Goal: Task Accomplishment & Management: Complete application form

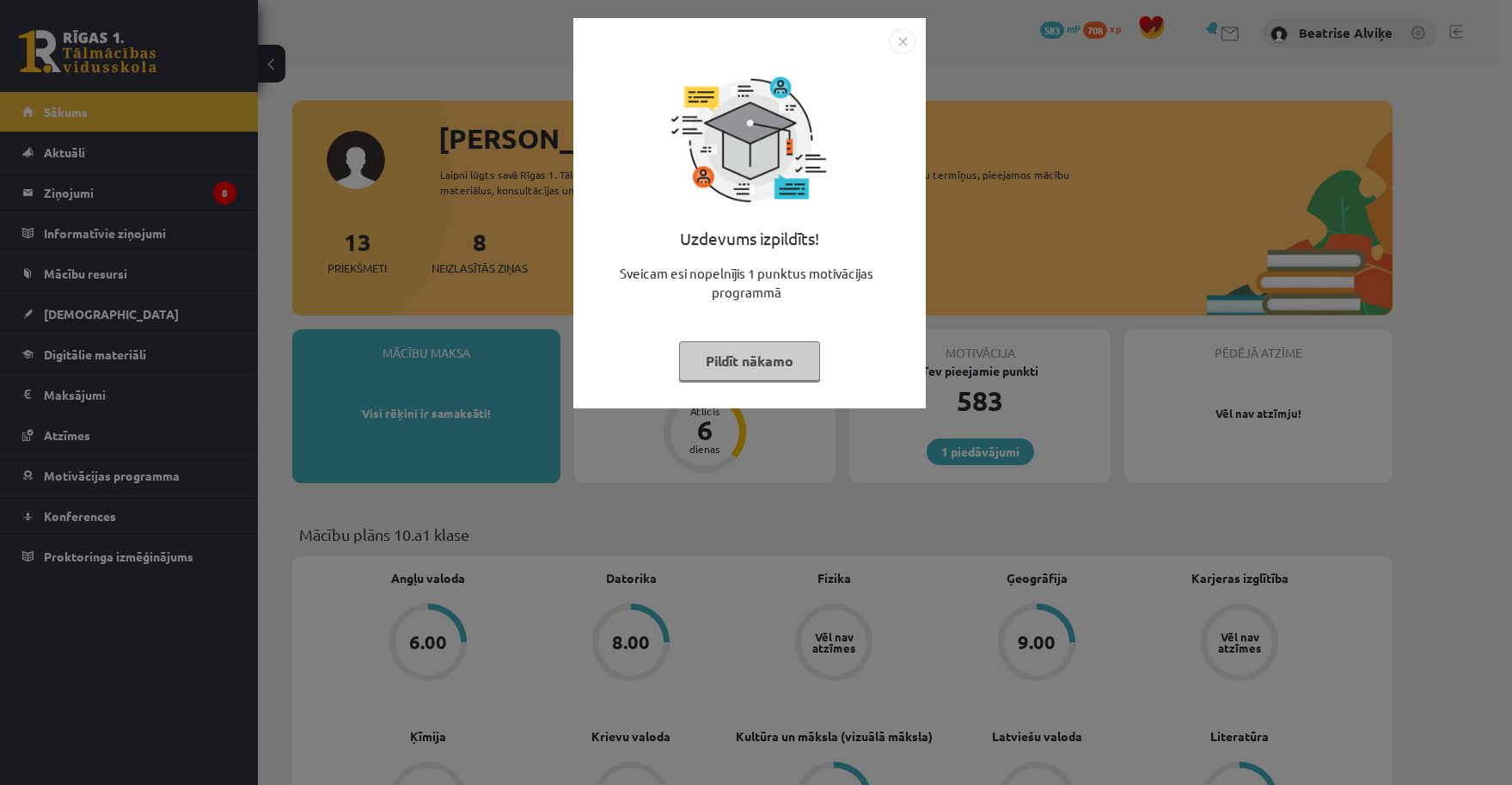
click at [889, 50] on div at bounding box center [750, 42] width 332 height 26
click at [904, 41] on img "Close" at bounding box center [903, 42] width 26 height 26
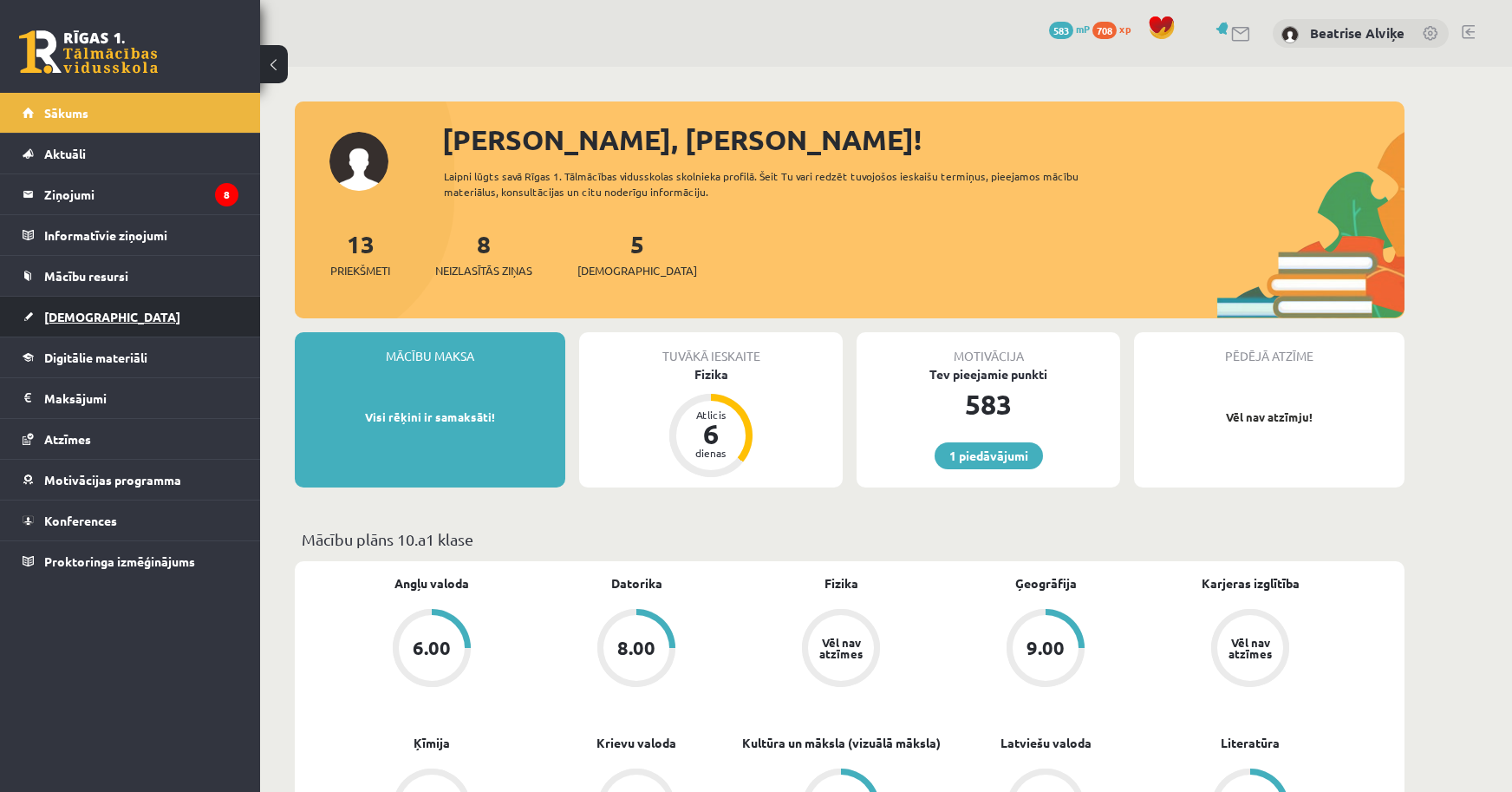
click at [73, 302] on link "[DEMOGRAPHIC_DATA]" at bounding box center [131, 316] width 215 height 40
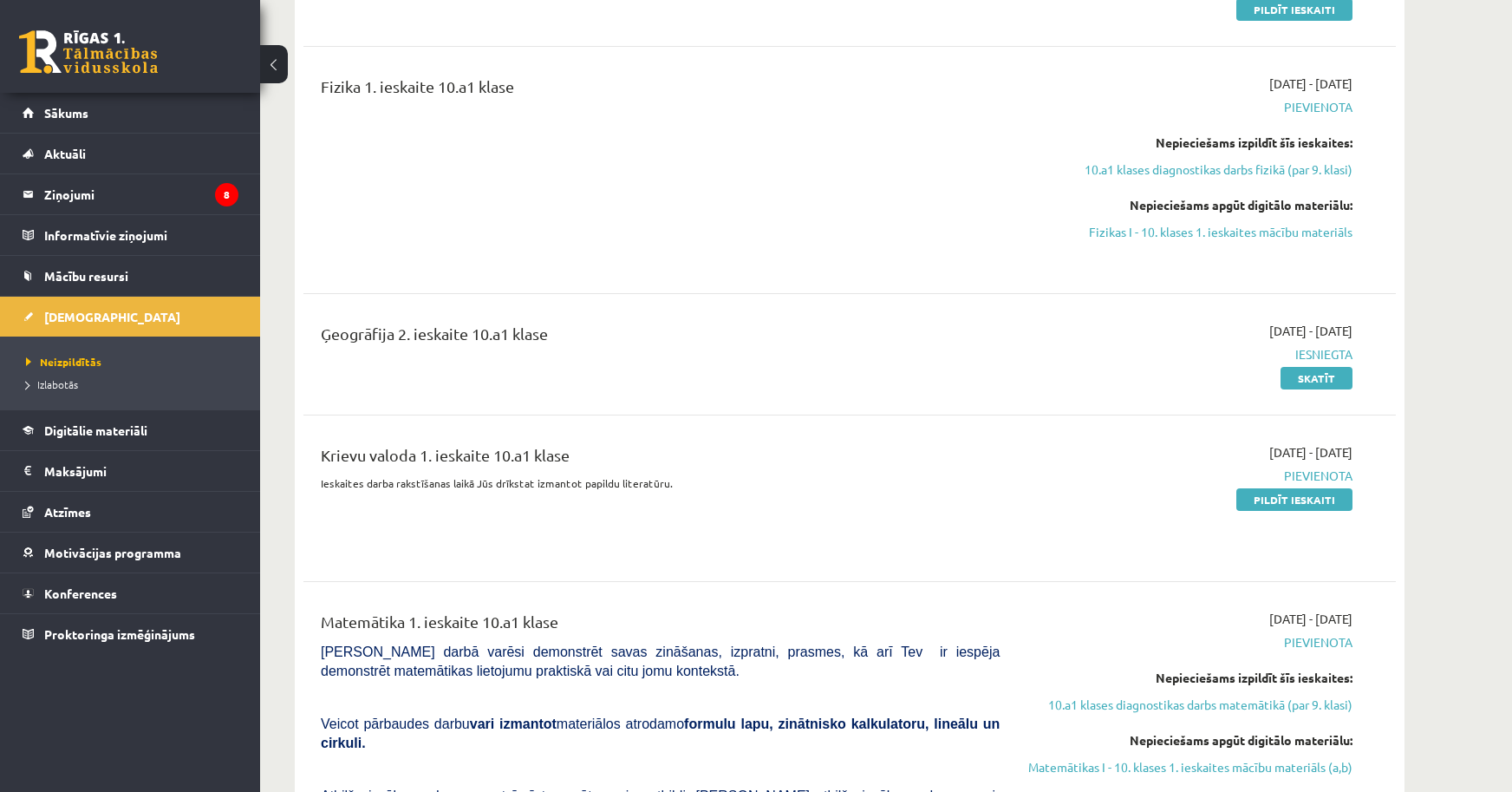
scroll to position [607, 0]
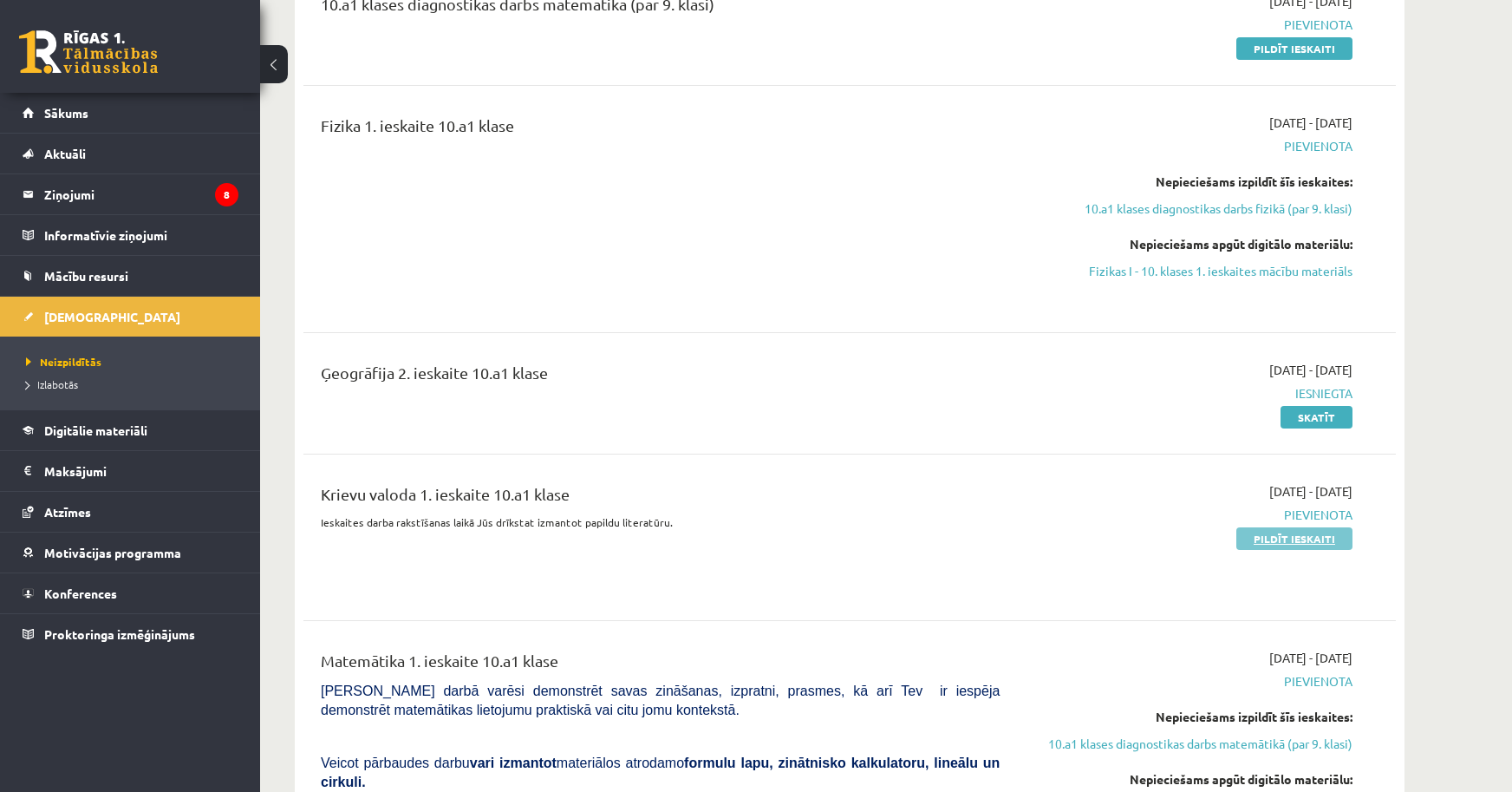
click at [1265, 537] on link "Pildīt ieskaiti" at bounding box center [1295, 539] width 116 height 23
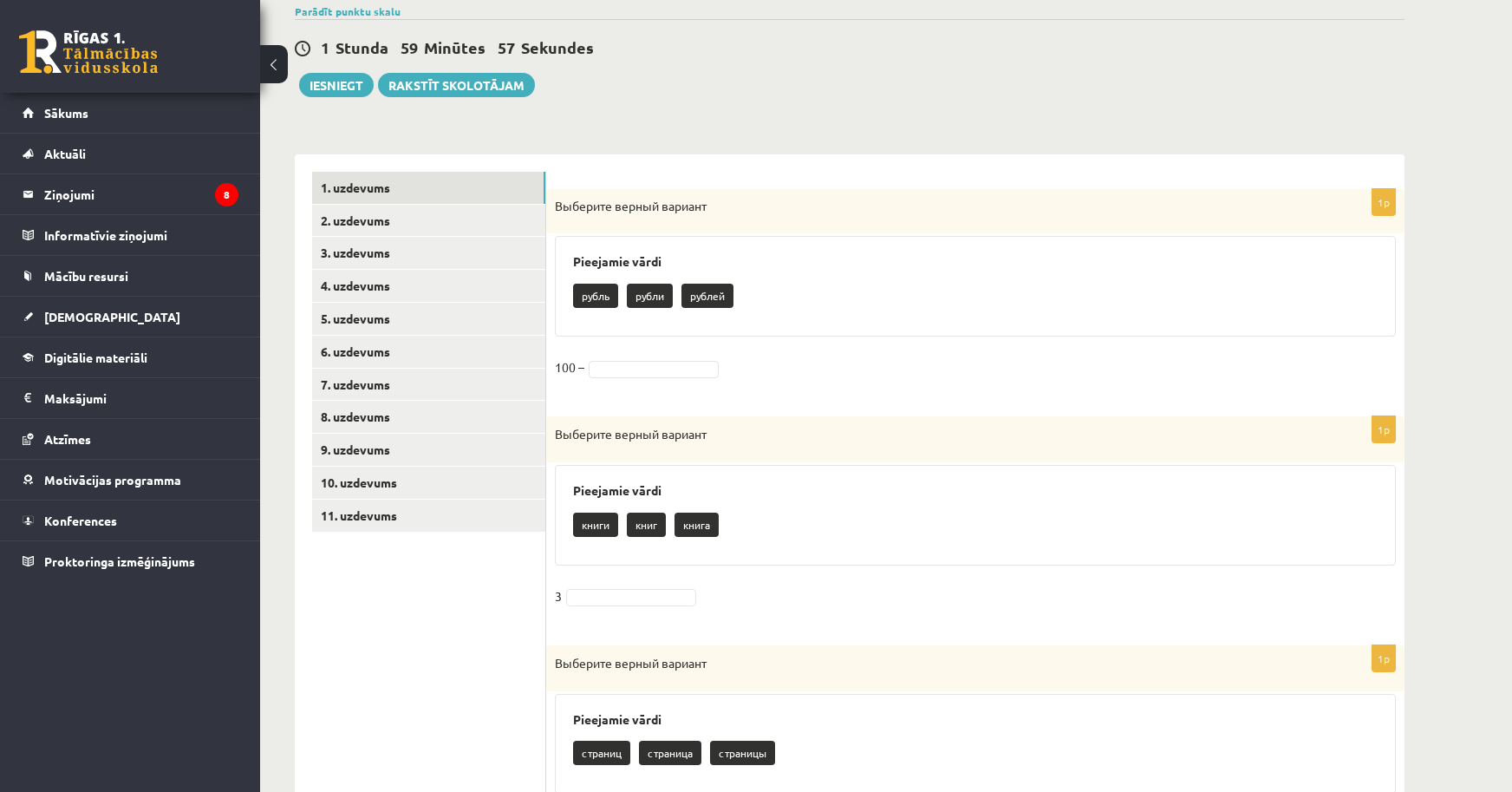
scroll to position [260, 0]
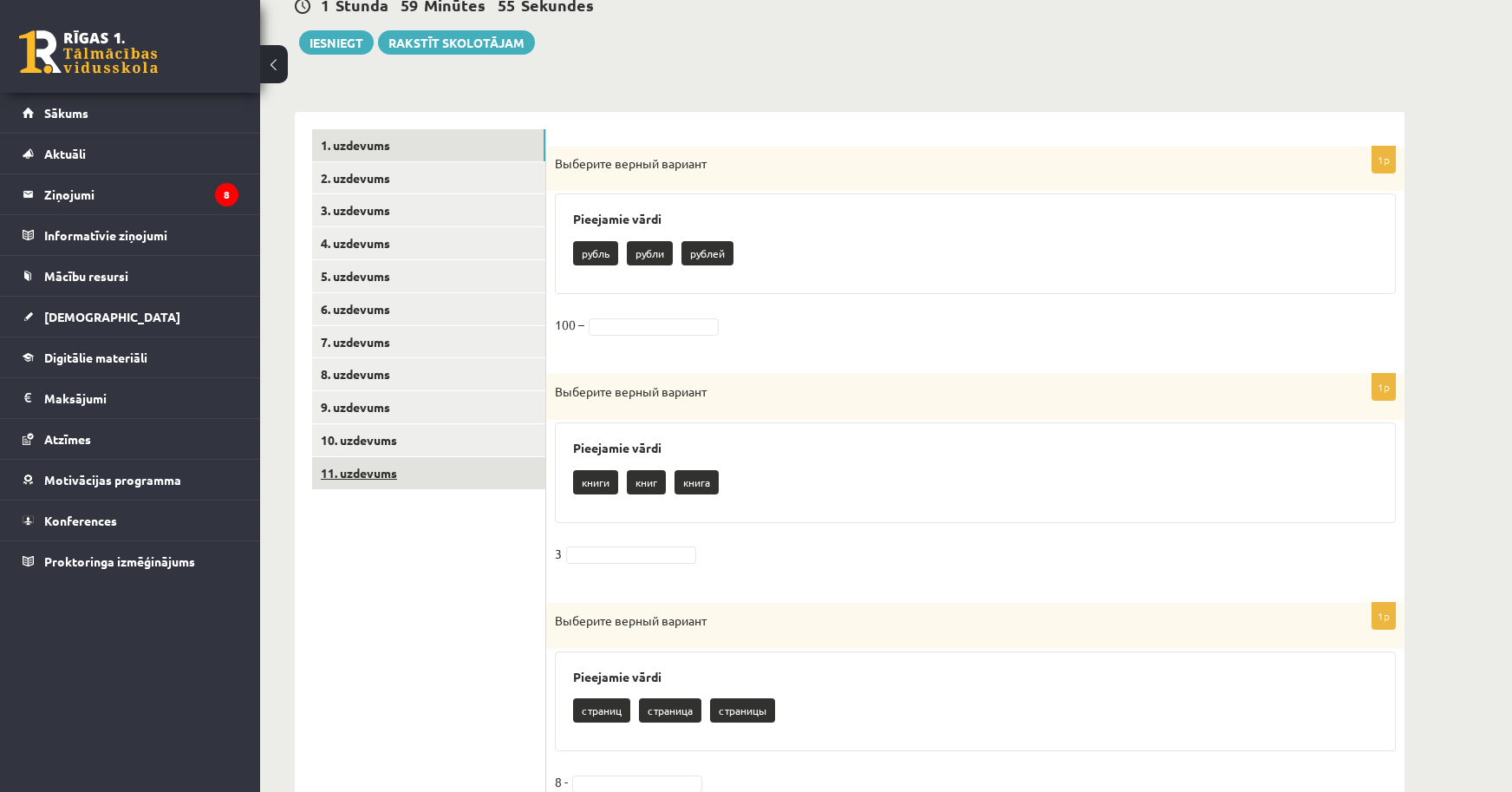
click at [381, 479] on link "11. uzdevums" at bounding box center [429, 473] width 233 height 32
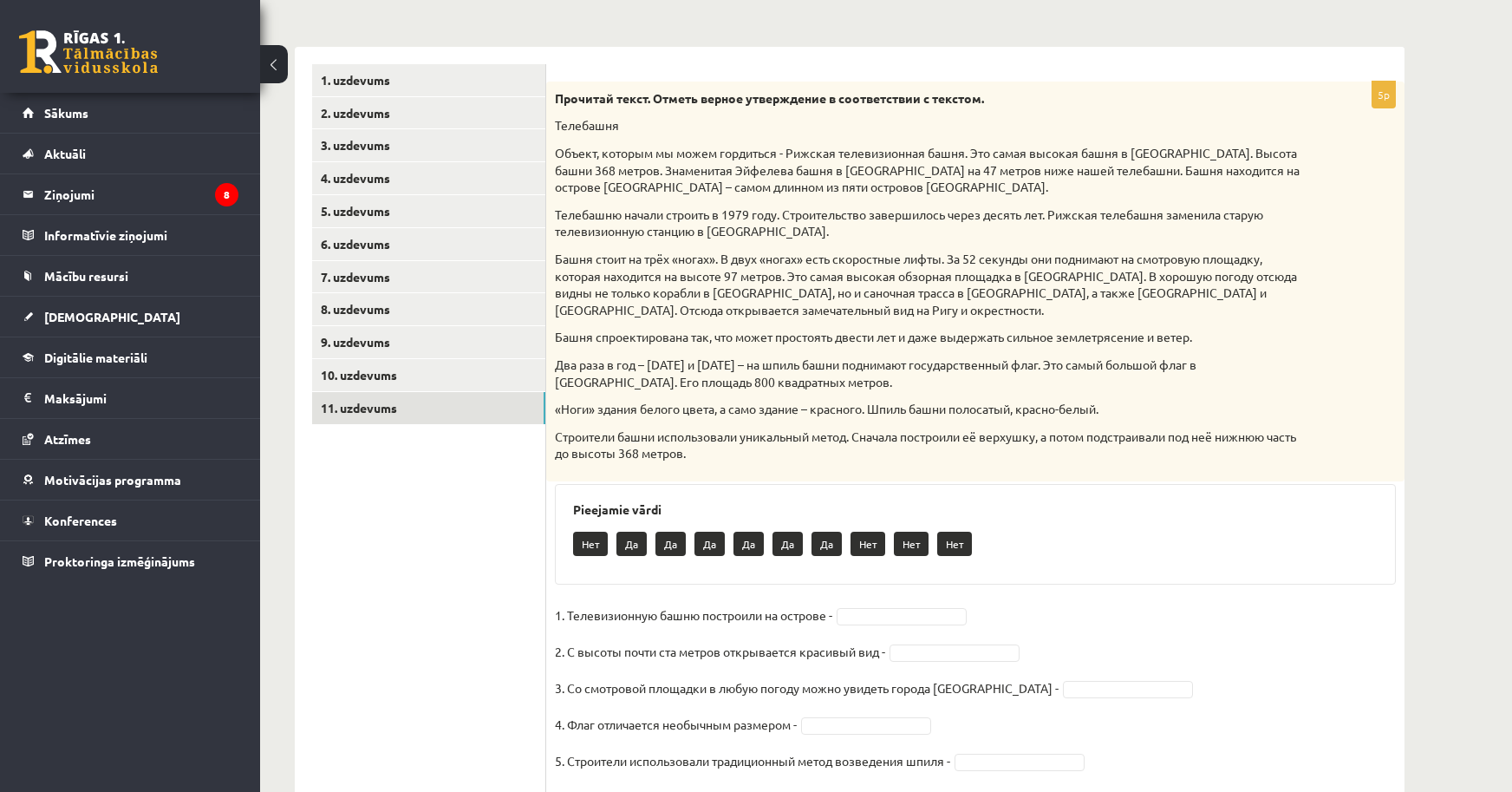
scroll to position [379, 0]
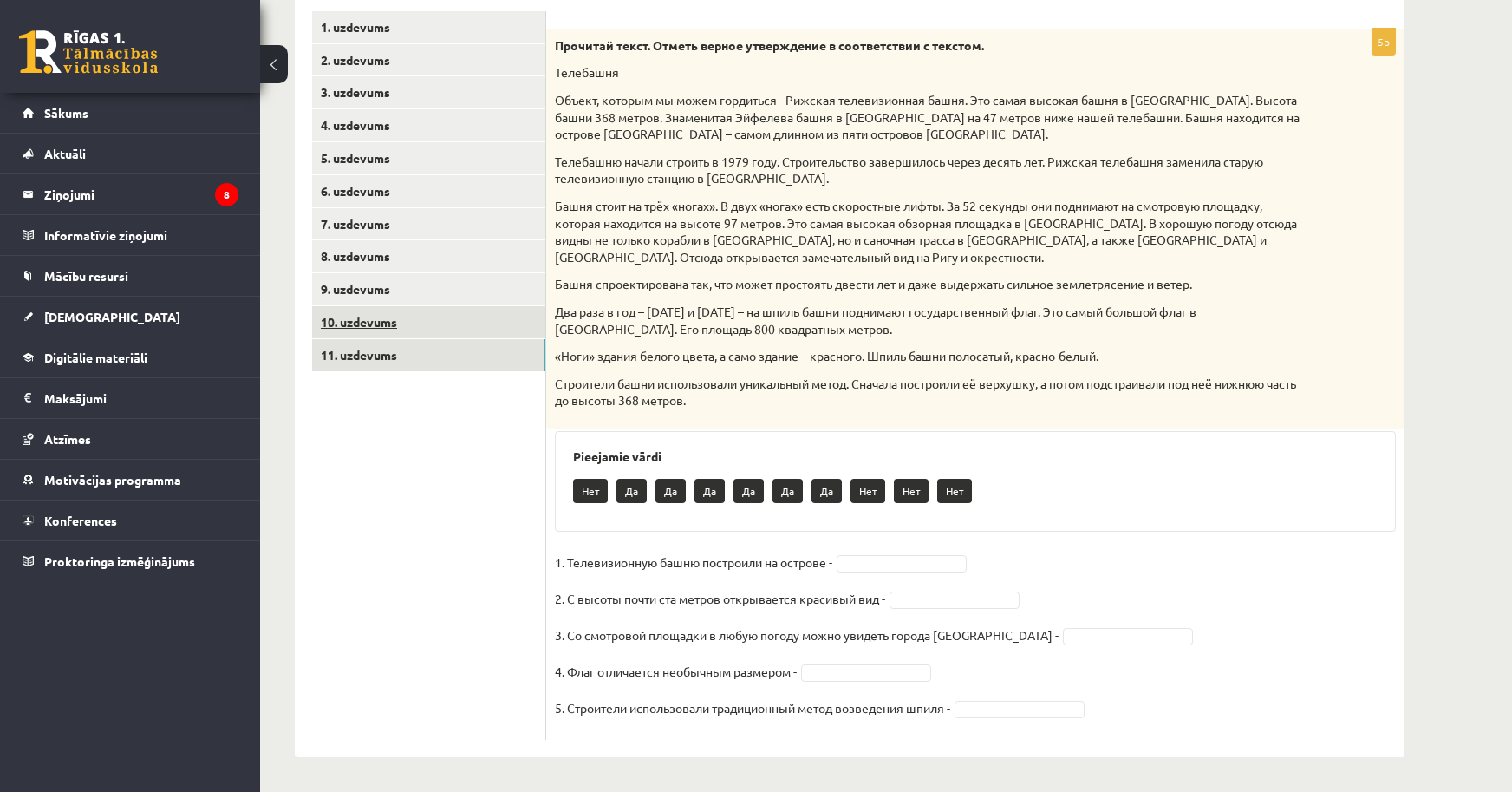
click at [414, 324] on link "10. uzdevums" at bounding box center [429, 322] width 233 height 32
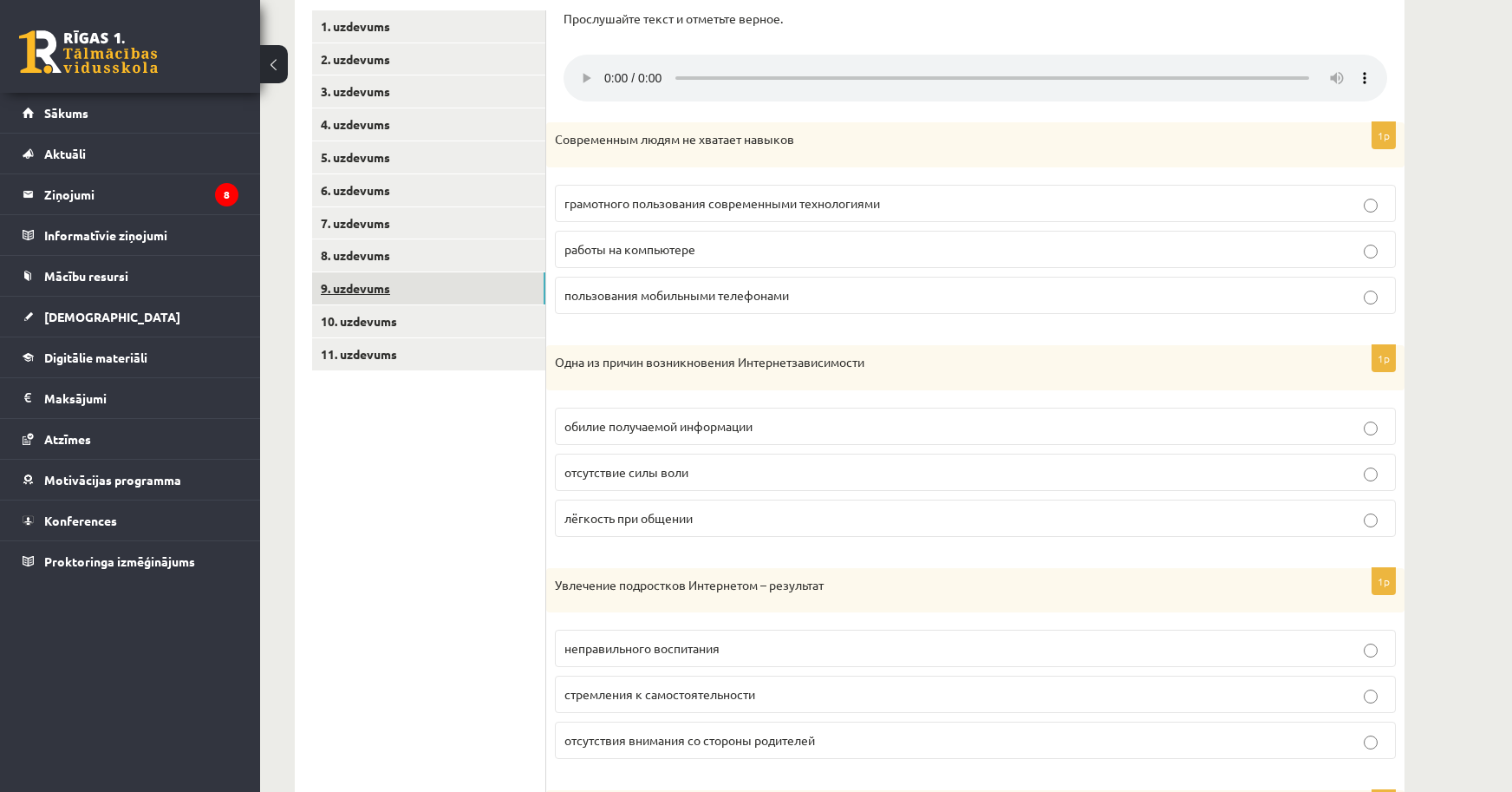
click at [388, 295] on link "9. uzdevums" at bounding box center [429, 288] width 233 height 32
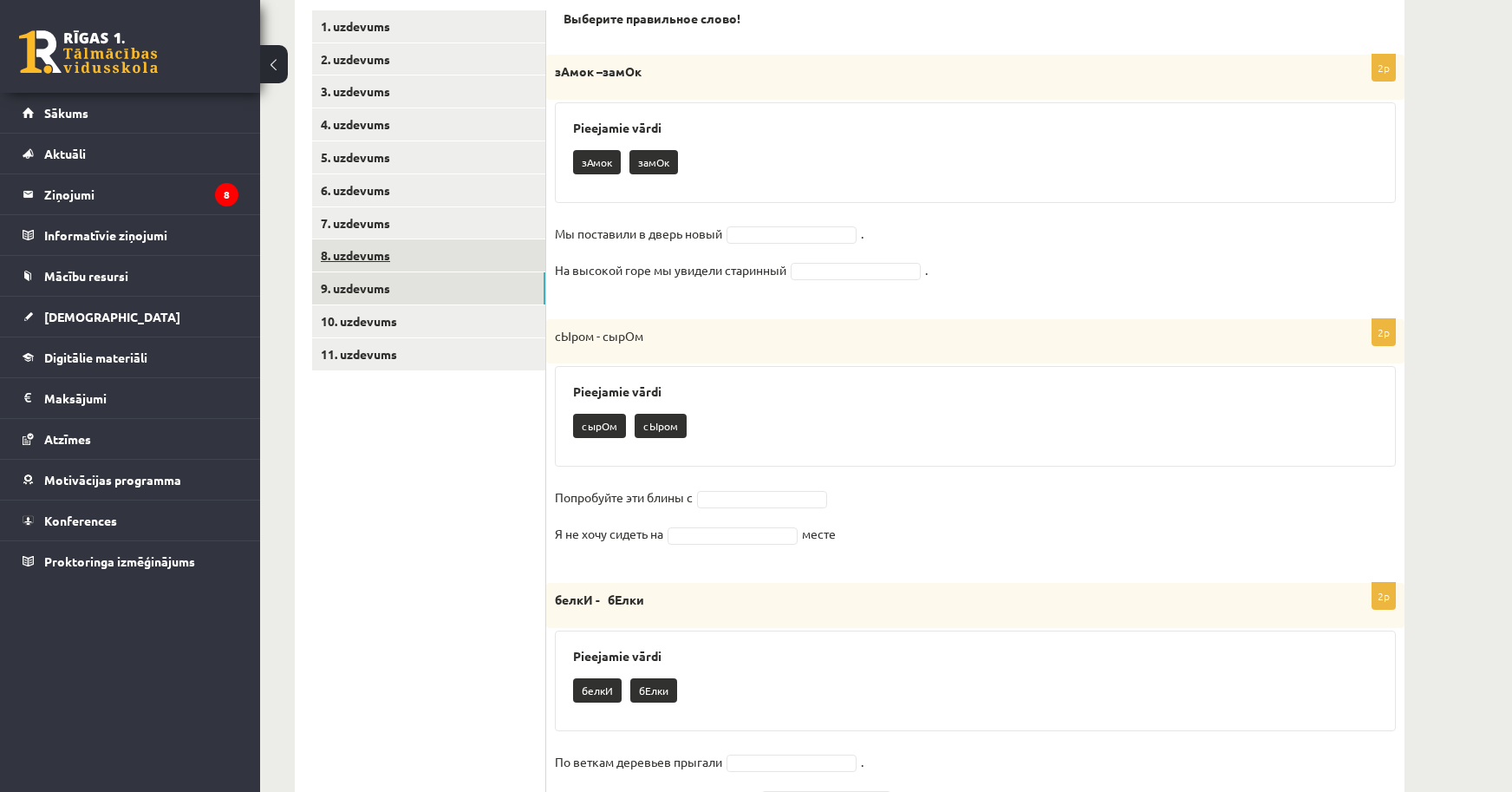
click at [379, 263] on link "8. uzdevums" at bounding box center [429, 255] width 233 height 32
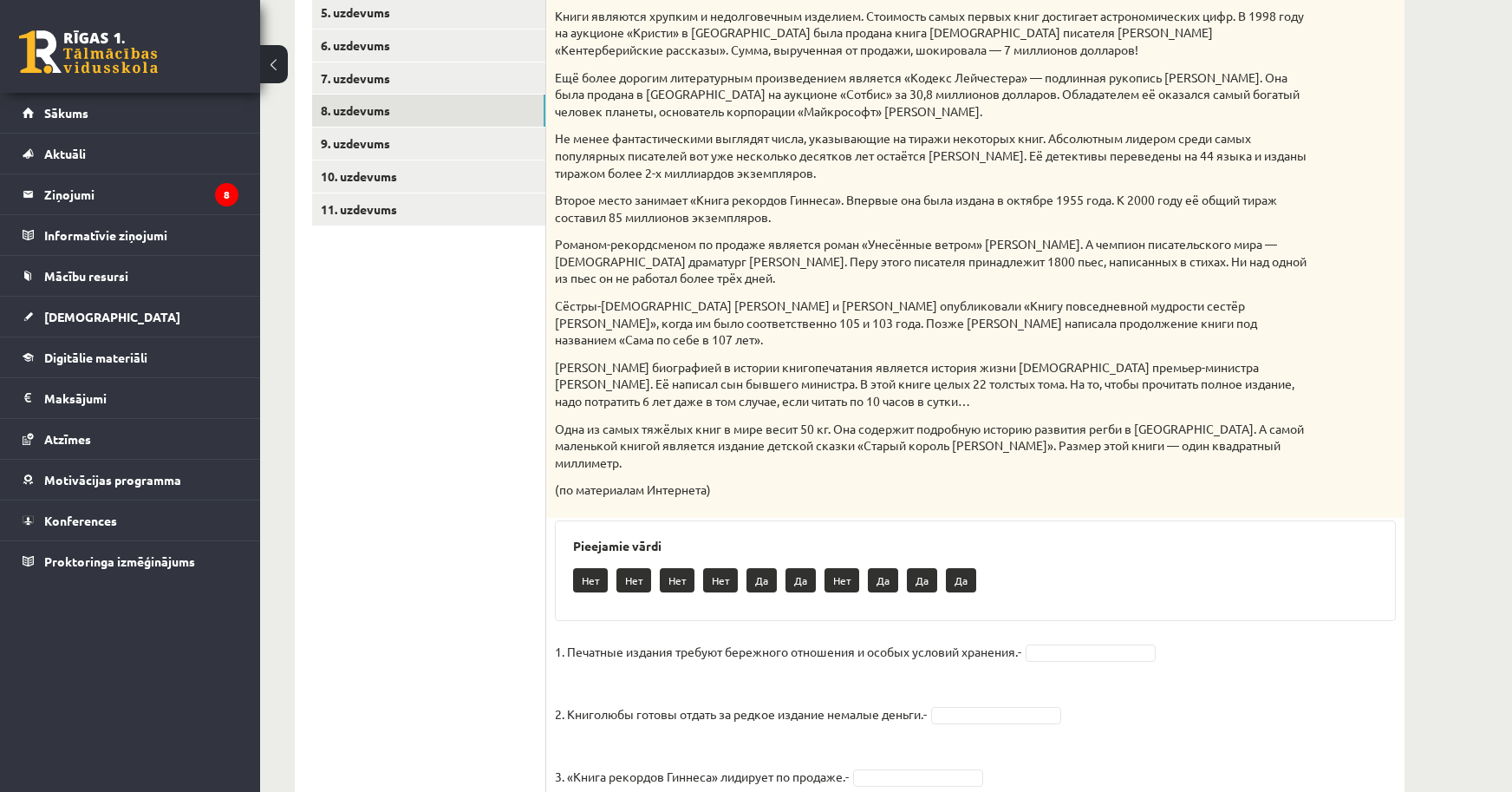
scroll to position [276, 0]
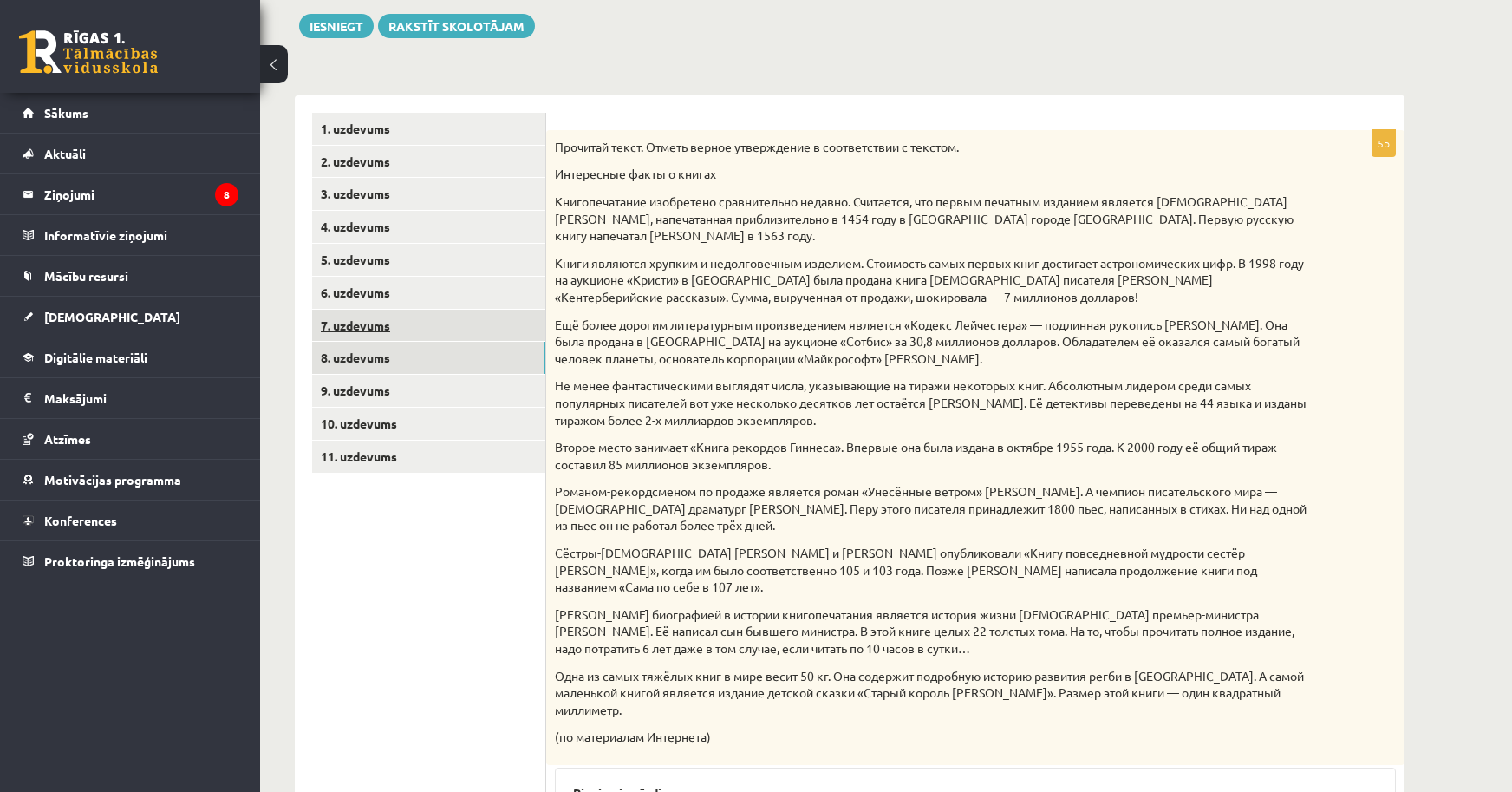
click at [349, 324] on link "7. uzdevums" at bounding box center [429, 325] width 233 height 32
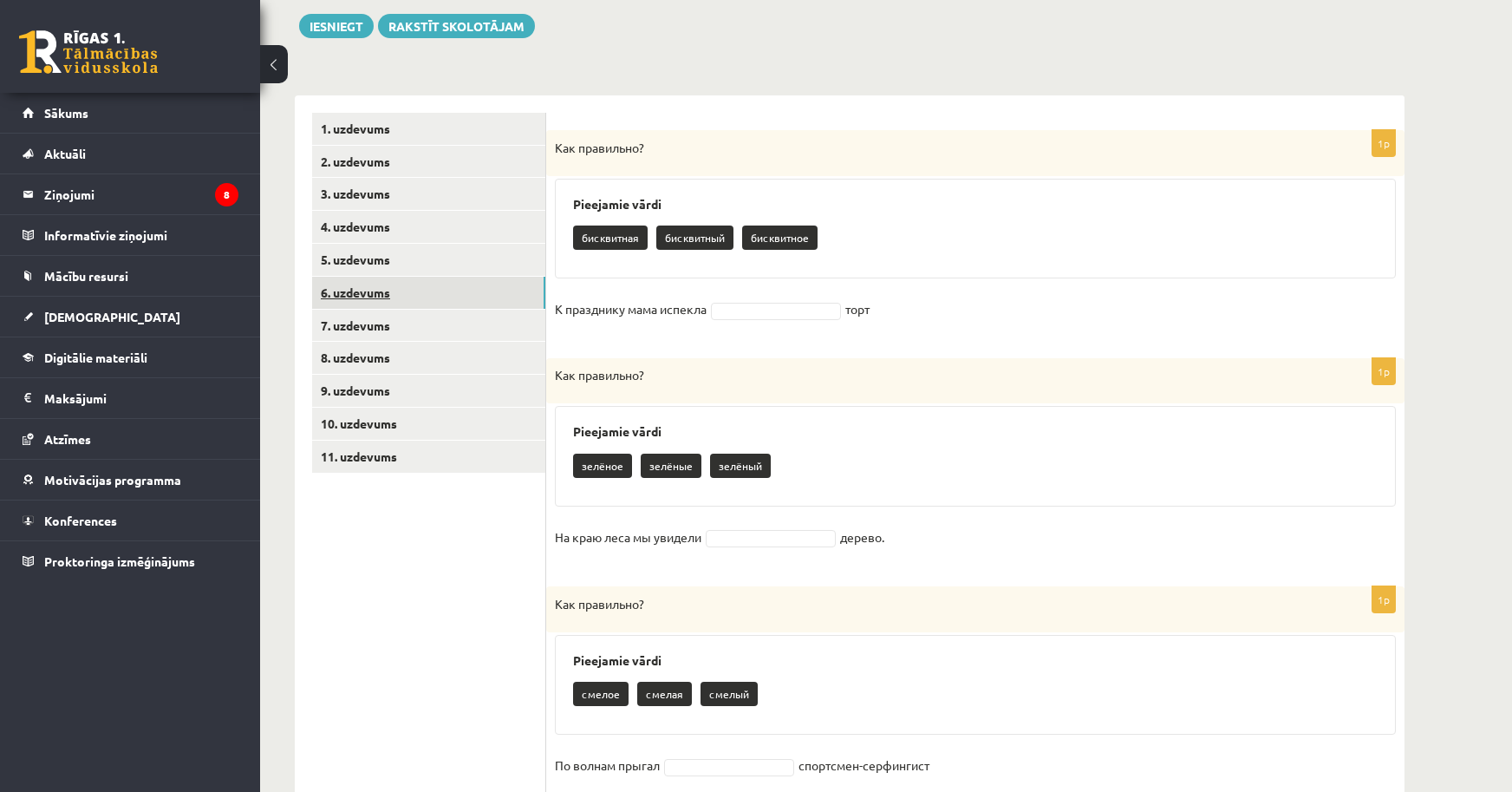
click at [362, 295] on link "6. uzdevums" at bounding box center [429, 292] width 233 height 32
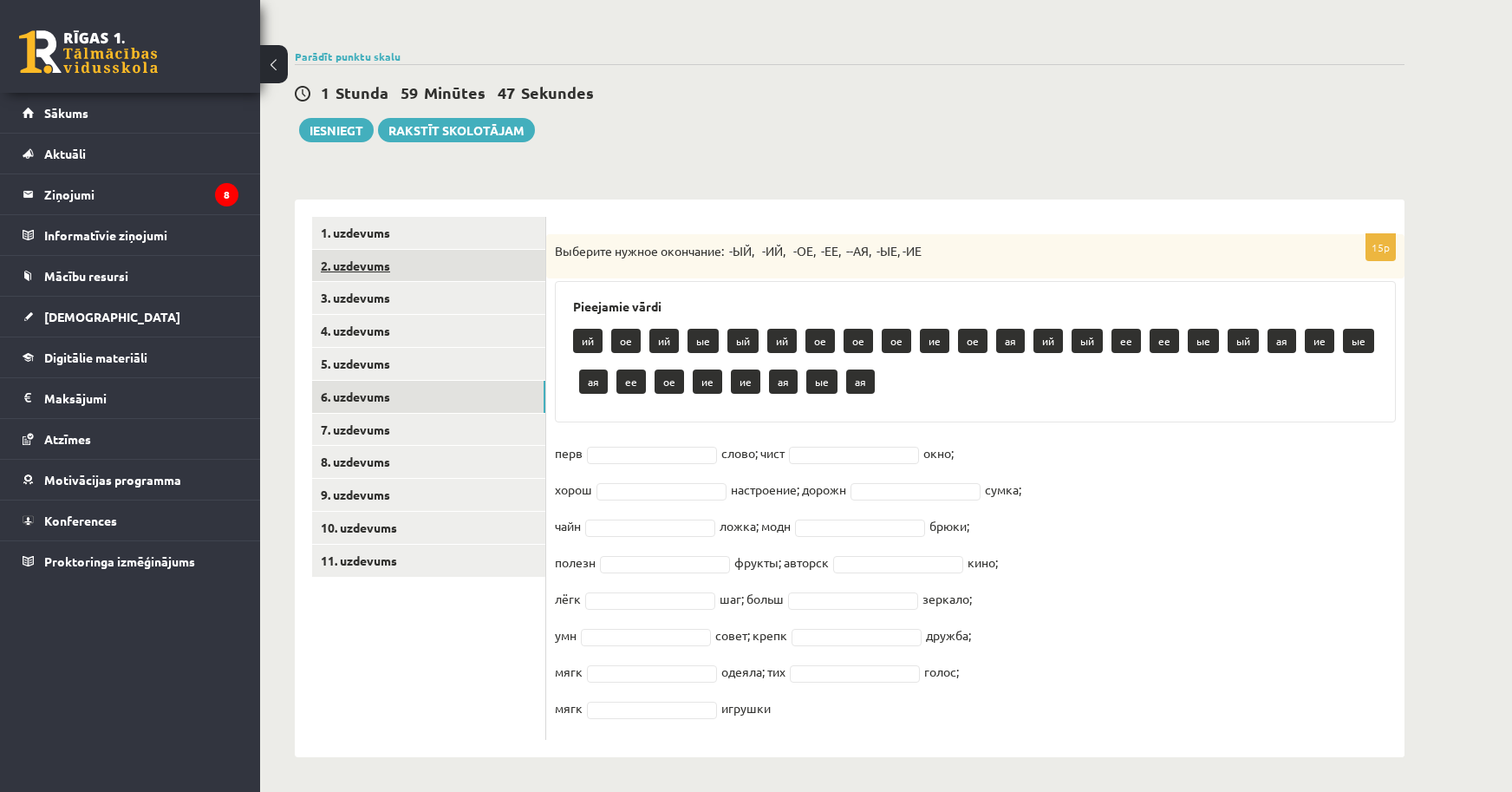
scroll to position [174, 0]
click at [381, 251] on link "2. uzdevums" at bounding box center [429, 265] width 233 height 32
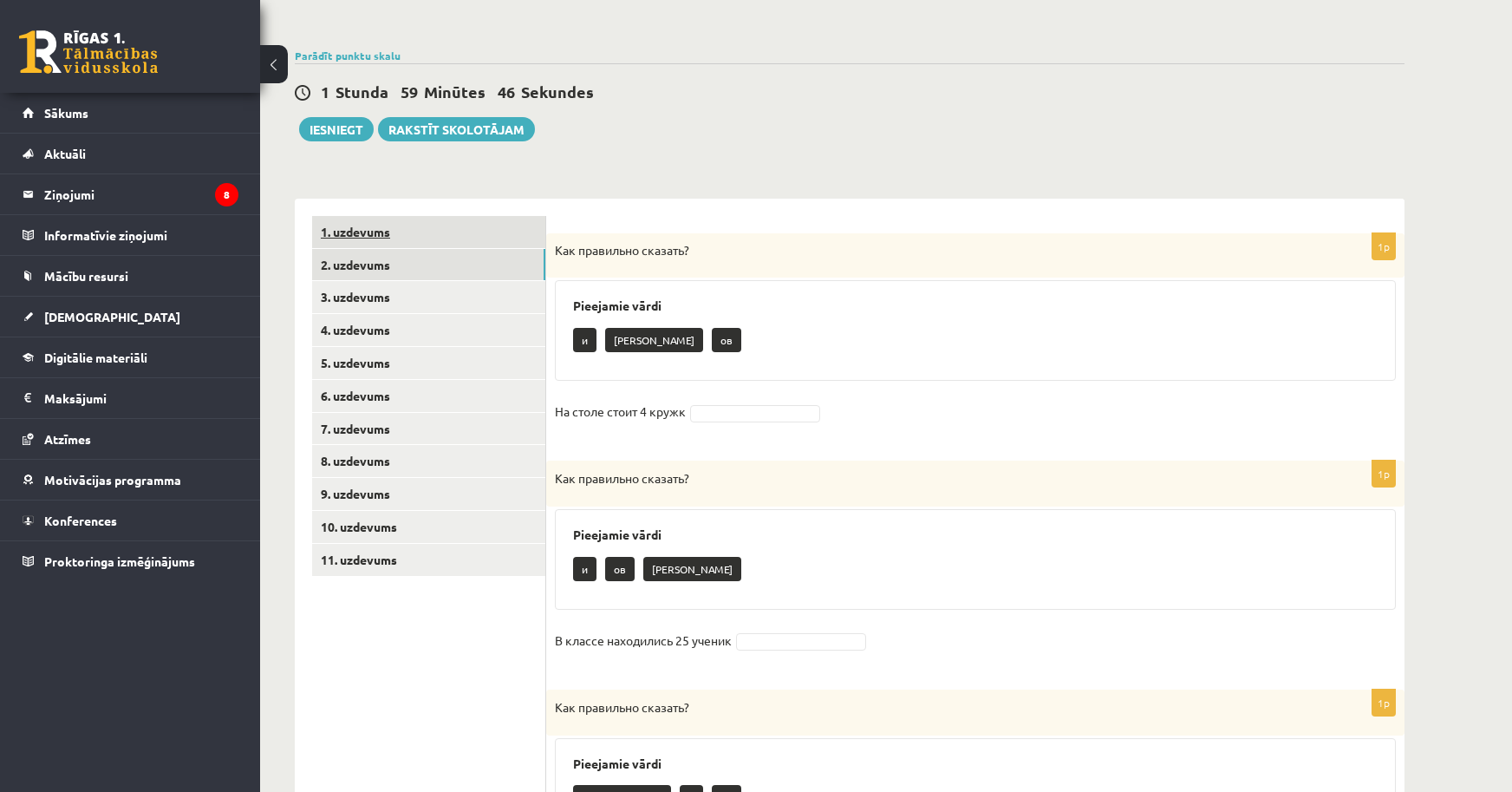
click at [381, 242] on link "1. uzdevums" at bounding box center [429, 231] width 233 height 32
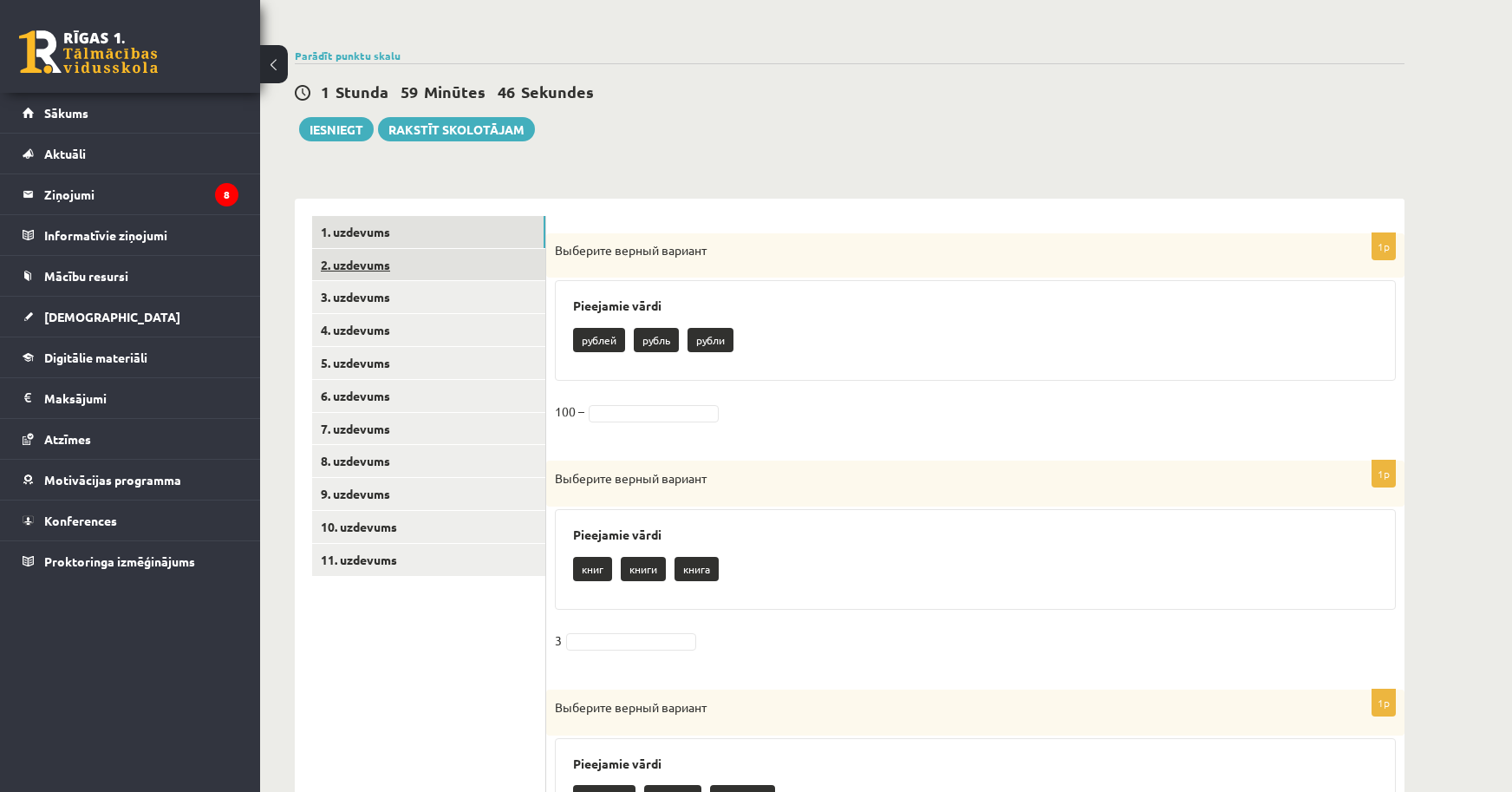
click at [395, 257] on link "2. uzdevums" at bounding box center [429, 264] width 233 height 32
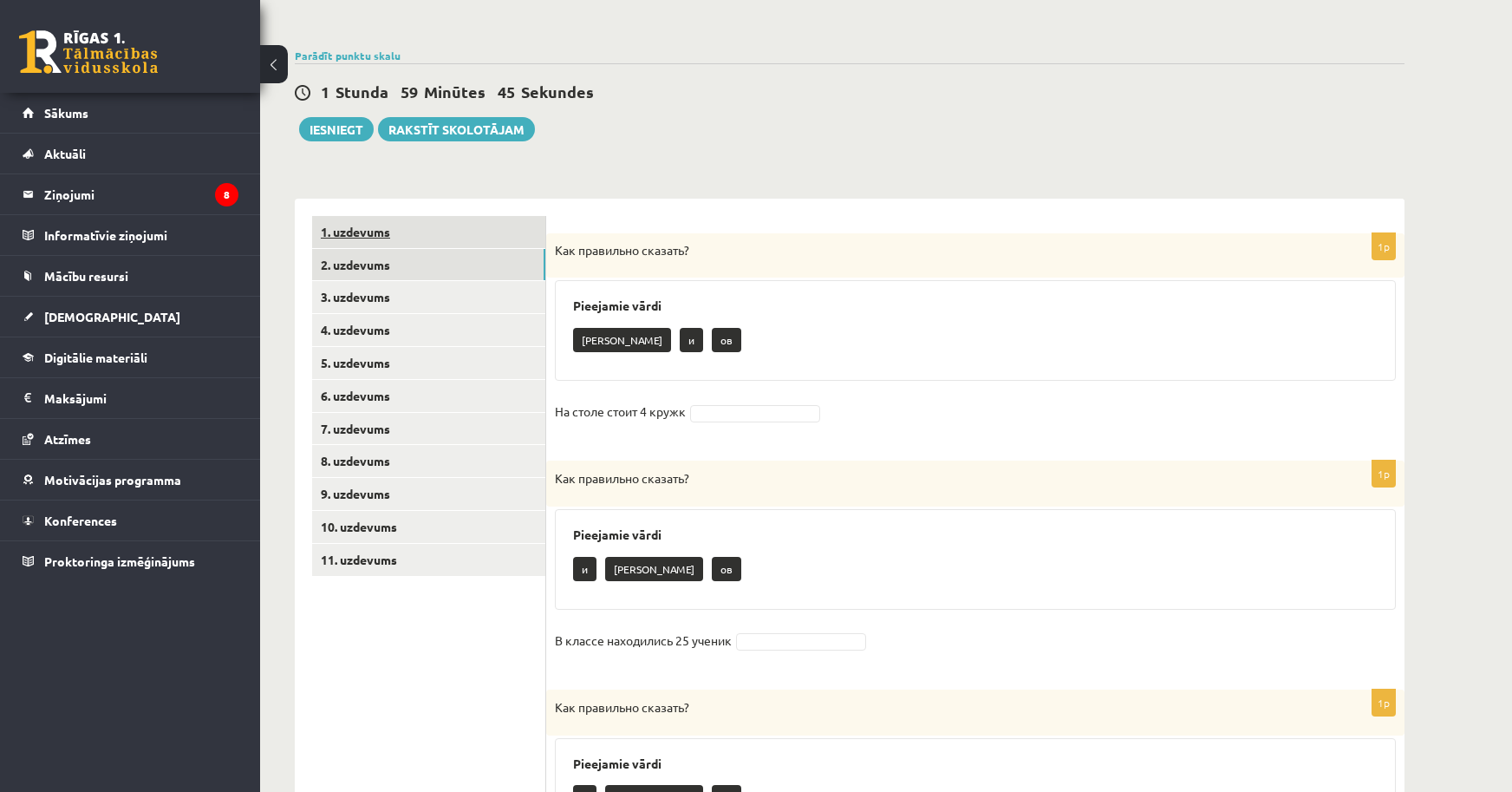
click at [413, 236] on link "1. uzdevums" at bounding box center [429, 231] width 233 height 32
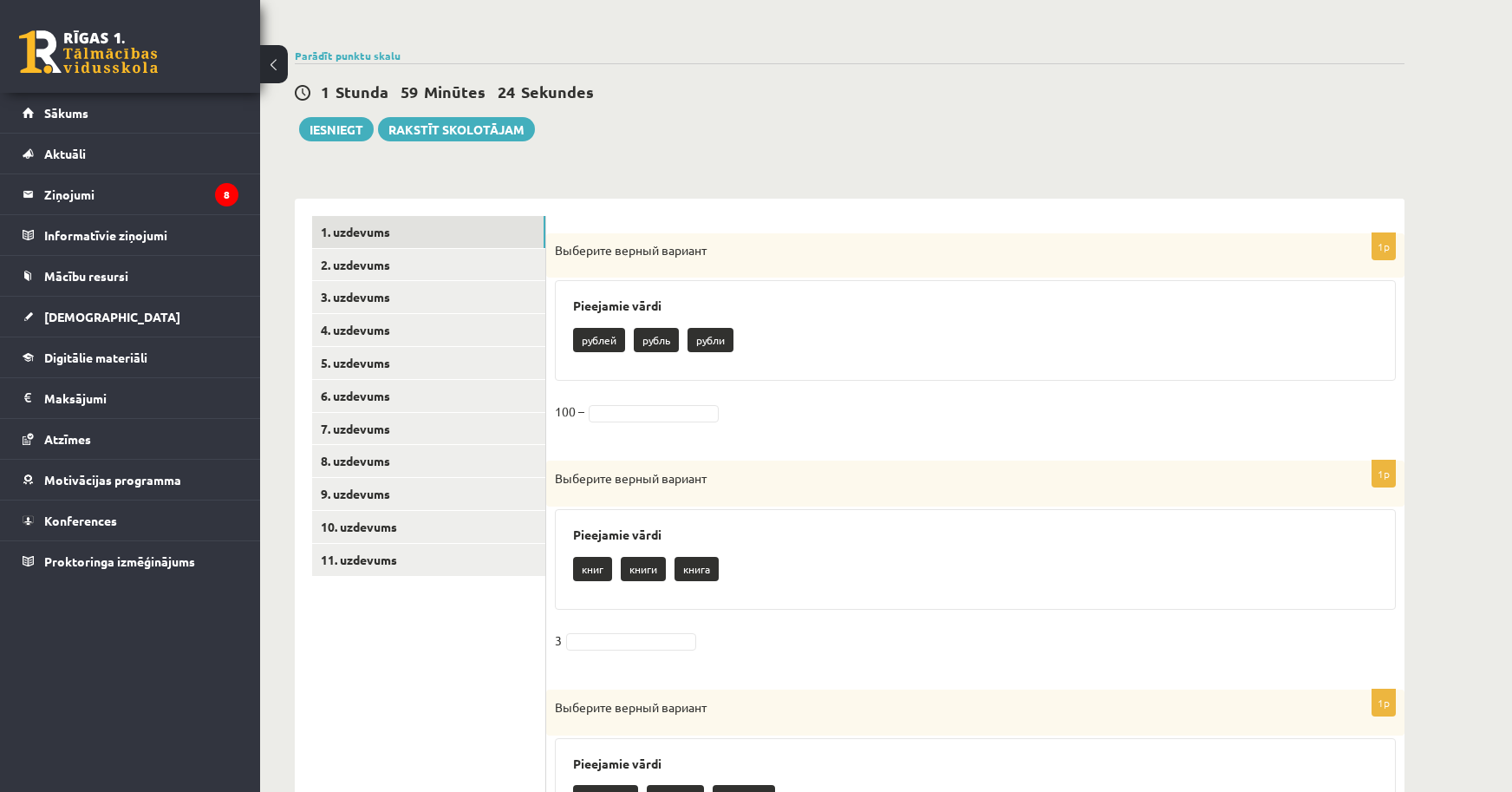
click at [591, 342] on p "pублей" at bounding box center [599, 340] width 52 height 24
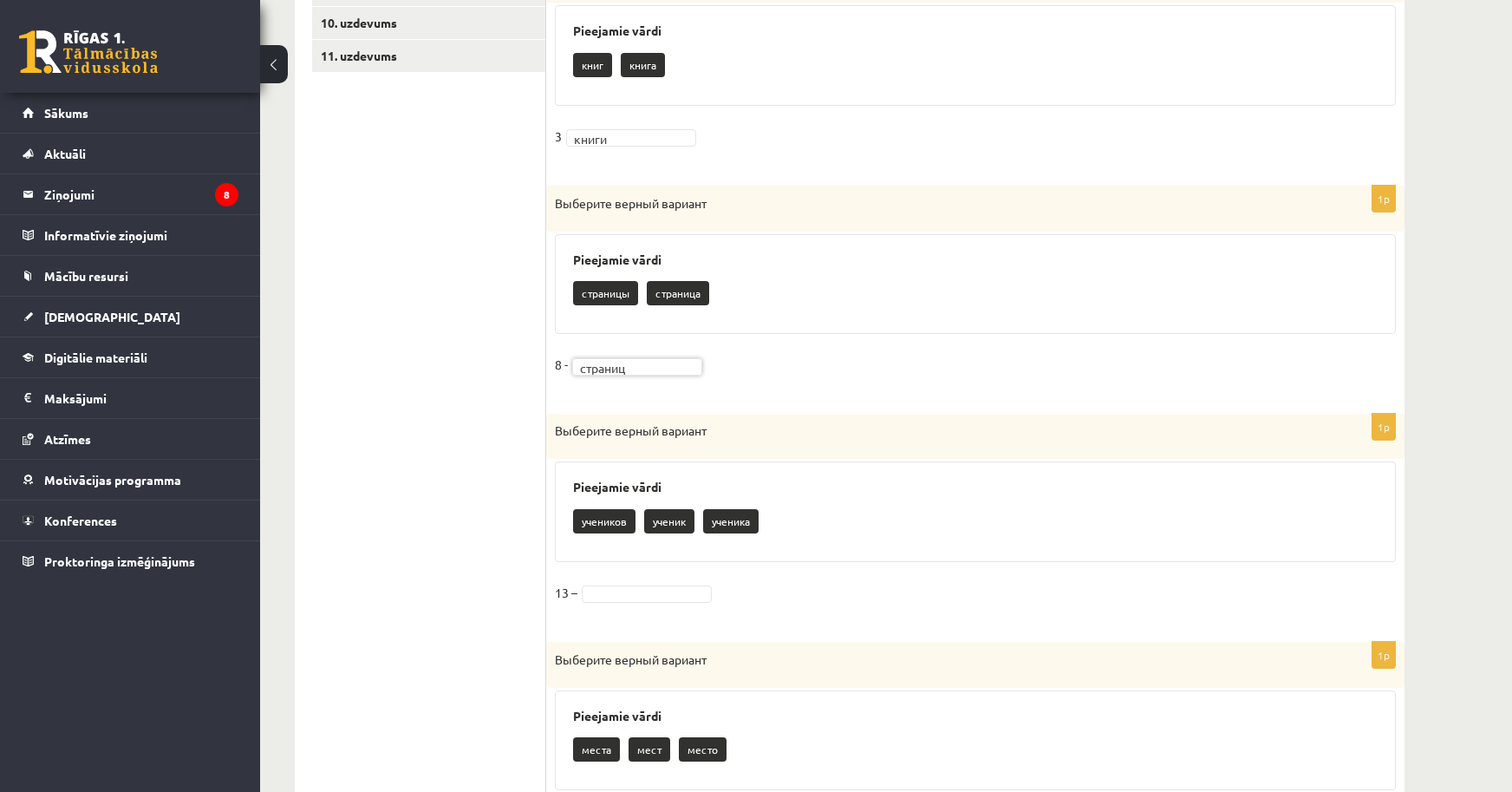
scroll to position [693, 0]
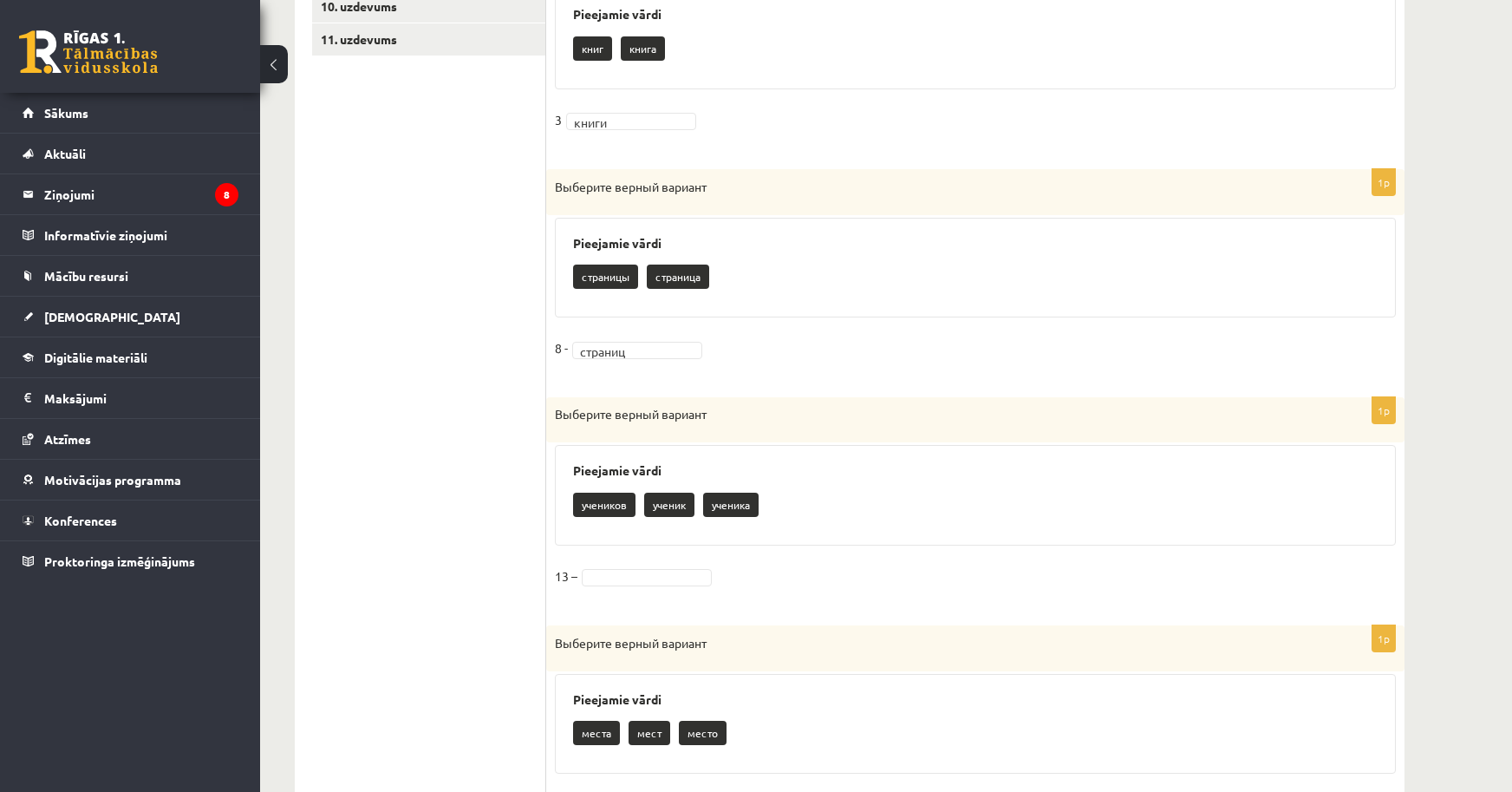
click at [604, 514] on p "учеников" at bounding box center [604, 505] width 63 height 24
click at [600, 508] on p "учеников" at bounding box center [604, 505] width 63 height 24
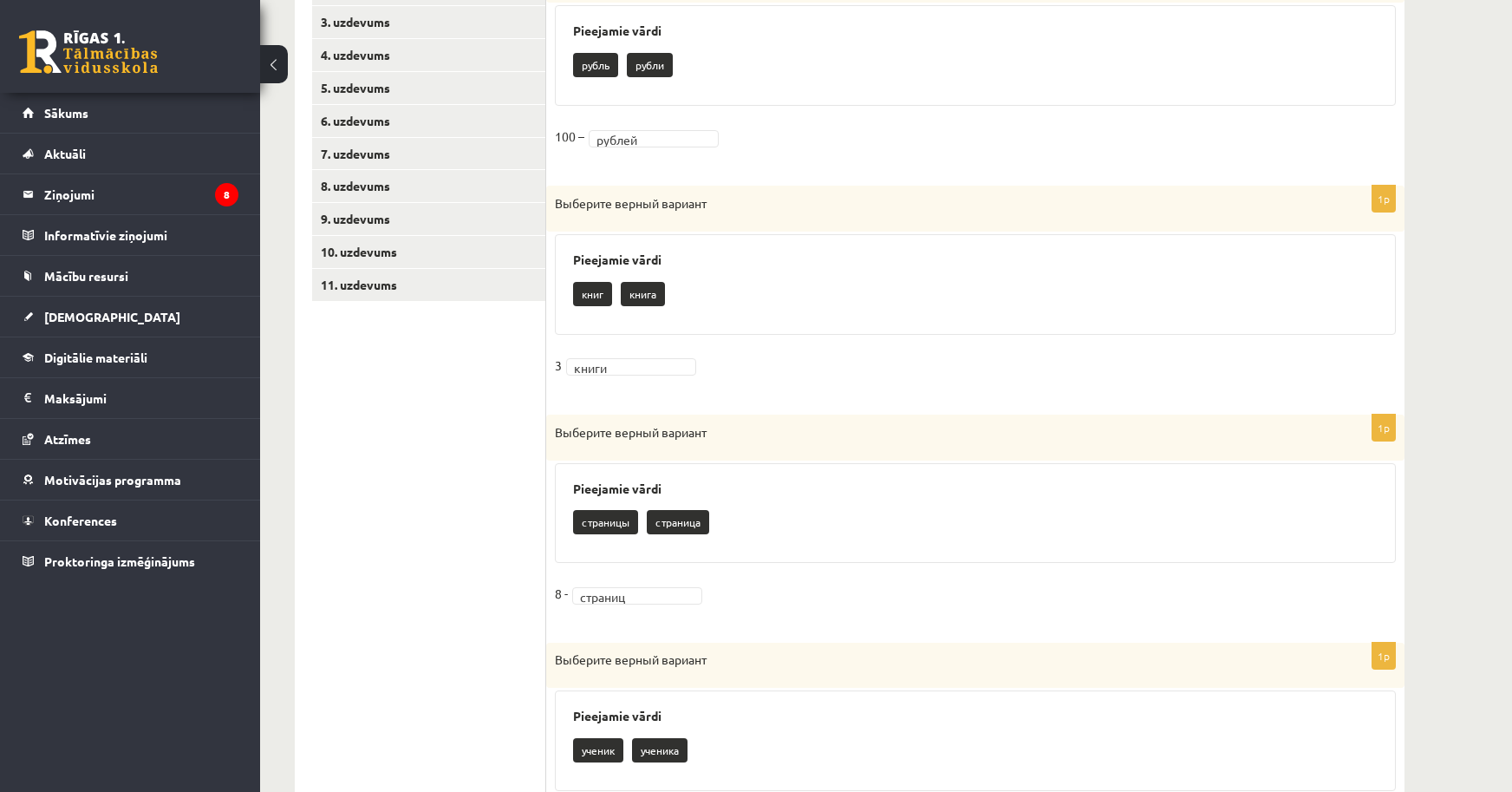
scroll to position [57, 0]
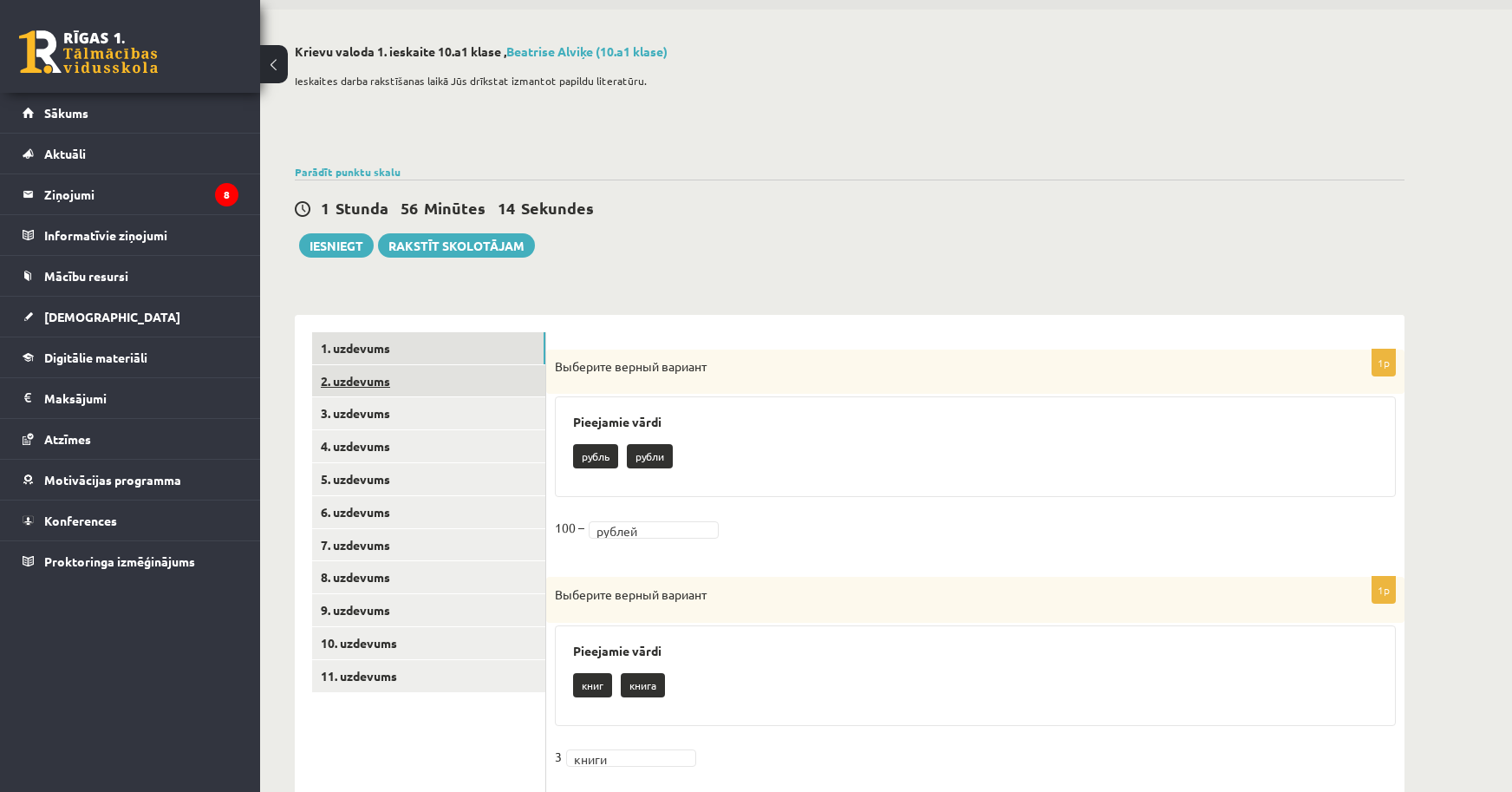
click at [352, 370] on link "2. uzdevums" at bounding box center [429, 381] width 233 height 32
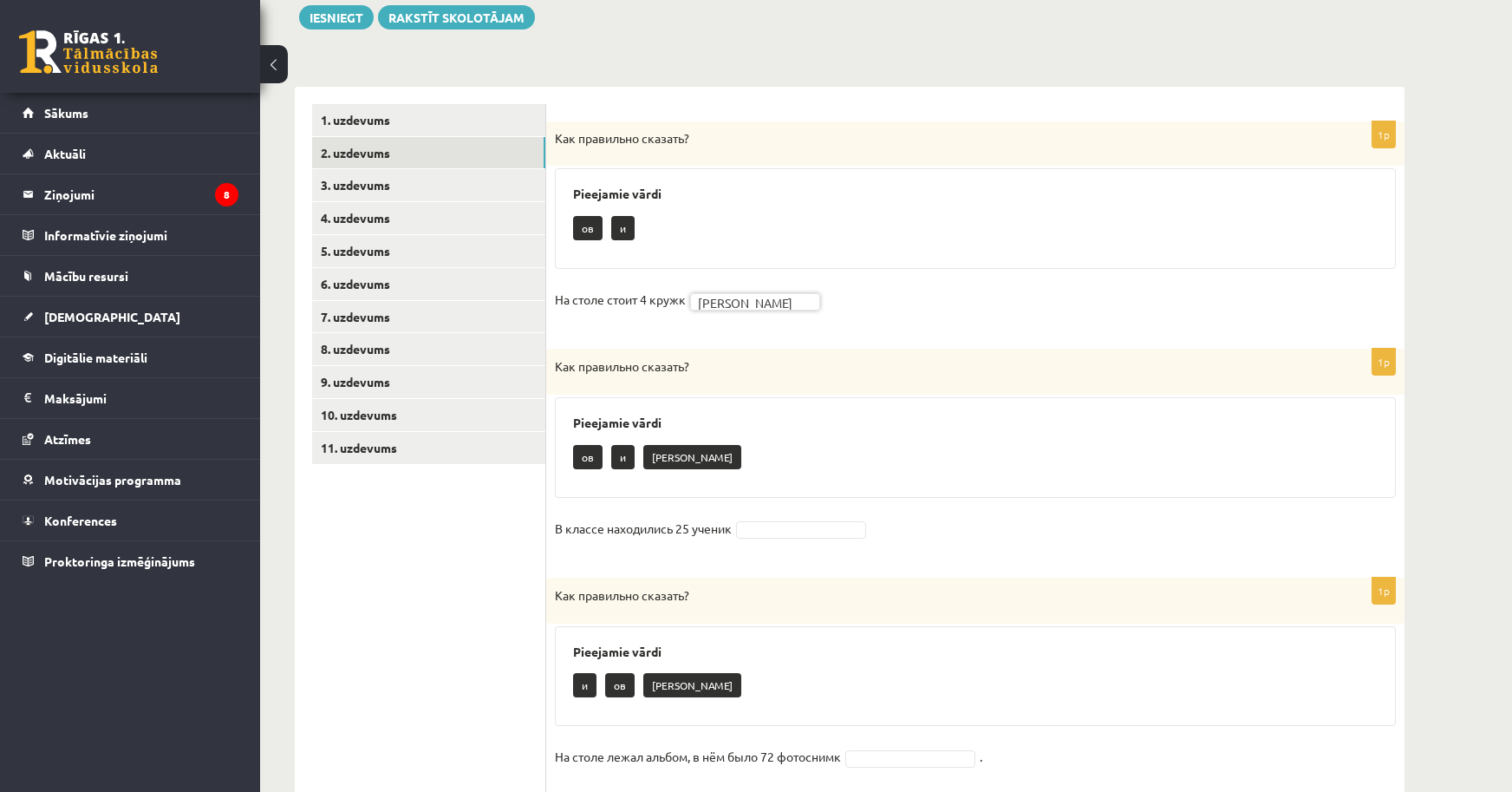
scroll to position [317, 0]
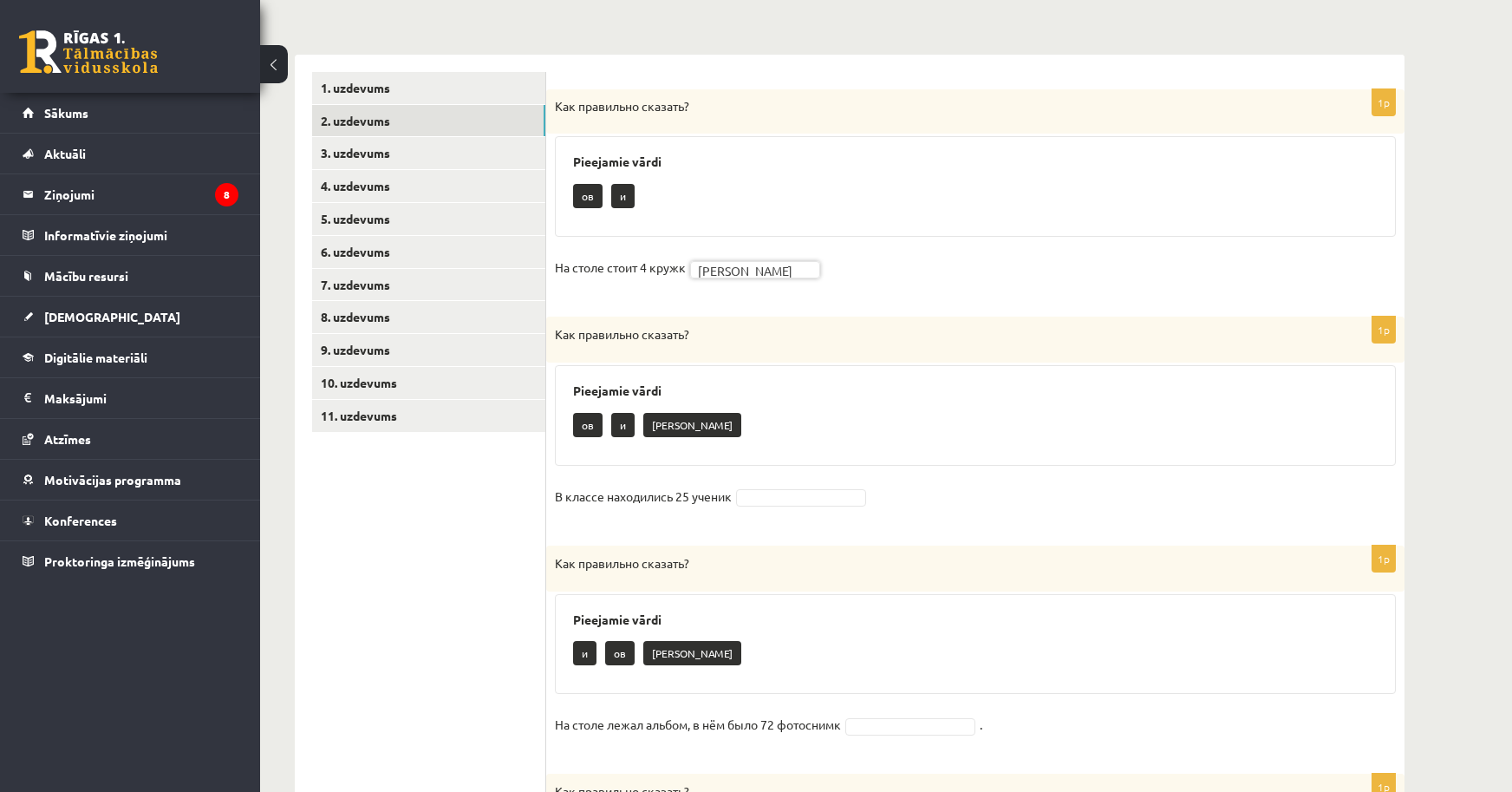
click at [763, 486] on fieldset "В классе находились 25 ученик" at bounding box center [974, 501] width 841 height 37
click at [735, 504] on fieldset "В классе находились 25 ученик" at bounding box center [974, 501] width 841 height 37
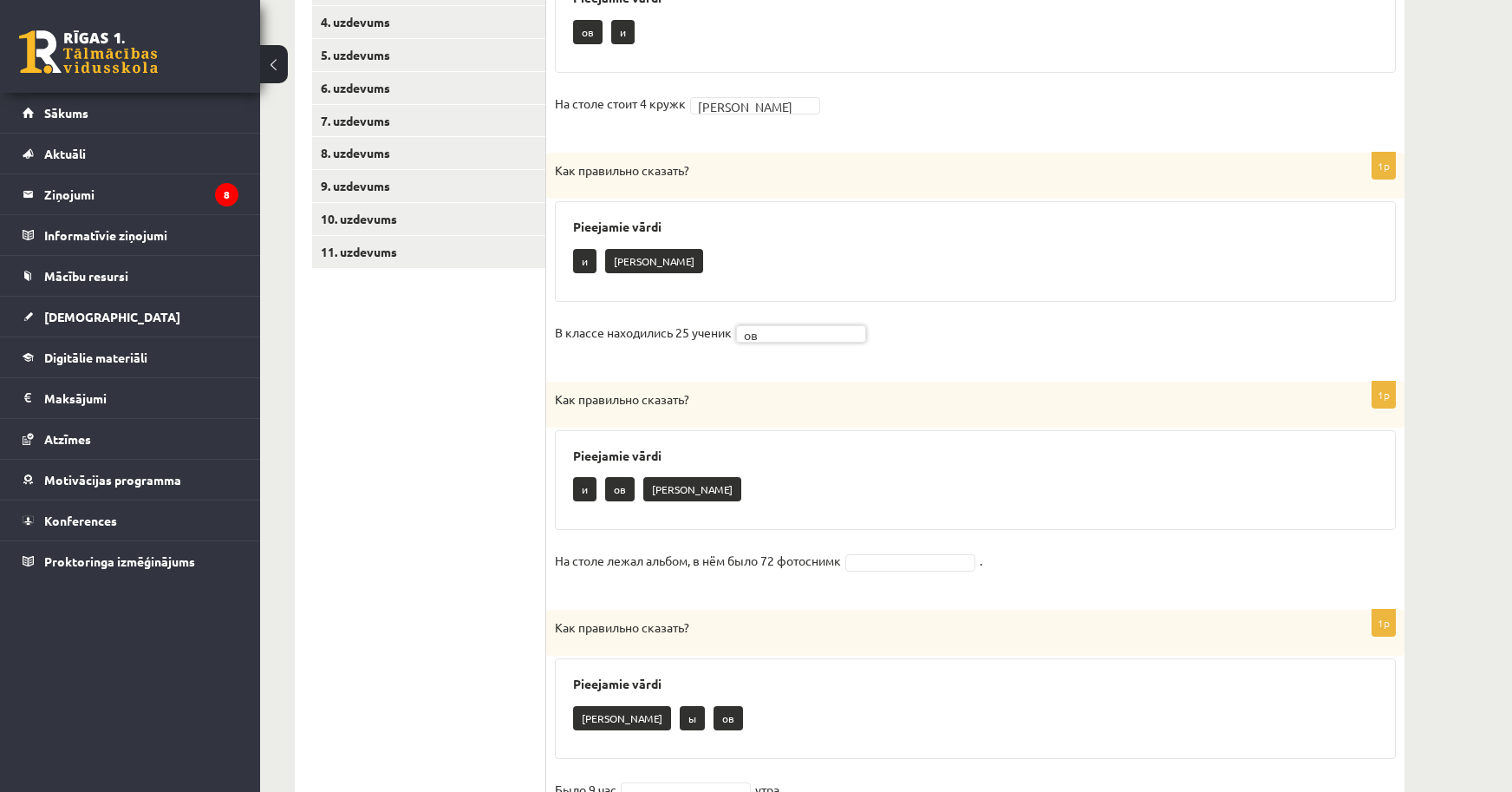
scroll to position [491, 0]
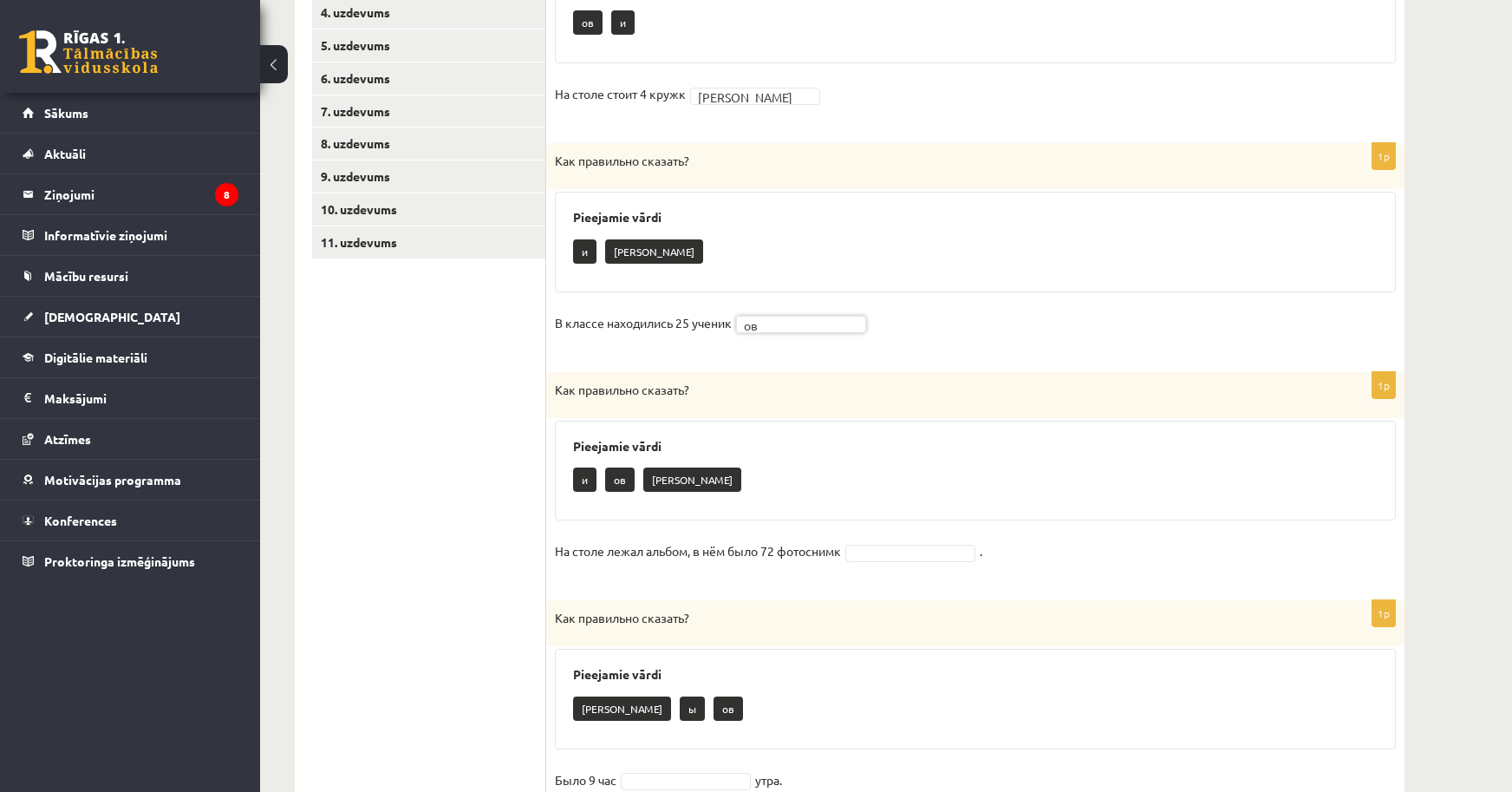
click at [897, 569] on fieldset "На столе лежал альбом, в нём было 72 фотоснимк ." at bounding box center [974, 556] width 841 height 37
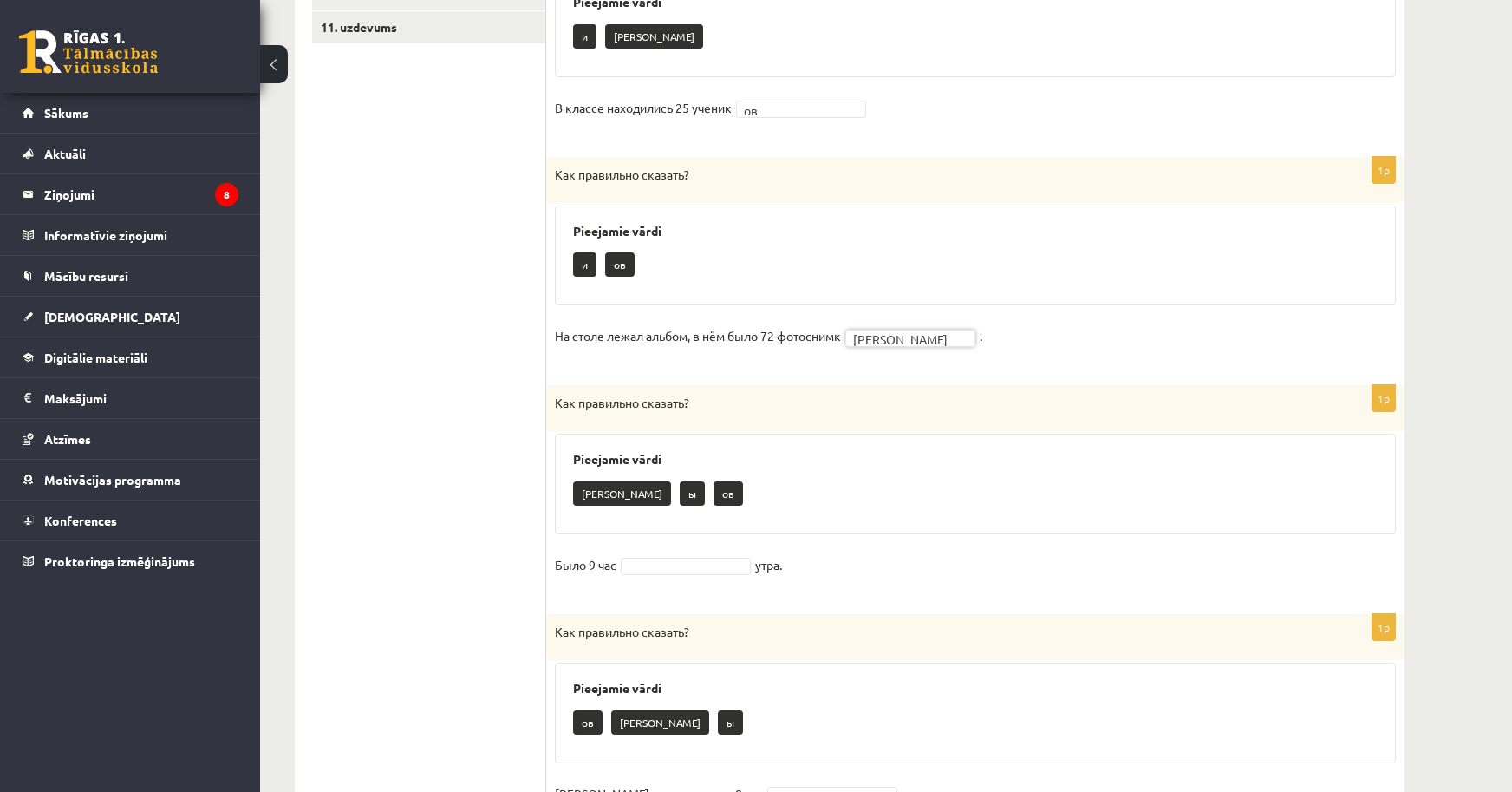
scroll to position [793, 0]
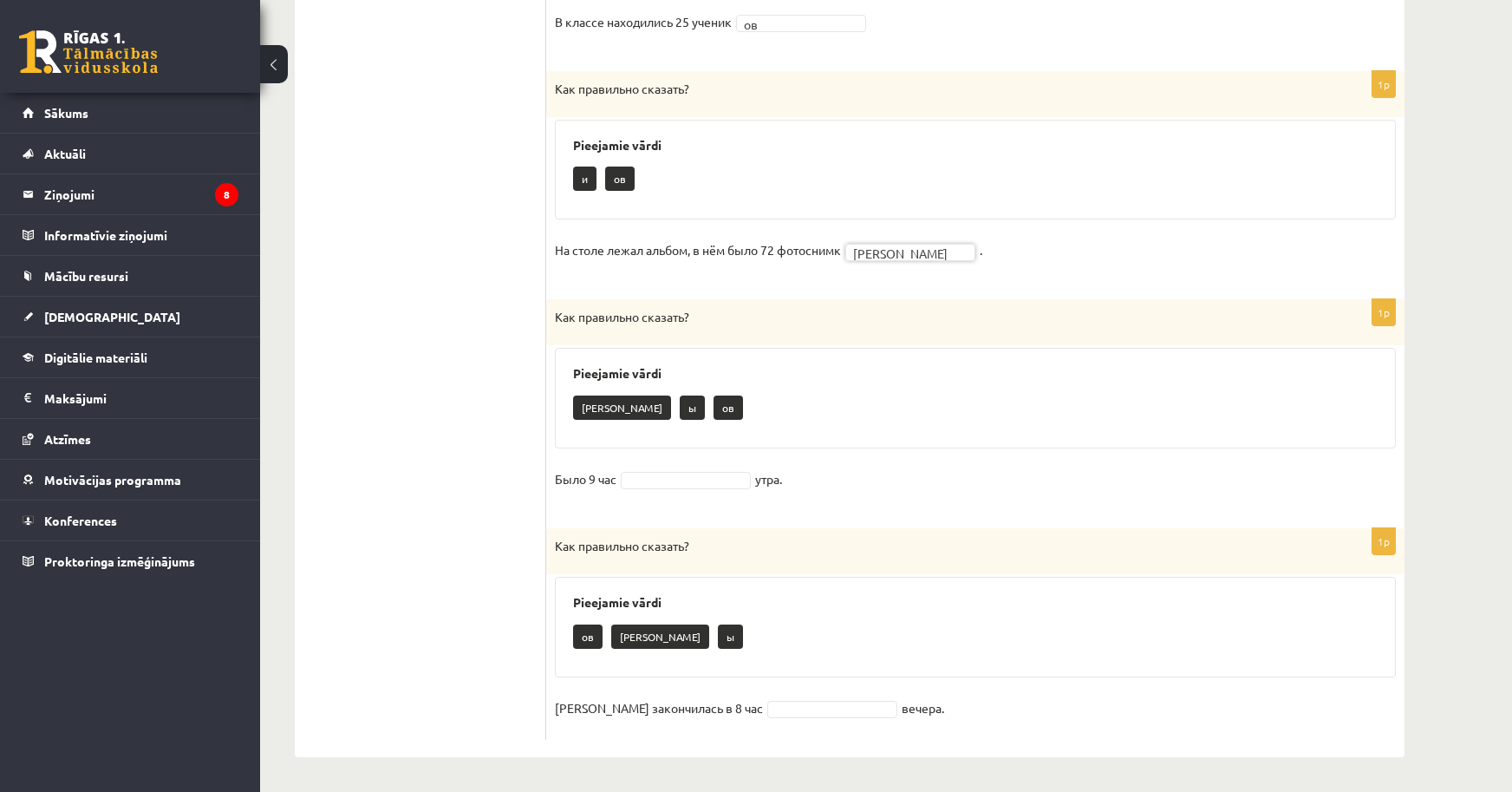
click at [628, 491] on fieldset "Было 9 час утра." at bounding box center [974, 484] width 841 height 37
drag, startPoint x: 746, startPoint y: 637, endPoint x: 724, endPoint y: 640, distance: 22.2
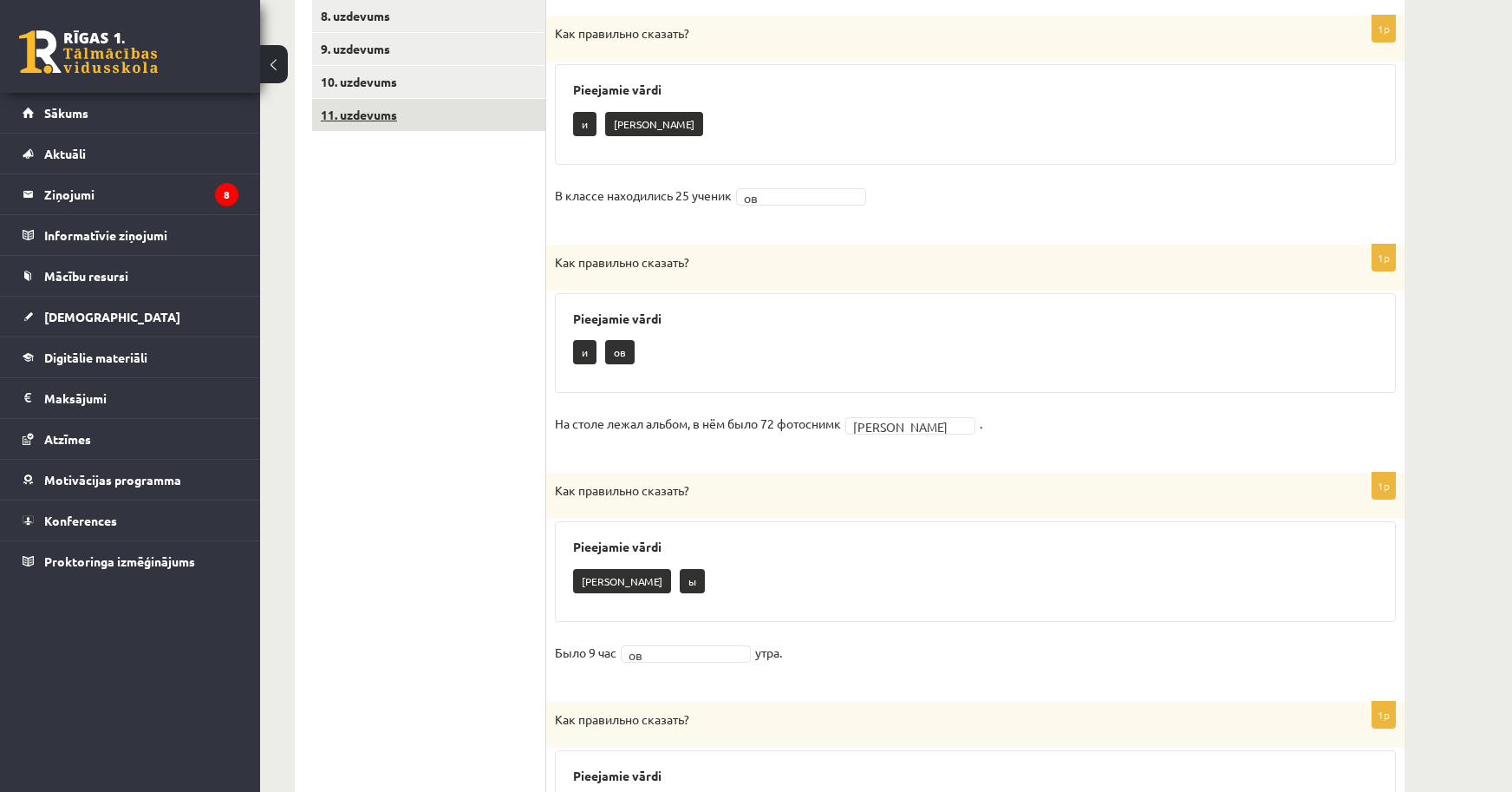
scroll to position [12, 0]
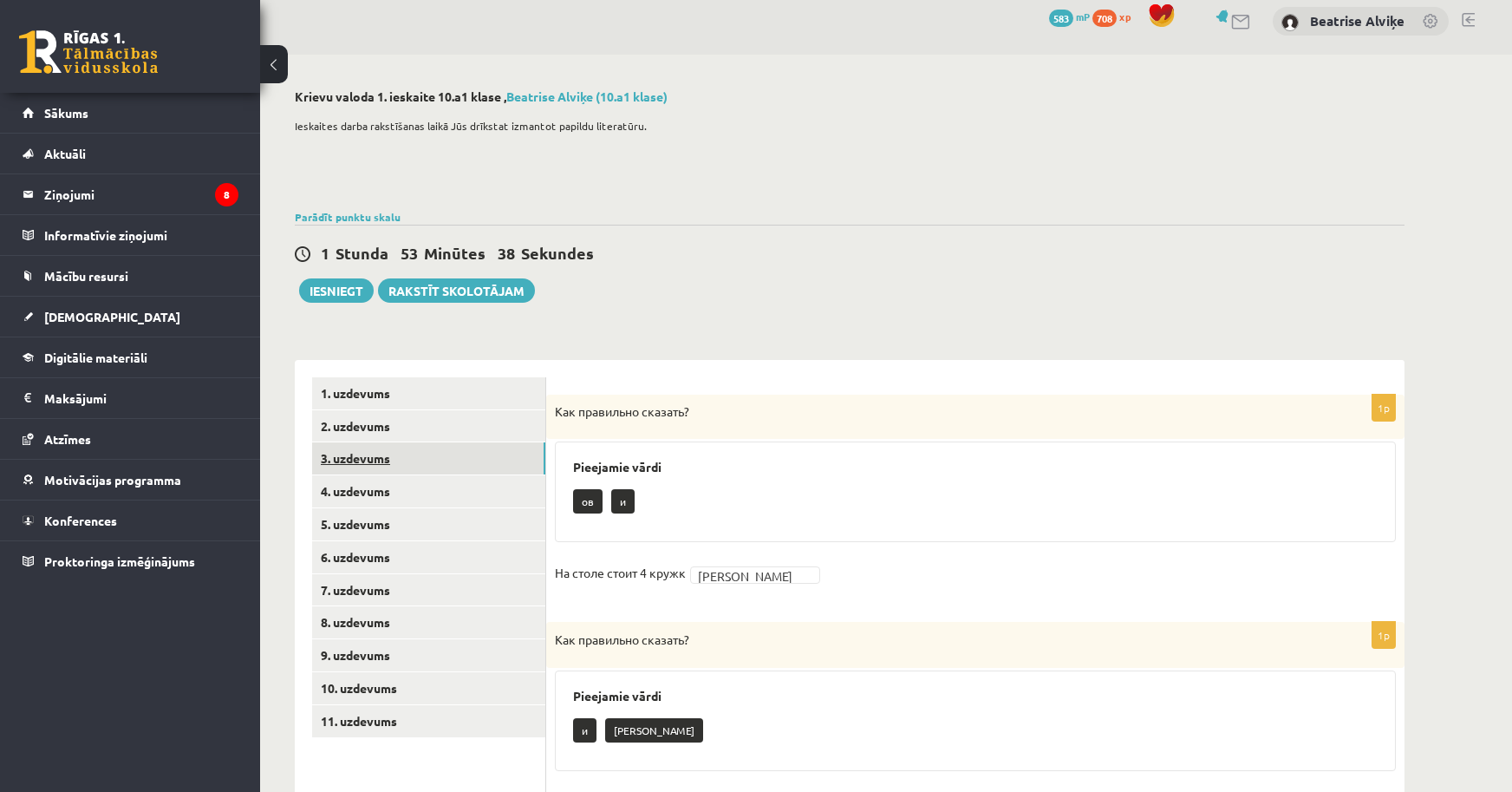
click at [401, 450] on link "3. uzdevums" at bounding box center [429, 458] width 233 height 32
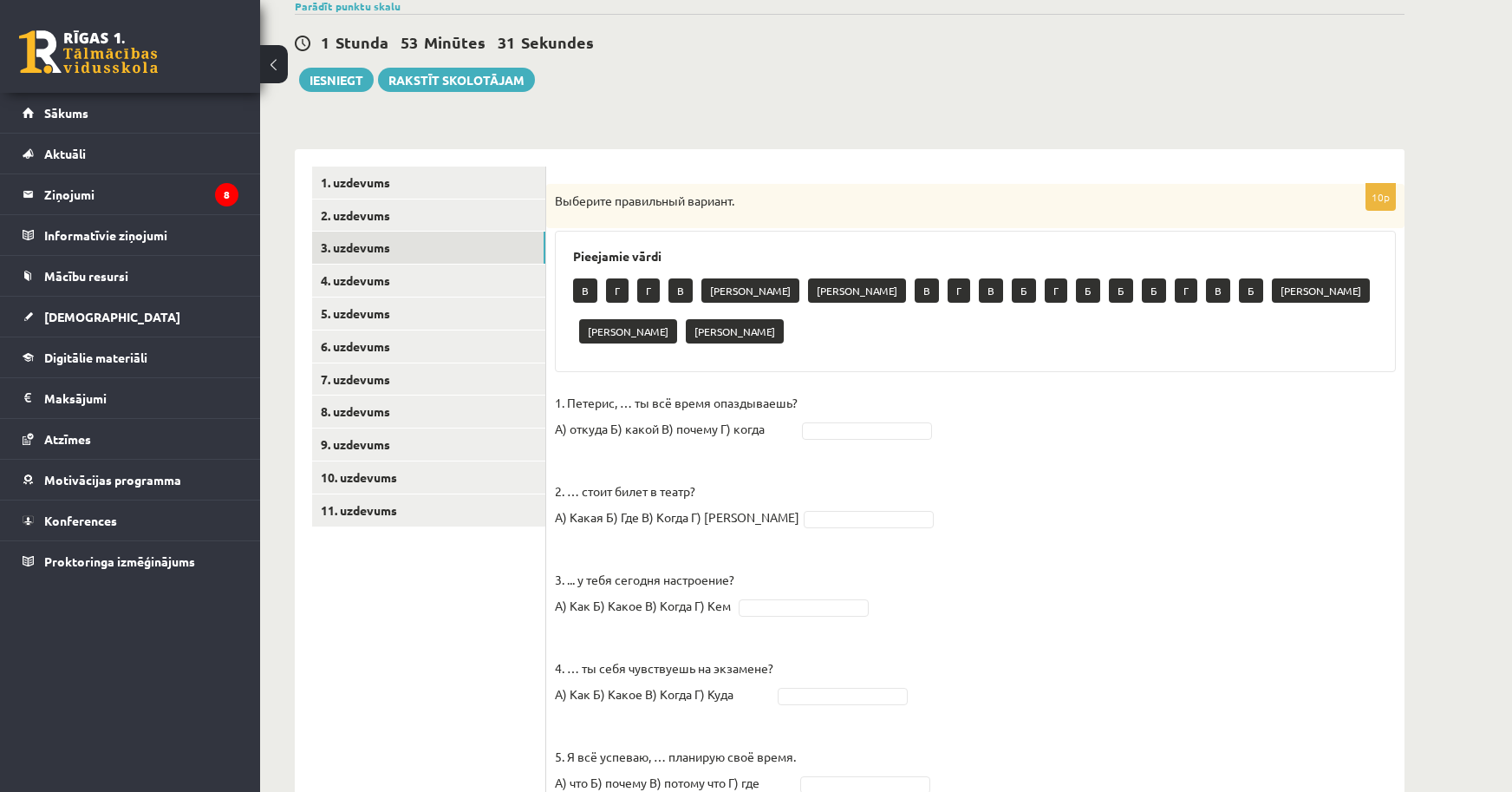
scroll to position [266, 0]
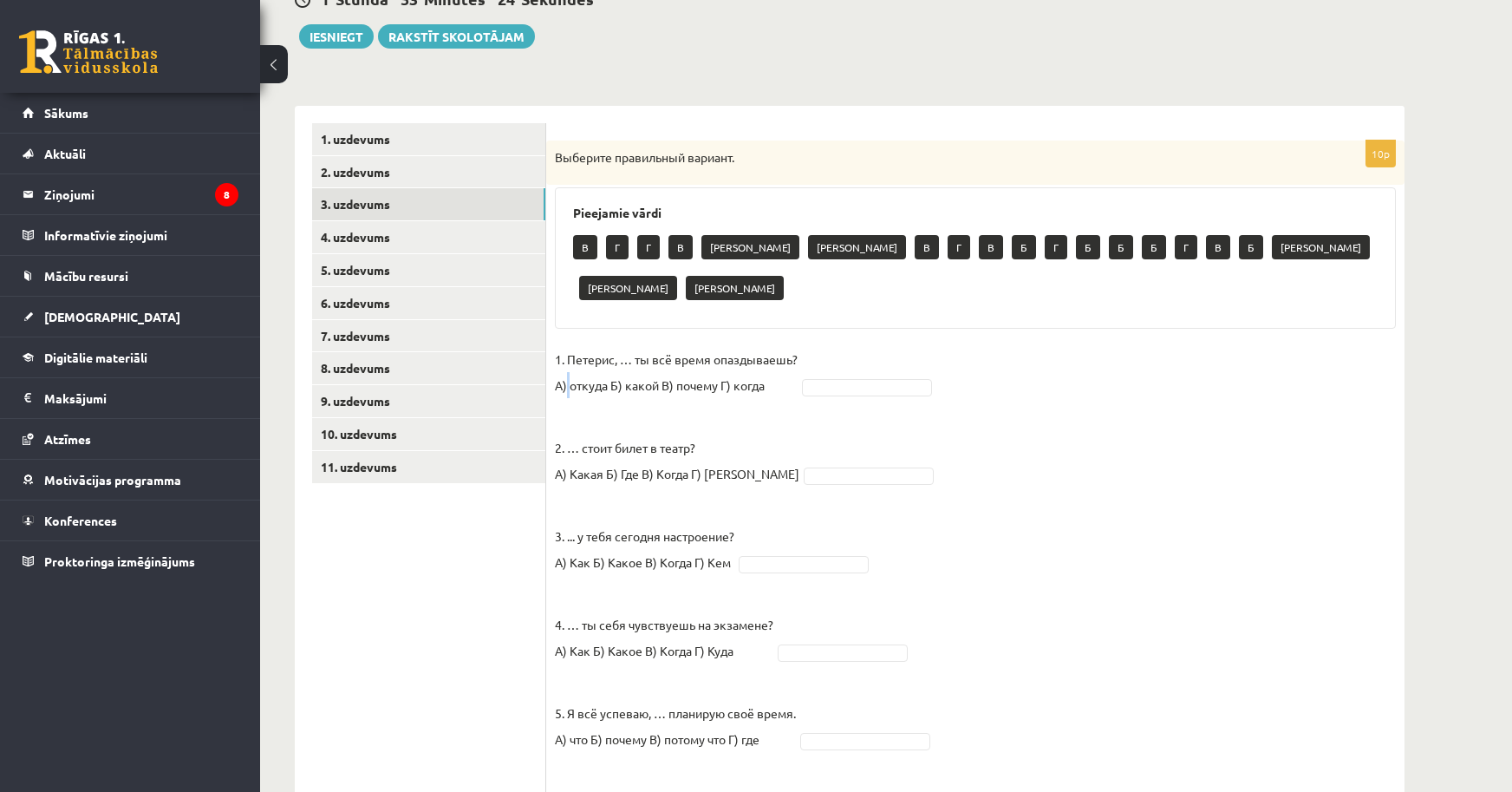
drag, startPoint x: 571, startPoint y: 348, endPoint x: 555, endPoint y: 345, distance: 16.3
click at [569, 348] on p "1. Петерис, … ты всё время опаздываешь? А) откуда Б) какой В) почему Г) когда" at bounding box center [675, 372] width 242 height 52
drag, startPoint x: 555, startPoint y: 345, endPoint x: 565, endPoint y: 345, distance: 10.0
click at [556, 346] on p "1. Петерис, … ты всё время опаздываешь? А) откуда Б) какой В) почему Г) когда" at bounding box center [675, 372] width 242 height 52
click at [613, 346] on p "1. Петерис, … ты всё время опаздываешь? А) откуда Б) какой В) почему Г) когда" at bounding box center [675, 372] width 242 height 52
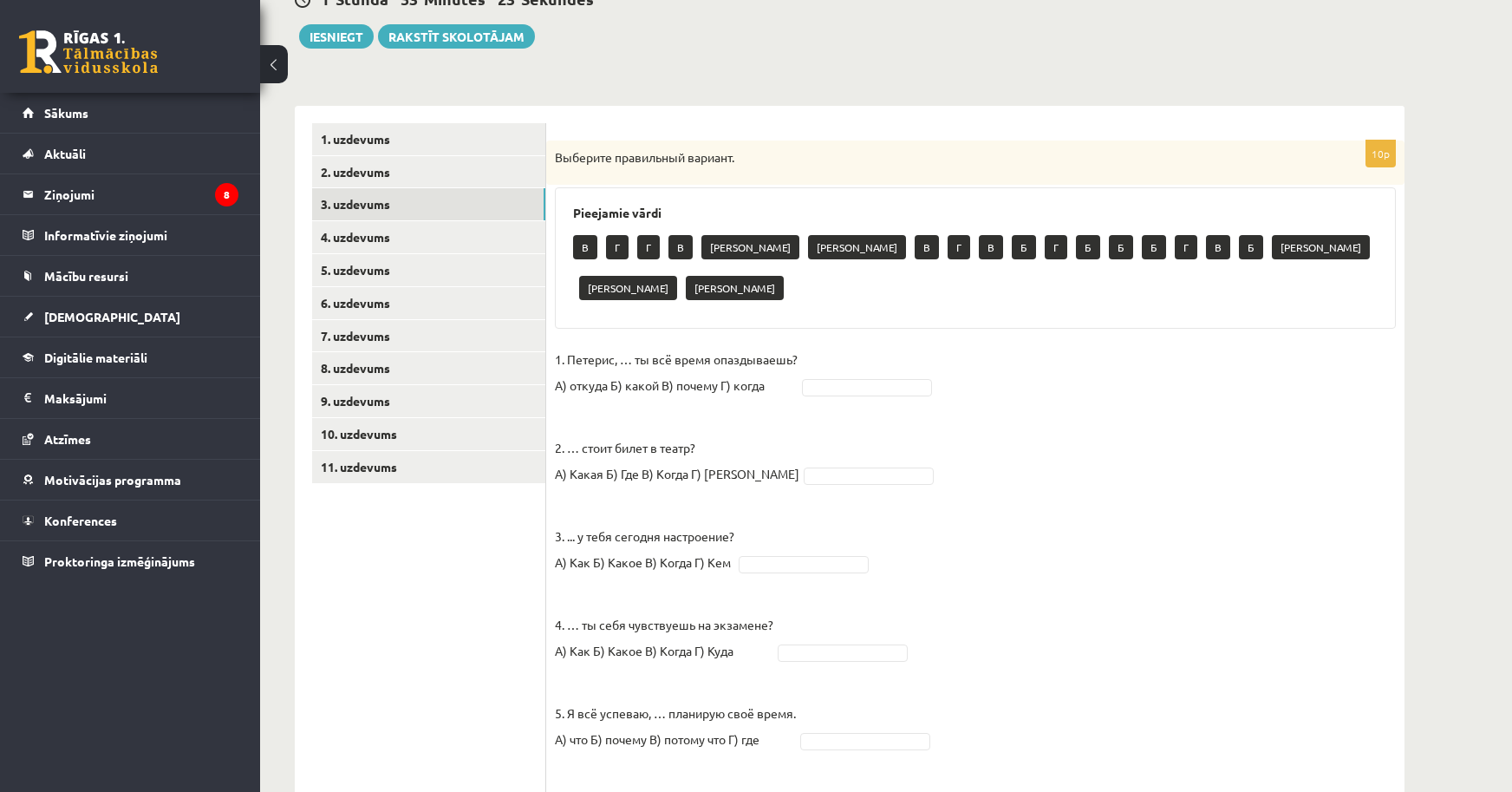
click at [664, 346] on p "1. Петерис, … ты всё время опаздываешь? А) откуда Б) какой В) почему Г) когда" at bounding box center [675, 372] width 242 height 52
click at [716, 346] on p "1. Петерис, … ты всё время опаздываешь? А) откуда Б) какой В) почему Г) когда" at bounding box center [675, 372] width 242 height 52
click at [794, 512] on fieldset "1. Петерис, … ты всё время опаздываешь? А) откуда Б) какой В) почему Г) когда В…" at bounding box center [974, 775] width 841 height 859
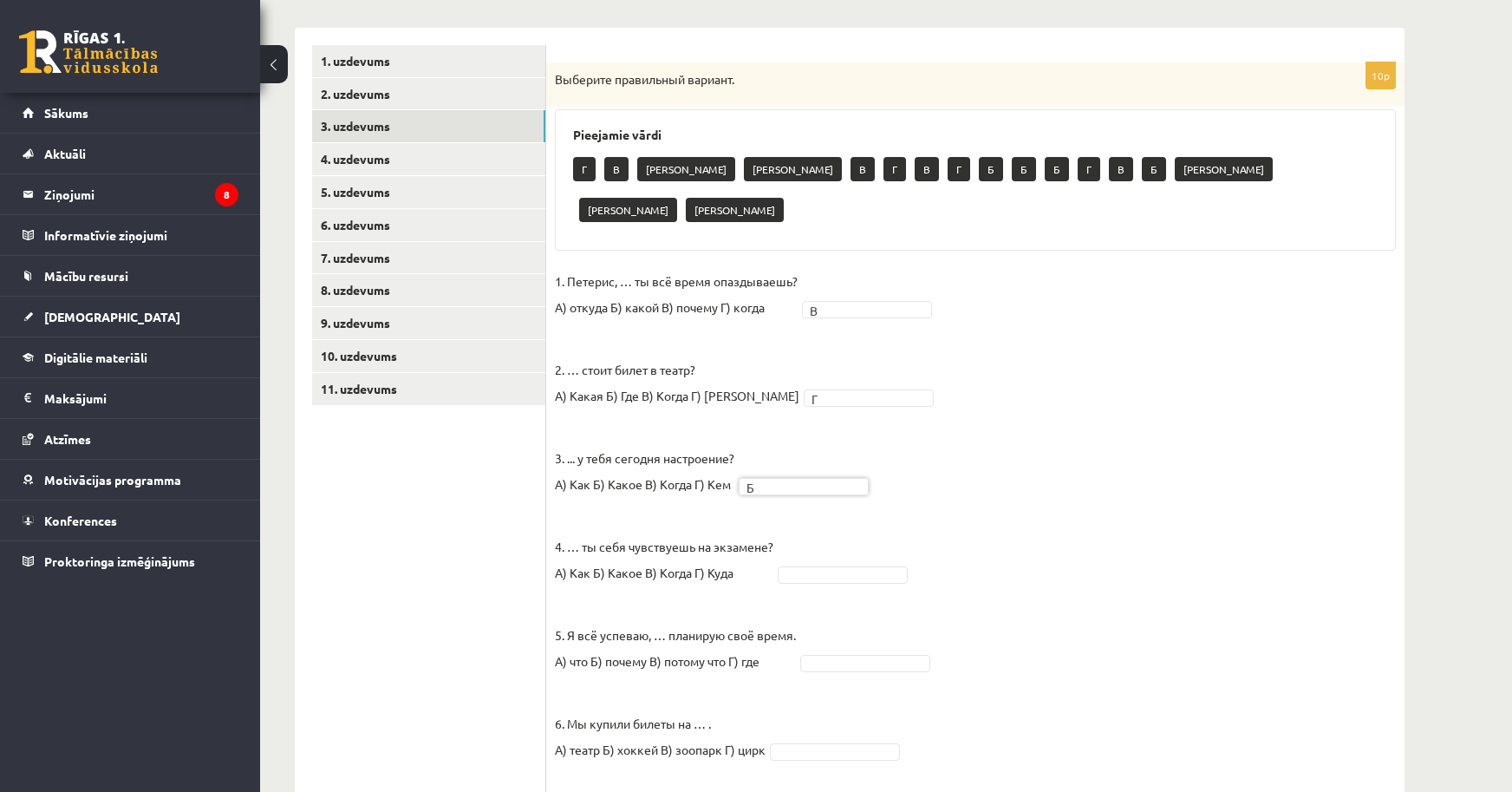
scroll to position [353, 0]
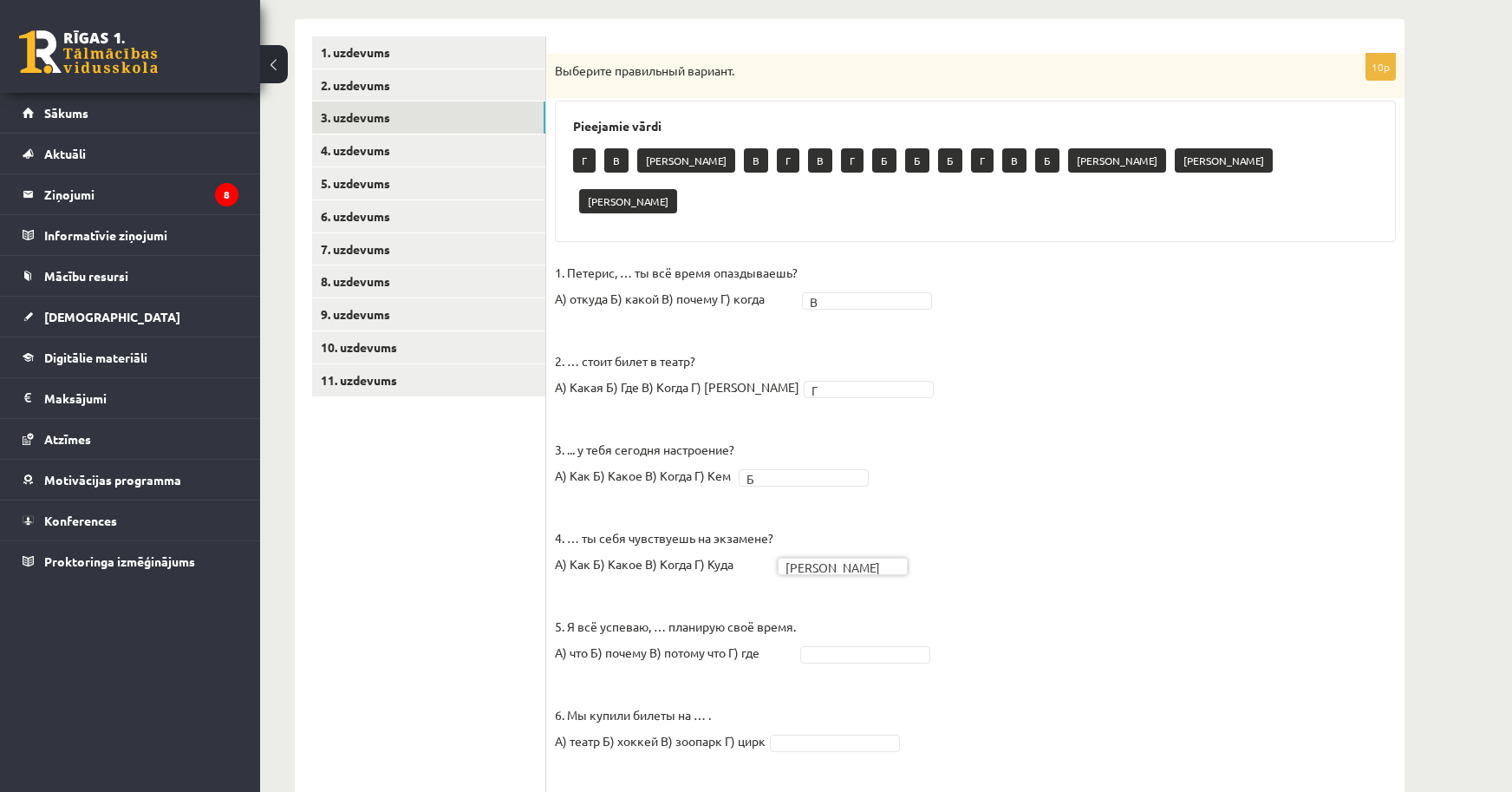
click at [836, 628] on fieldset "1. Петерис, … ты всё время опаздываешь? А) откуда Б) какой В) почему Г) когда В…" at bounding box center [974, 688] width 841 height 859
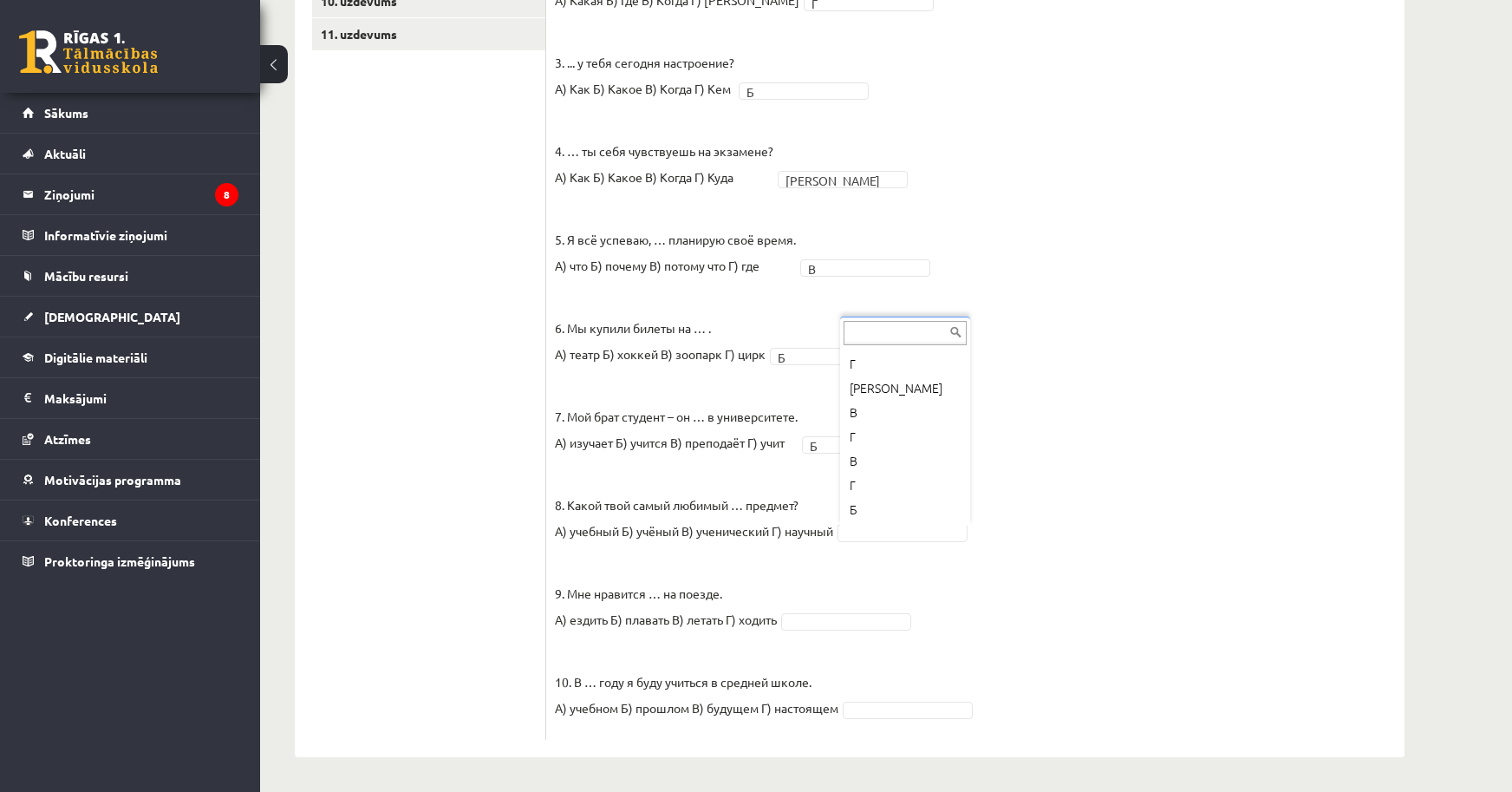
scroll to position [700, 0]
click at [921, 542] on fieldset "1. Петерис, … ты всё время опаздываешь? А) откуда Б) какой В) почему Г) когда В…" at bounding box center [974, 301] width 841 height 859
click at [751, 720] on p "10. В … году я буду учиться в средней школе. А) учебном Б) прошлом В) будущем Г…" at bounding box center [696, 681] width 283 height 78
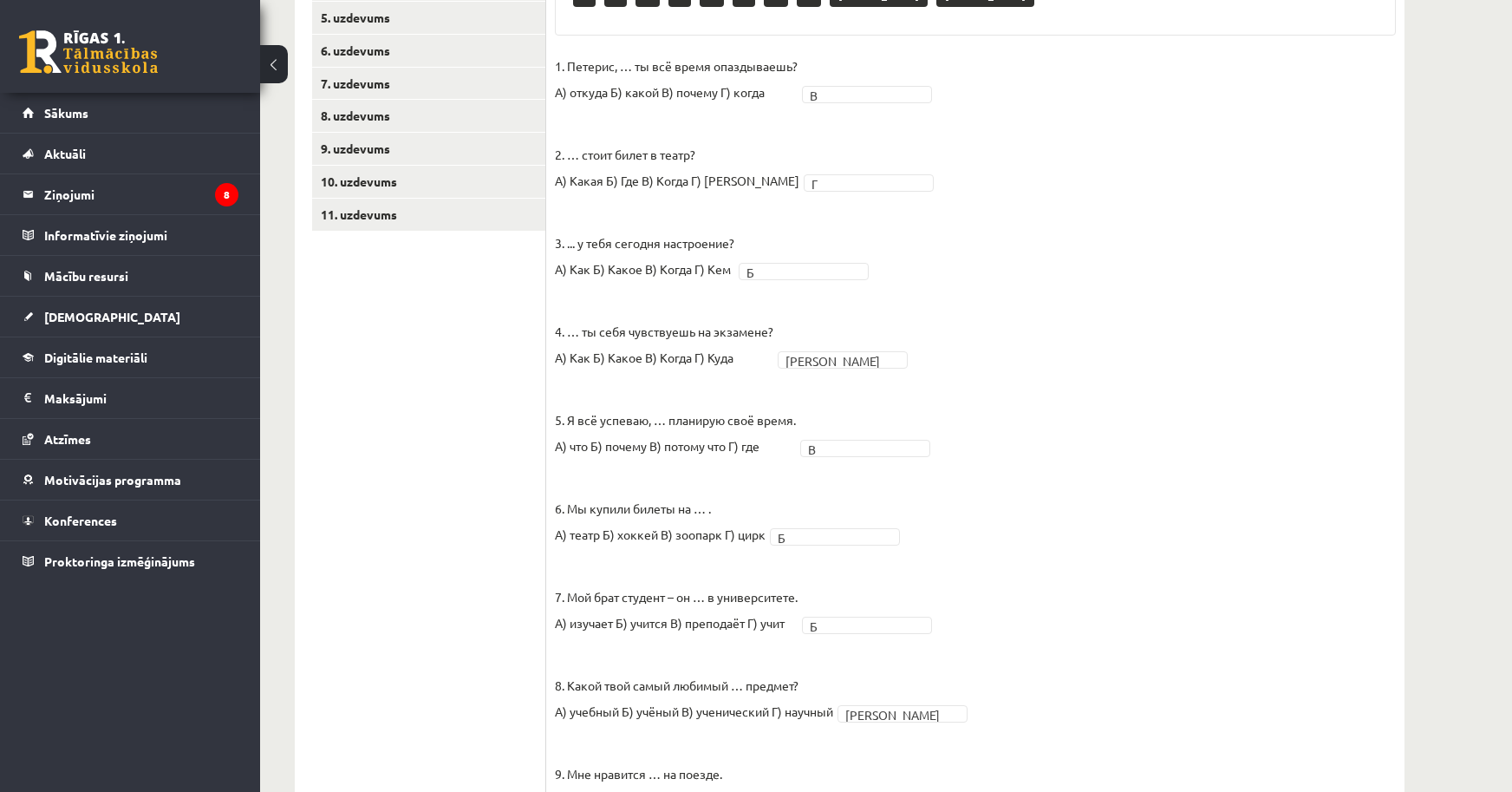
scroll to position [266, 0]
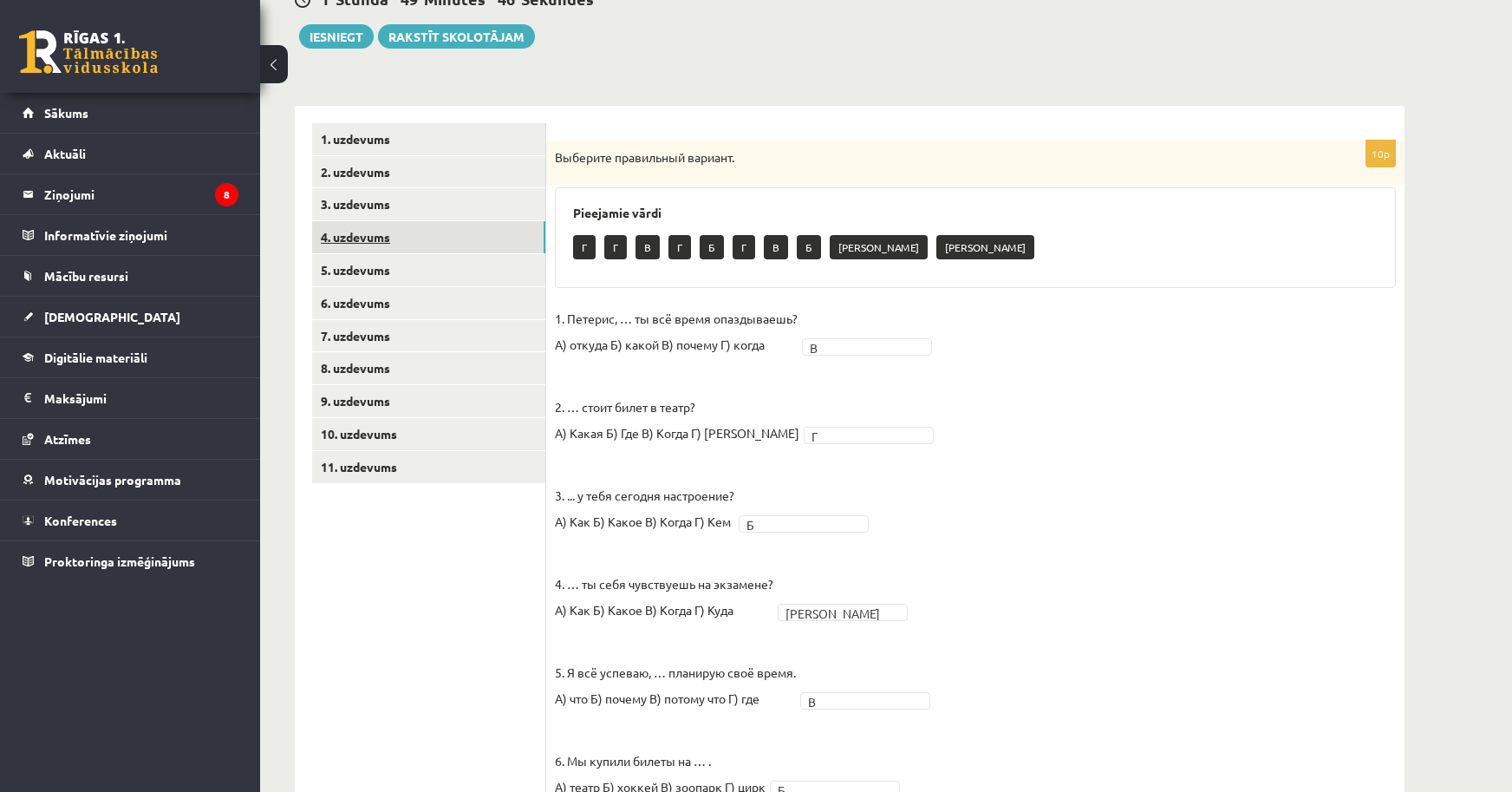
click at [437, 227] on link "4. uzdevums" at bounding box center [429, 237] width 233 height 32
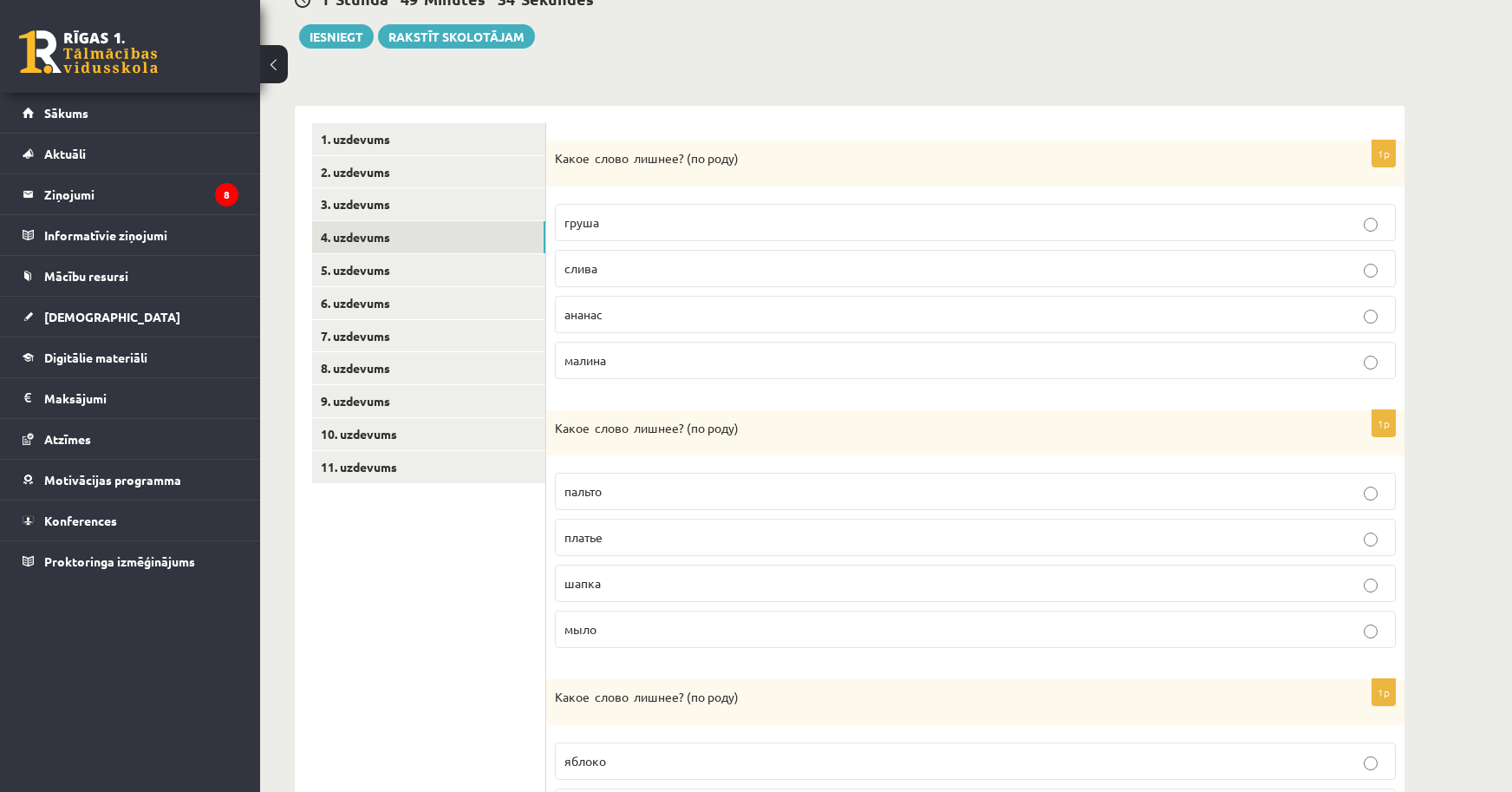
click at [653, 313] on p "ананас" at bounding box center [975, 314] width 822 height 18
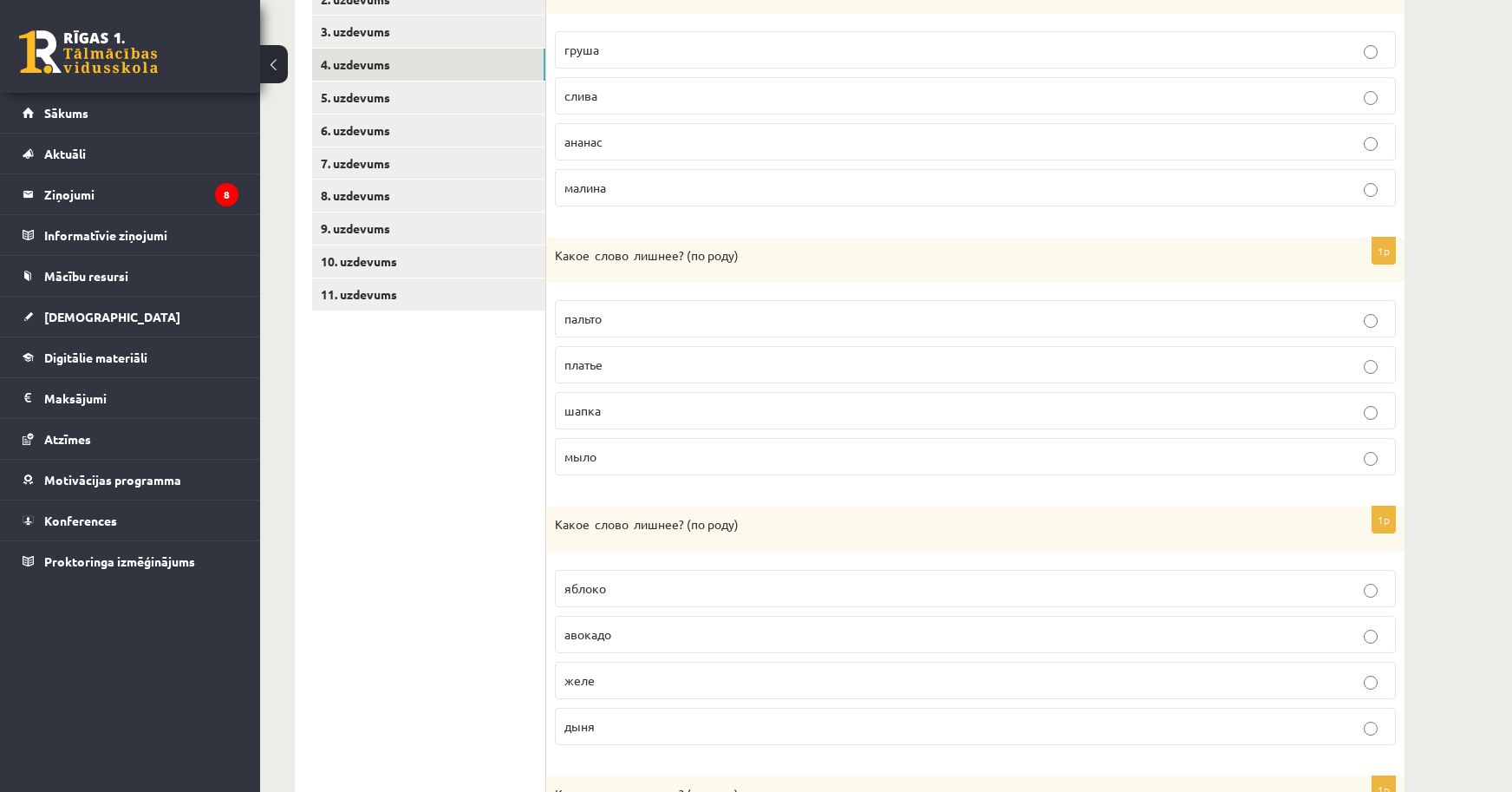
scroll to position [440, 0]
click at [601, 308] on label "пальто" at bounding box center [974, 317] width 841 height 37
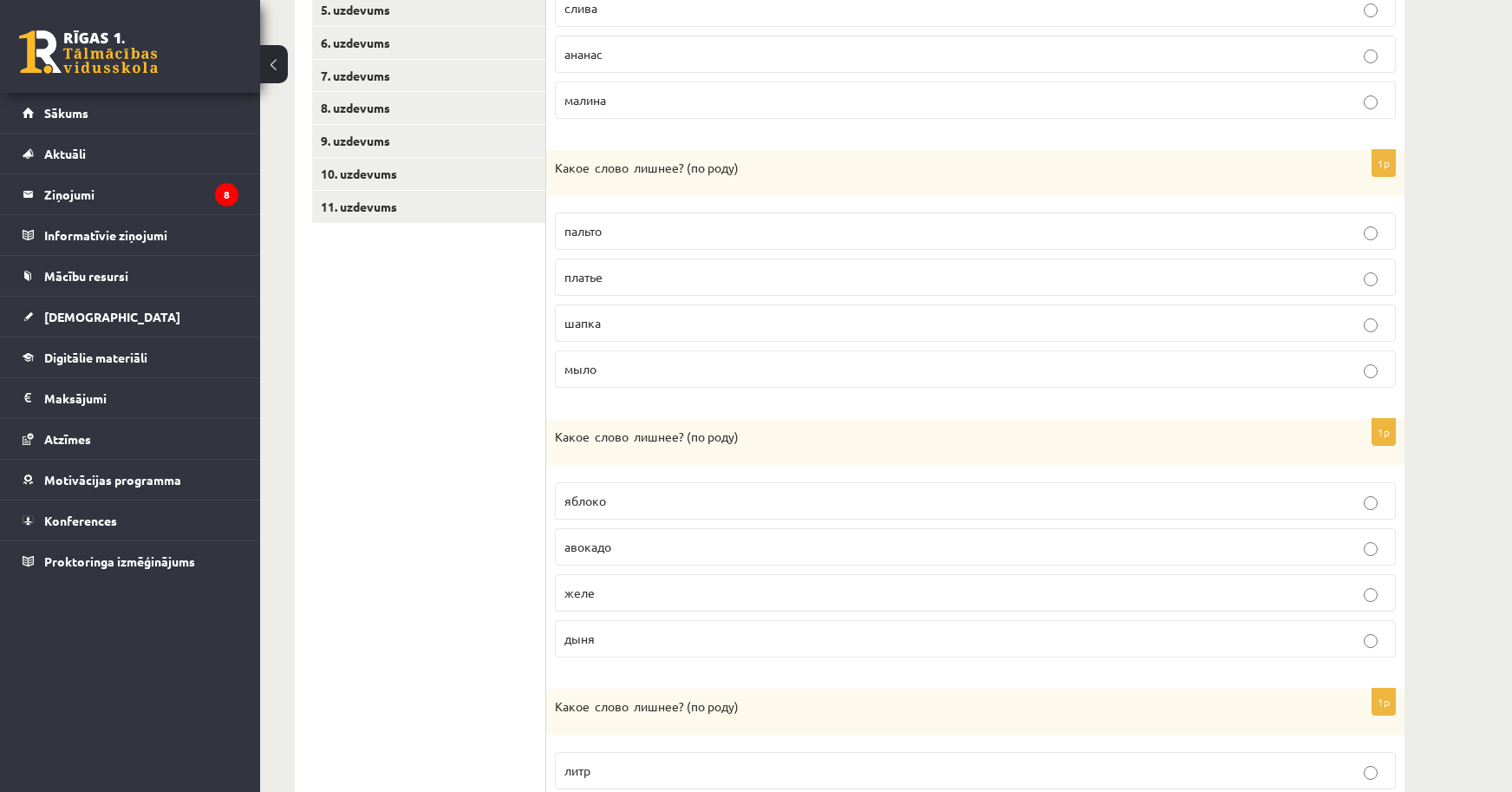
scroll to position [613, 0]
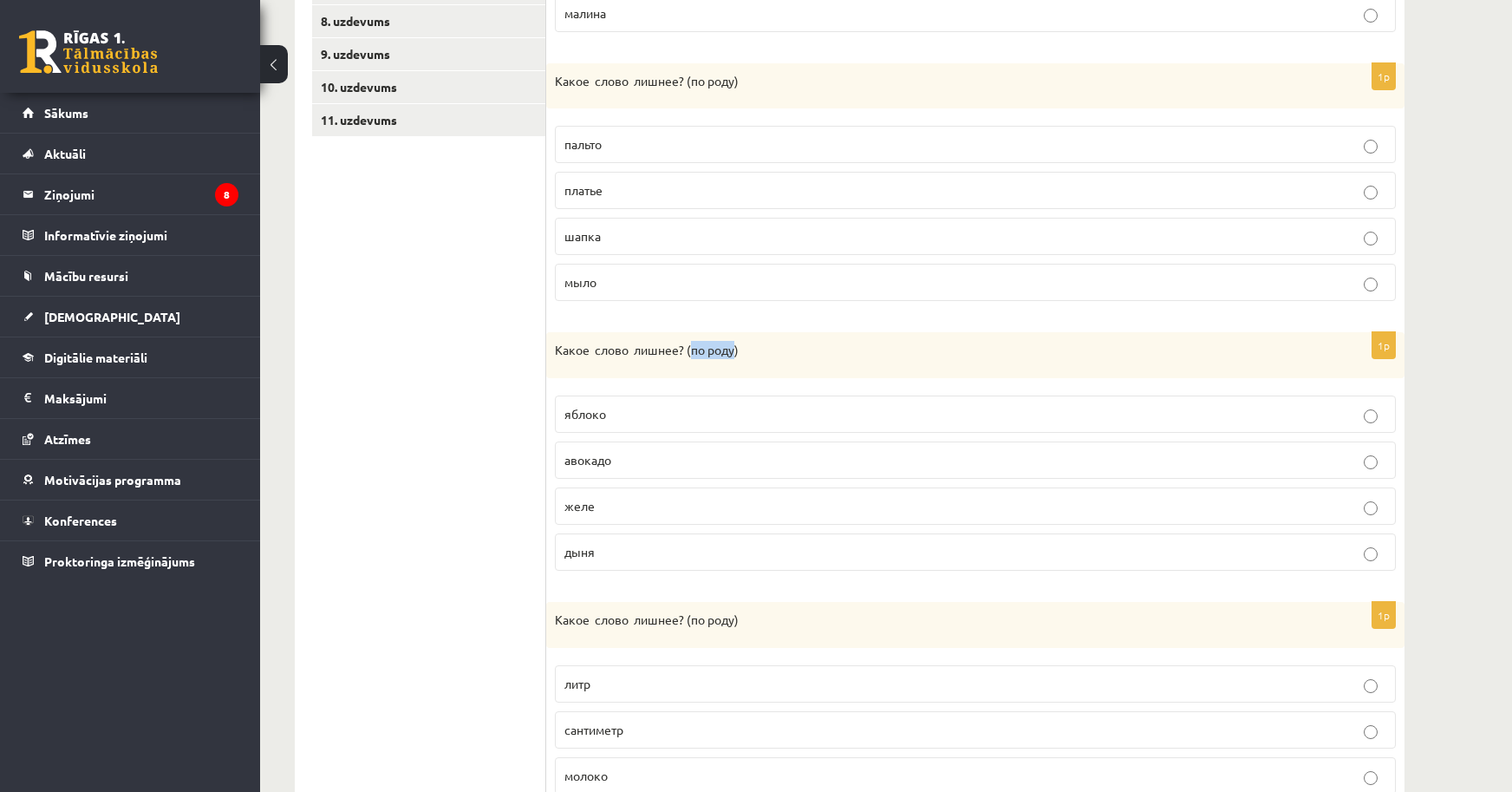
drag, startPoint x: 689, startPoint y: 347, endPoint x: 737, endPoint y: 348, distance: 48.0
click at [737, 348] on p "Какое слово лишнее? ( по родy)" at bounding box center [932, 350] width 754 height 18
copy p "по родy"
click at [424, 553] on ul "1. uzdevums 2. uzdevums 3. uzdevums 4. uzdevums 5. uzdevums 6. uzdevums 7. uzde…" at bounding box center [429, 450] width 234 height 1348
click at [678, 406] on p "яблоко" at bounding box center [975, 414] width 822 height 18
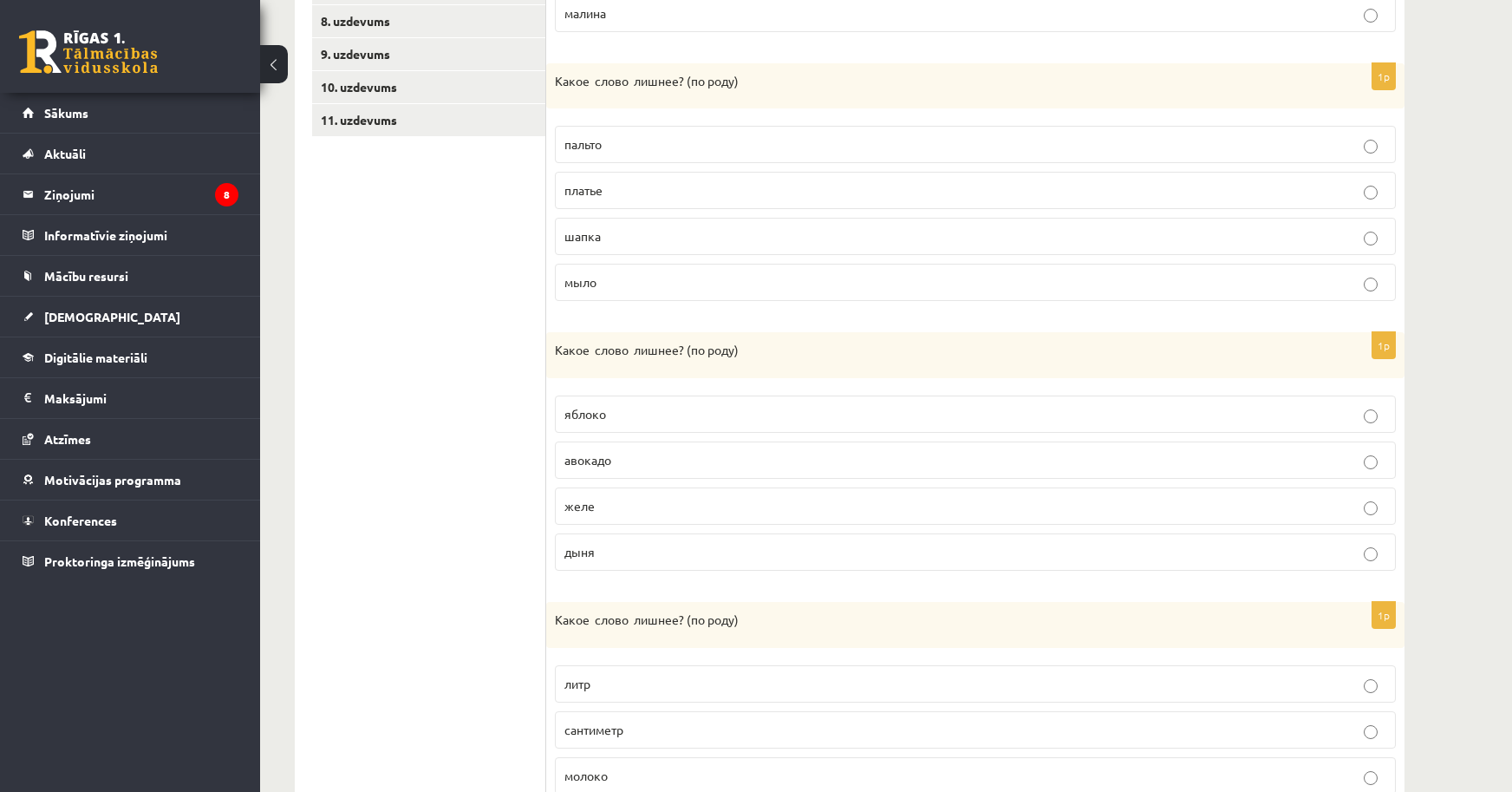
click at [469, 455] on ul "1. uzdevums 2. uzdevums 3. uzdevums 4. uzdevums 5. uzdevums 6. uzdevums 7. uzde…" at bounding box center [429, 450] width 234 height 1348
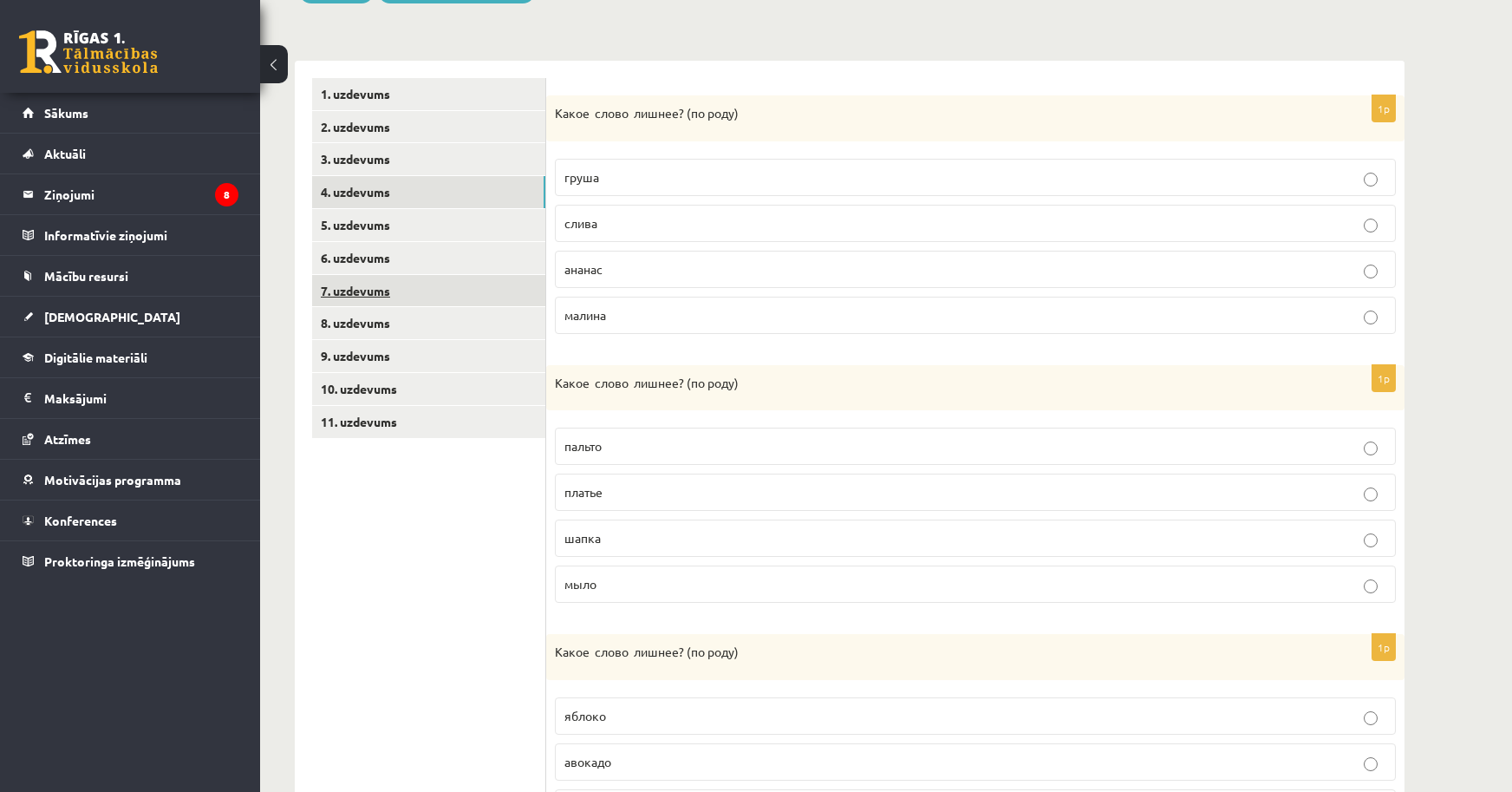
scroll to position [304, 0]
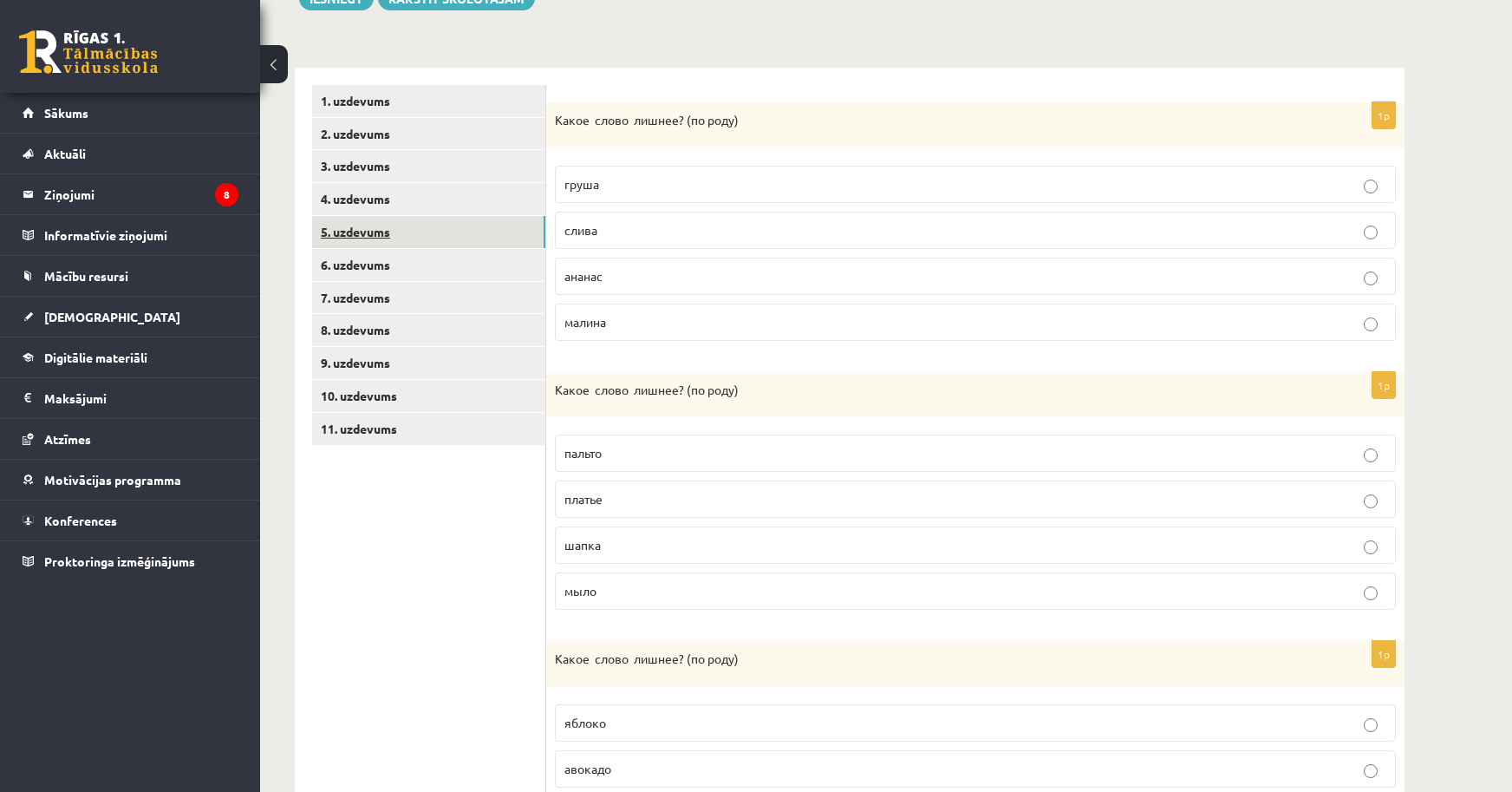
click at [365, 217] on link "5. uzdevums" at bounding box center [429, 231] width 233 height 32
click at [392, 213] on link "4. uzdevums" at bounding box center [429, 198] width 233 height 32
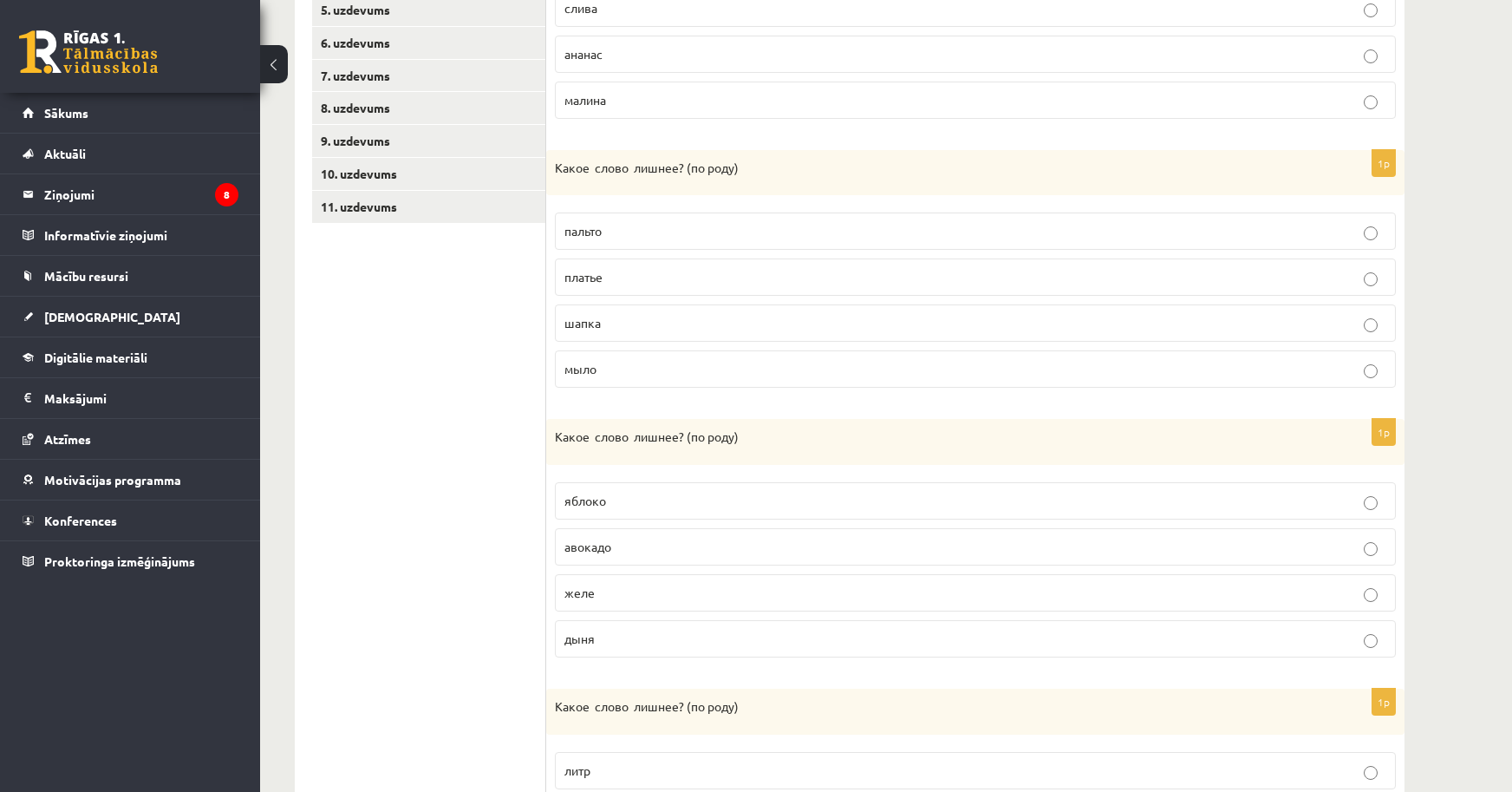
scroll to position [998, 0]
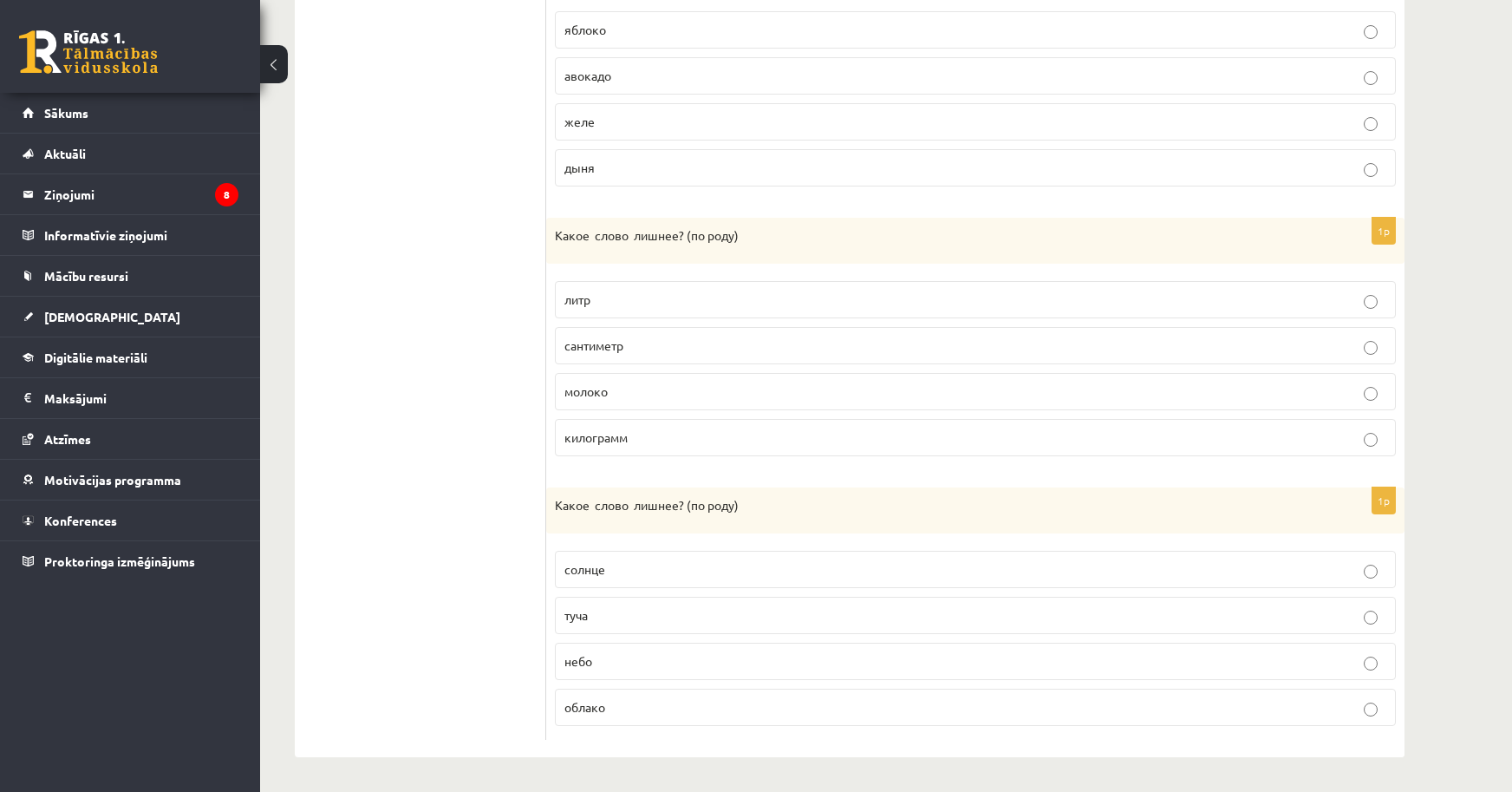
click at [632, 380] on label "молоко" at bounding box center [974, 391] width 841 height 37
click at [672, 704] on p "облако" at bounding box center [975, 707] width 822 height 18
drag, startPoint x: 579, startPoint y: 607, endPoint x: 564, endPoint y: 601, distance: 16.2
click at [577, 607] on span "туча" at bounding box center [575, 615] width 23 height 16
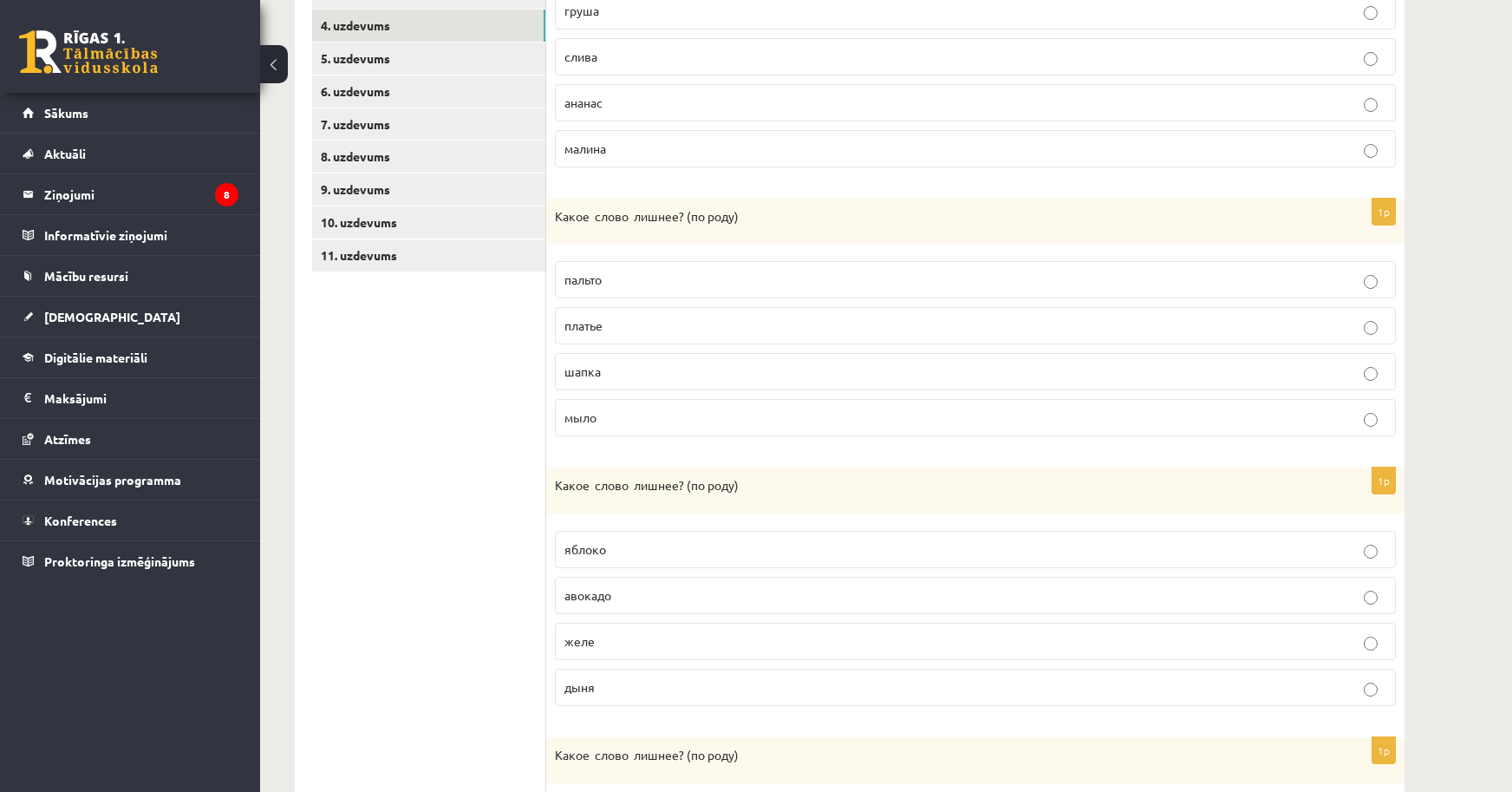
scroll to position [44, 0]
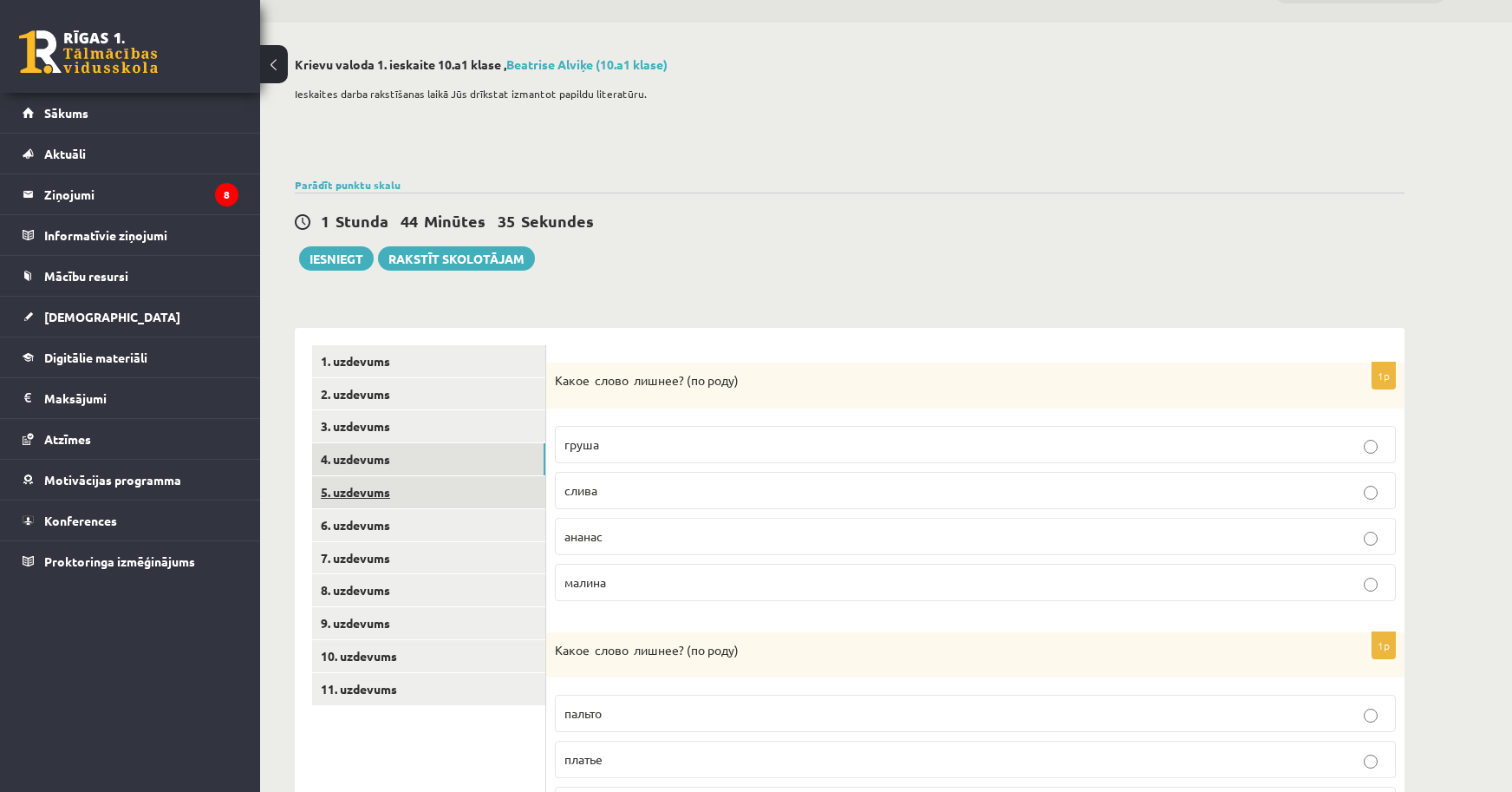
click at [429, 493] on link "5. uzdevums" at bounding box center [429, 492] width 233 height 32
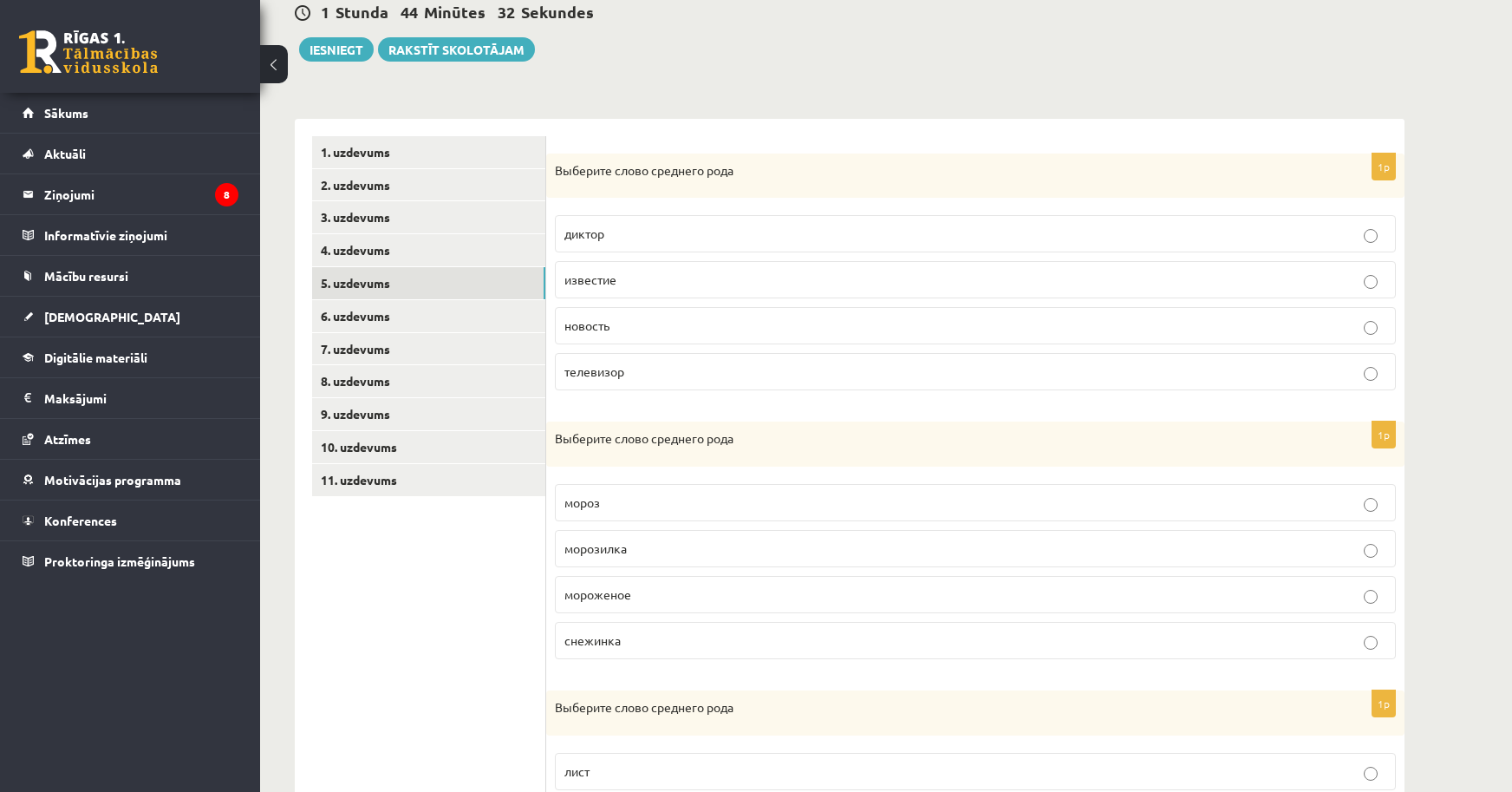
scroll to position [217, 0]
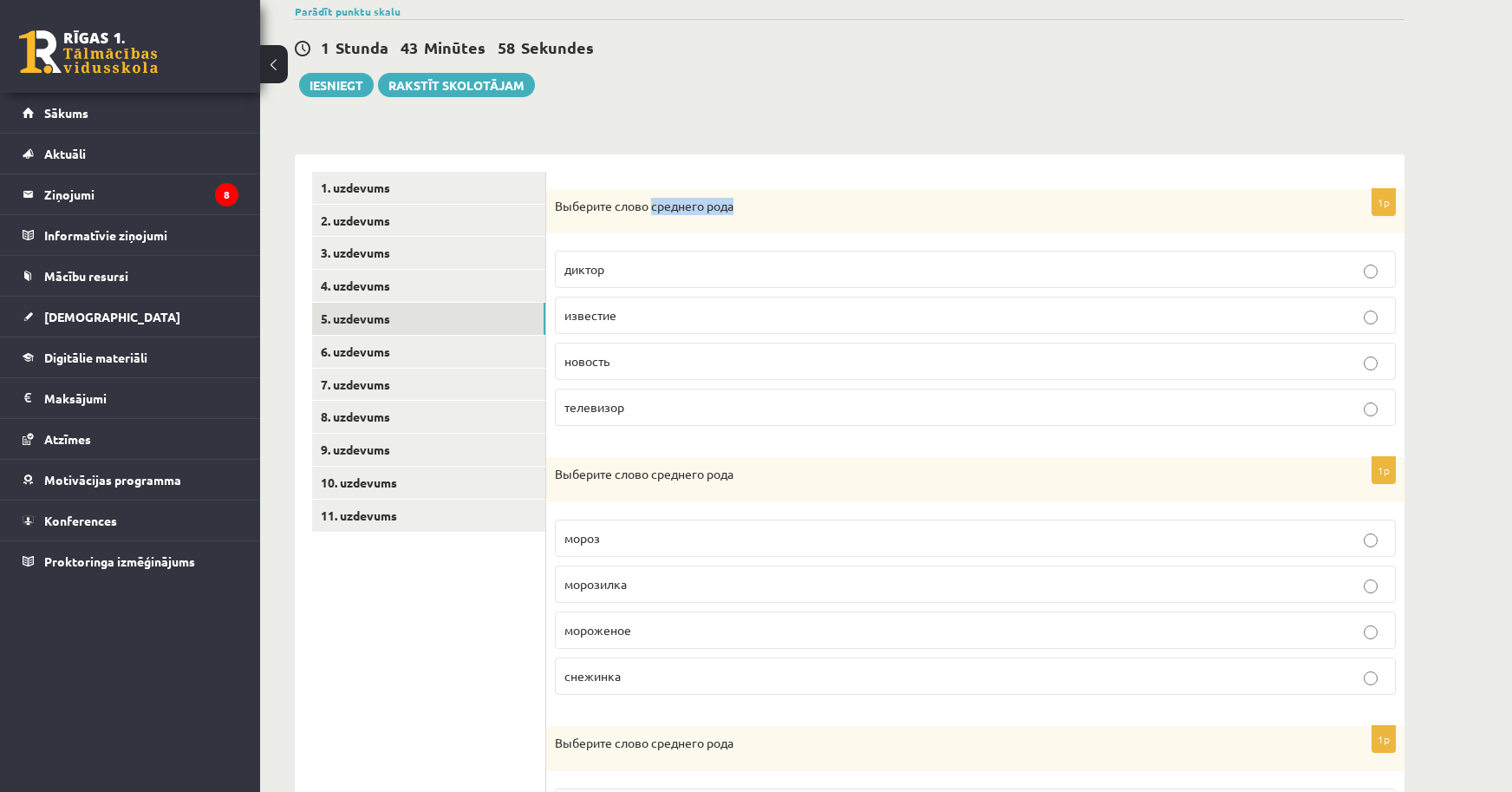
drag, startPoint x: 654, startPoint y: 208, endPoint x: 735, endPoint y: 208, distance: 81.0
click at [733, 208] on span "Выберите слово среднего рода" at bounding box center [643, 205] width 179 height 16
copy span "среднего рода"
click at [368, 287] on link "4. uzdevums" at bounding box center [429, 285] width 233 height 32
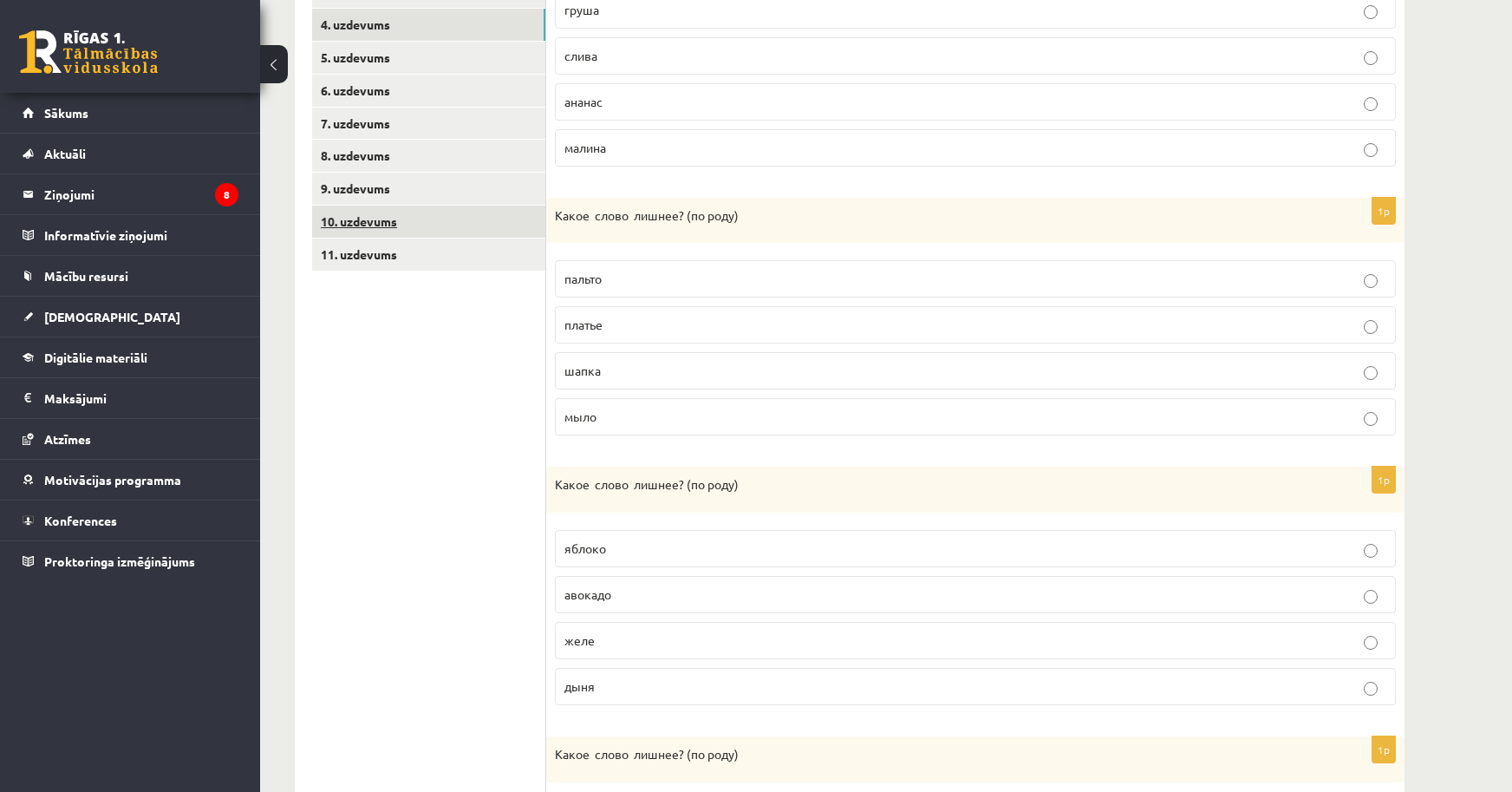
scroll to position [478, 0]
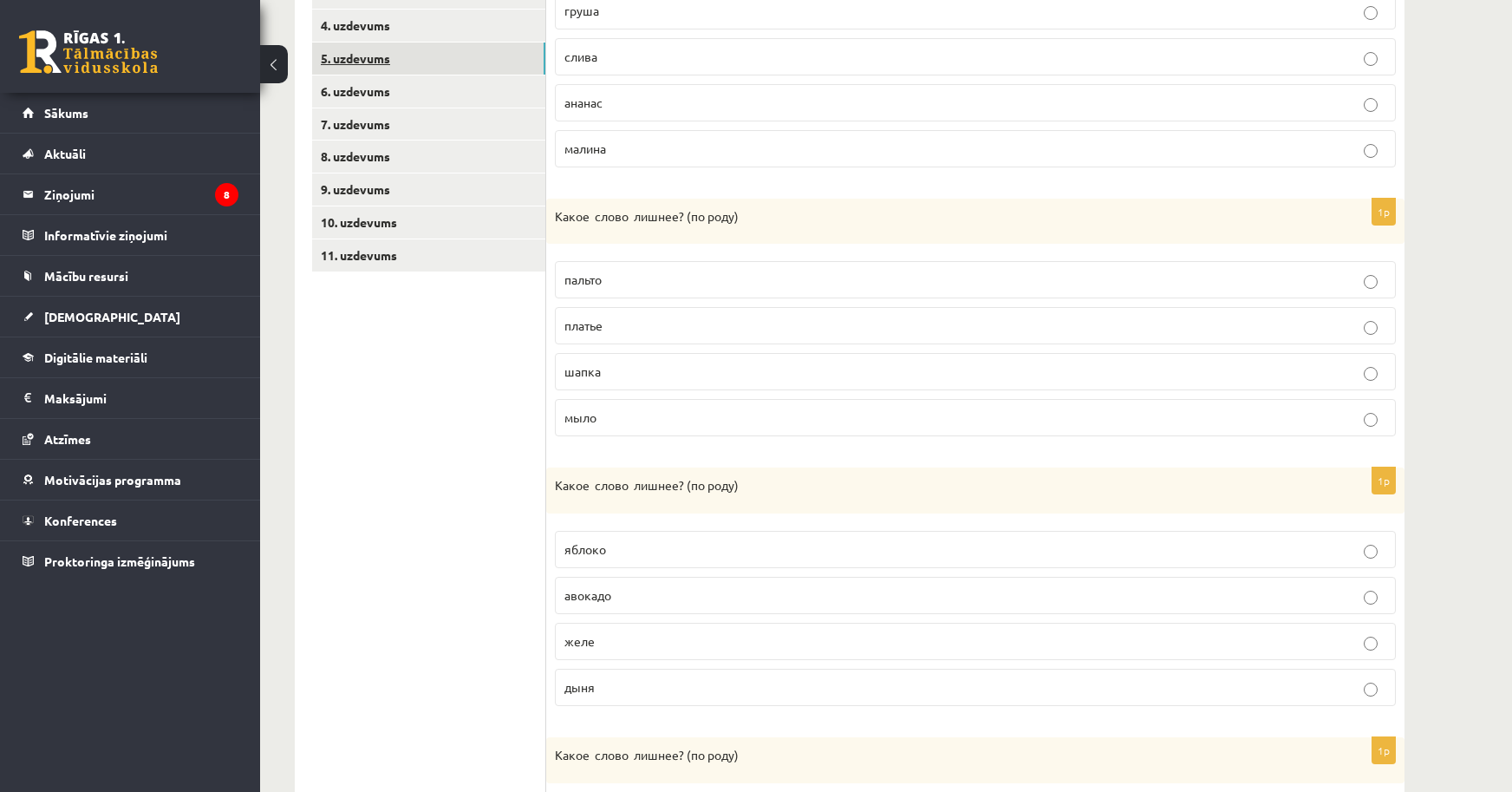
click at [342, 67] on link "5. uzdevums" at bounding box center [429, 59] width 233 height 32
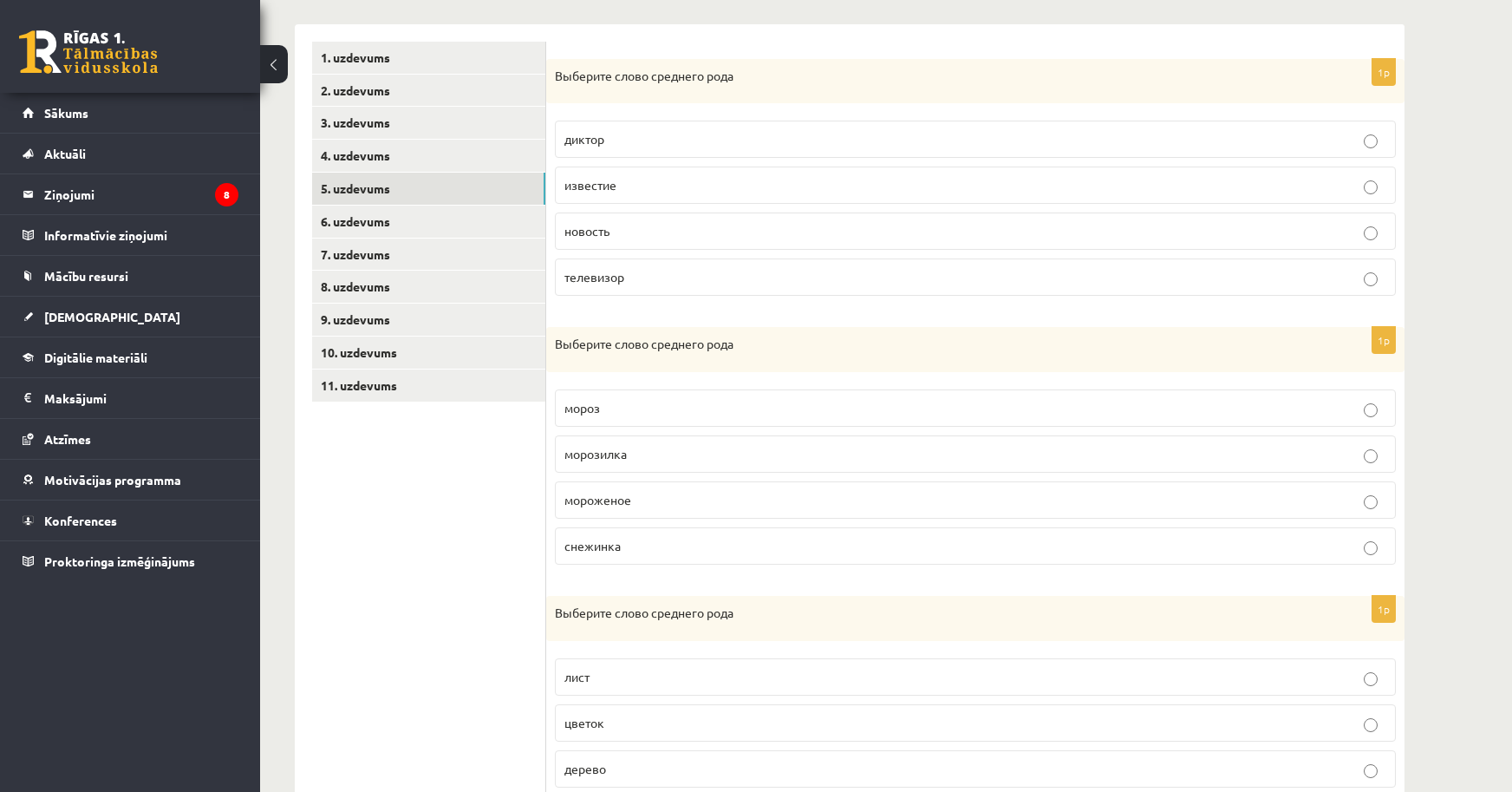
scroll to position [304, 0]
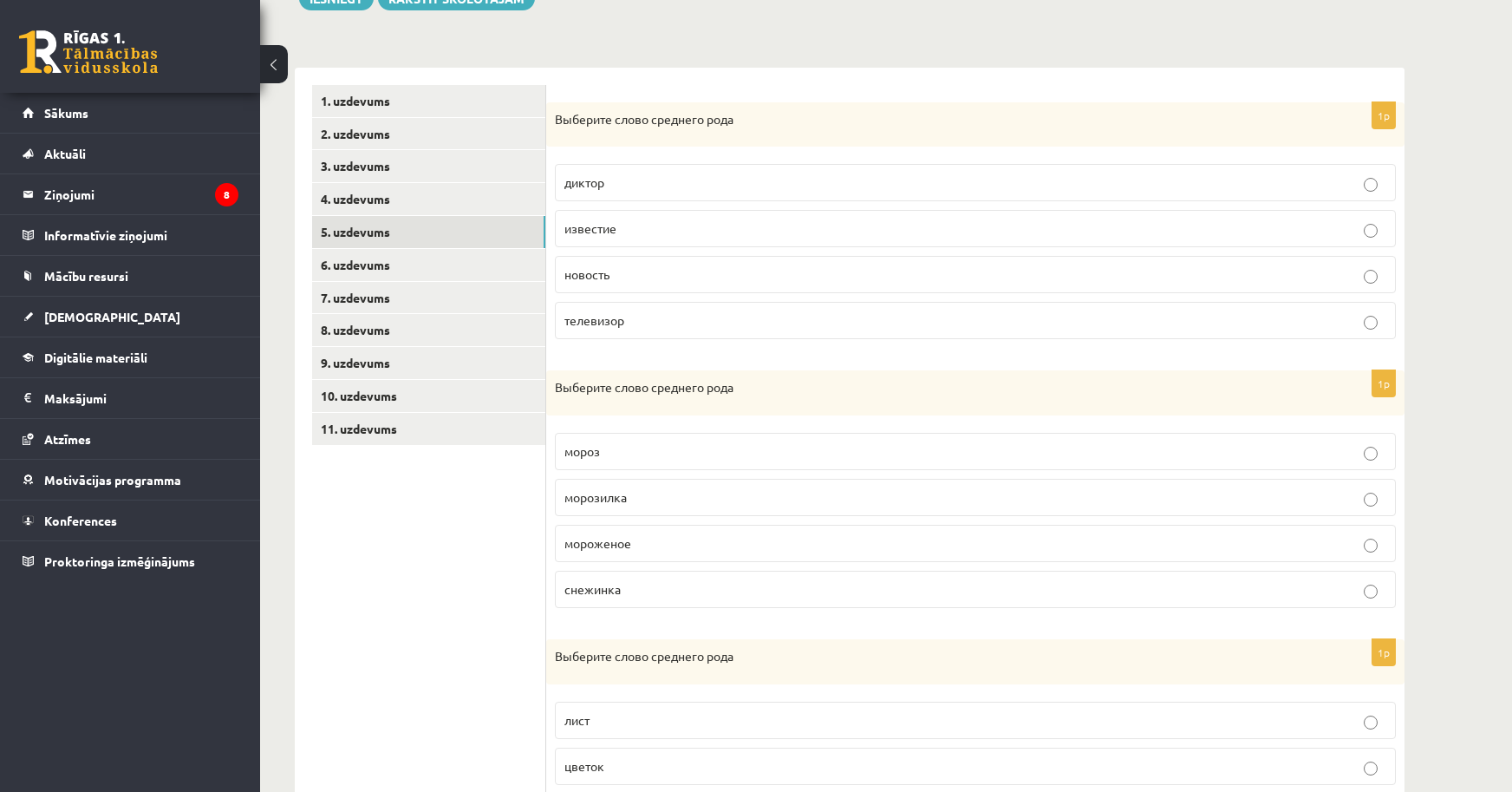
click at [597, 537] on span "мороженое" at bounding box center [597, 543] width 67 height 16
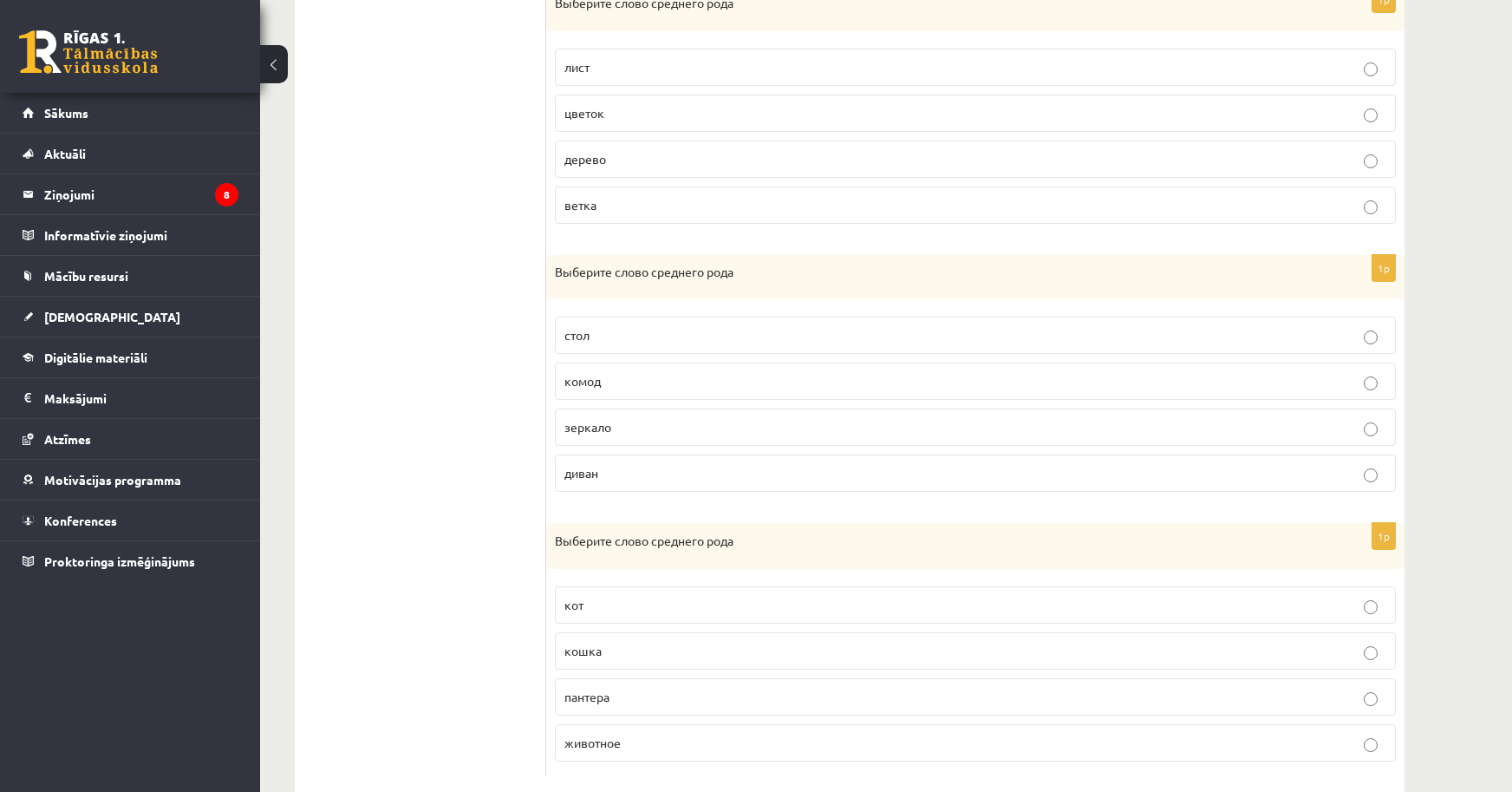
scroll to position [993, 0]
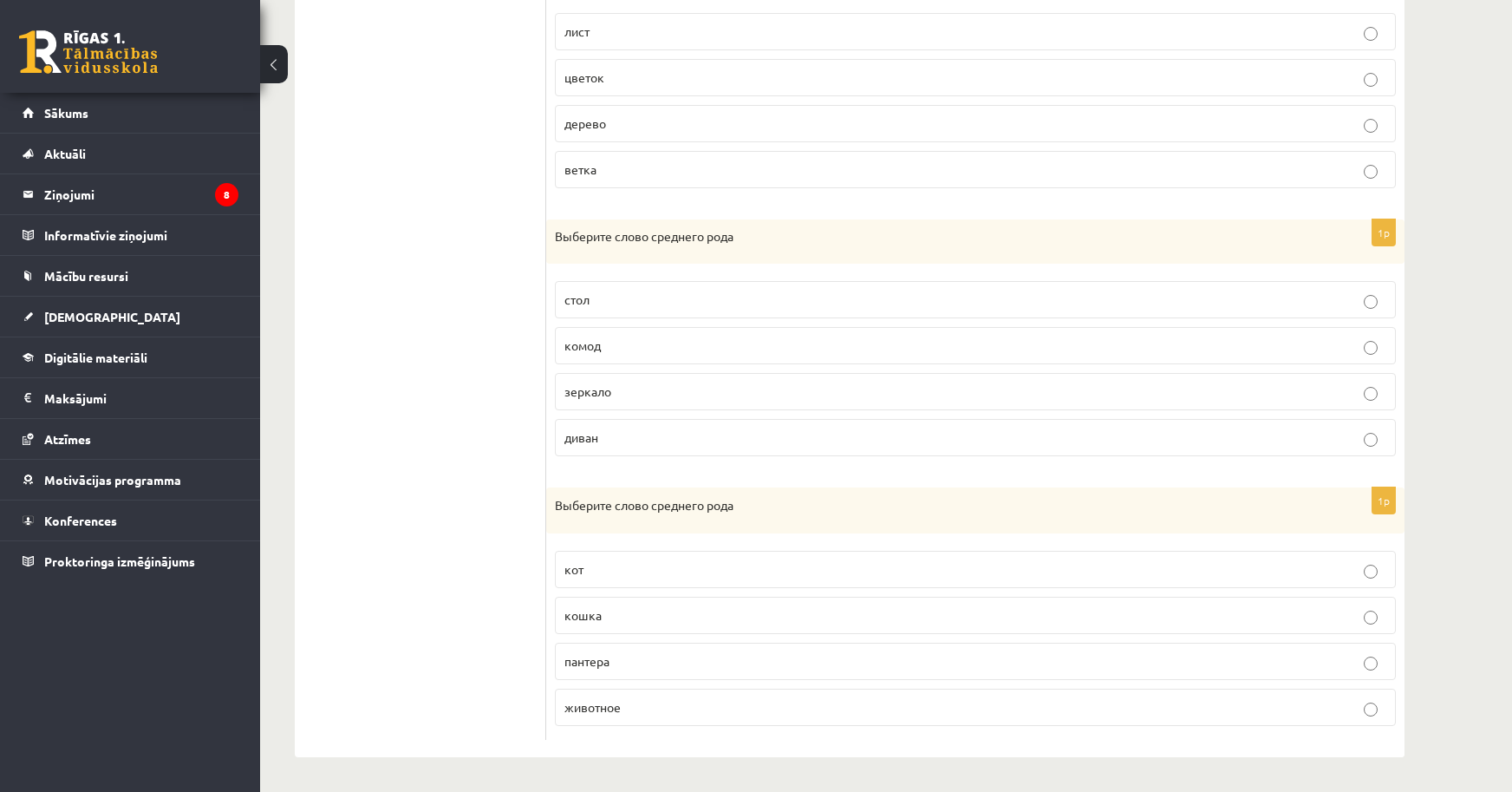
click at [575, 708] on span "животное" at bounding box center [592, 707] width 57 height 16
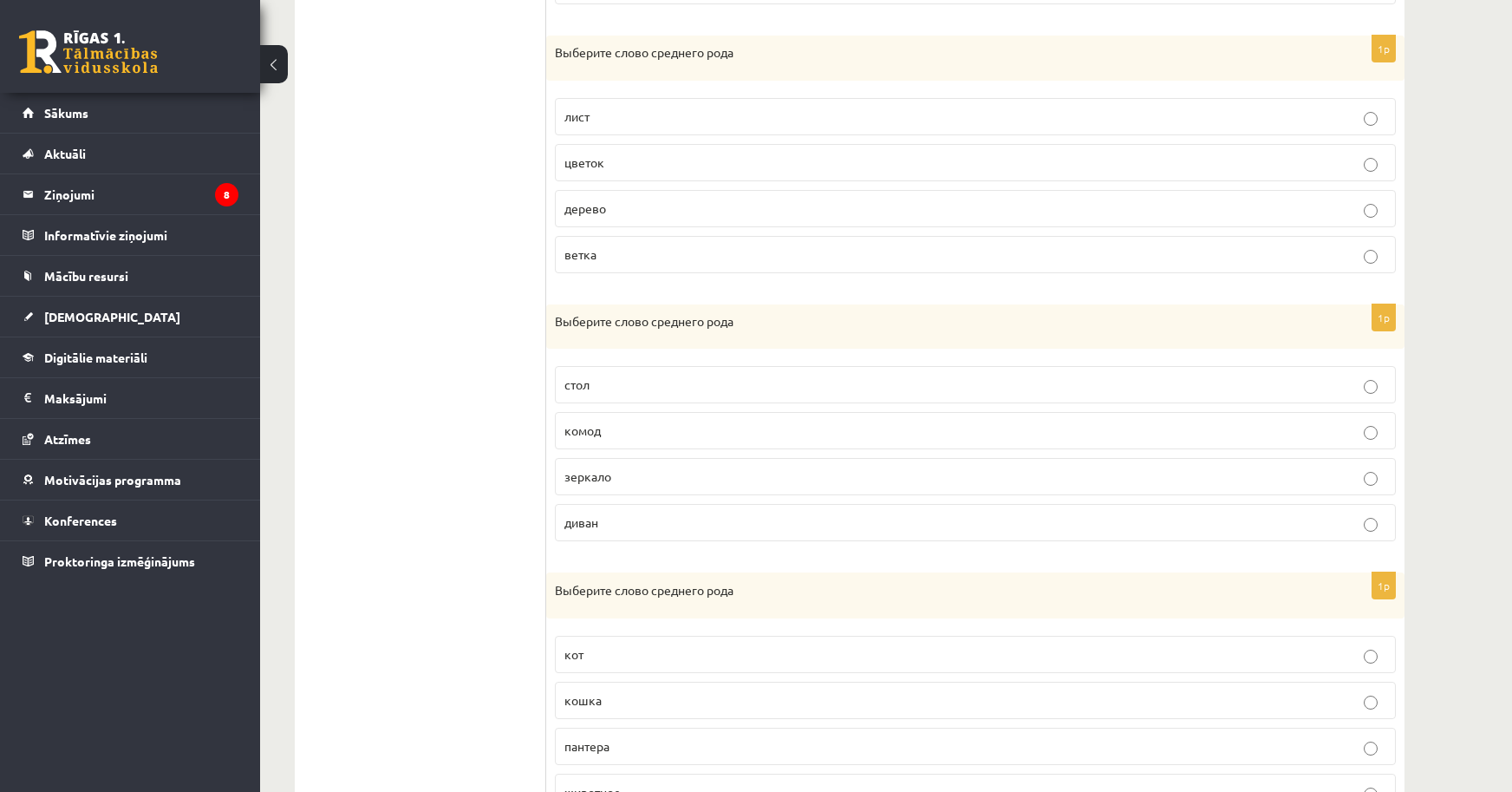
scroll to position [907, 0]
click at [626, 482] on p "зеркало" at bounding box center [975, 477] width 822 height 18
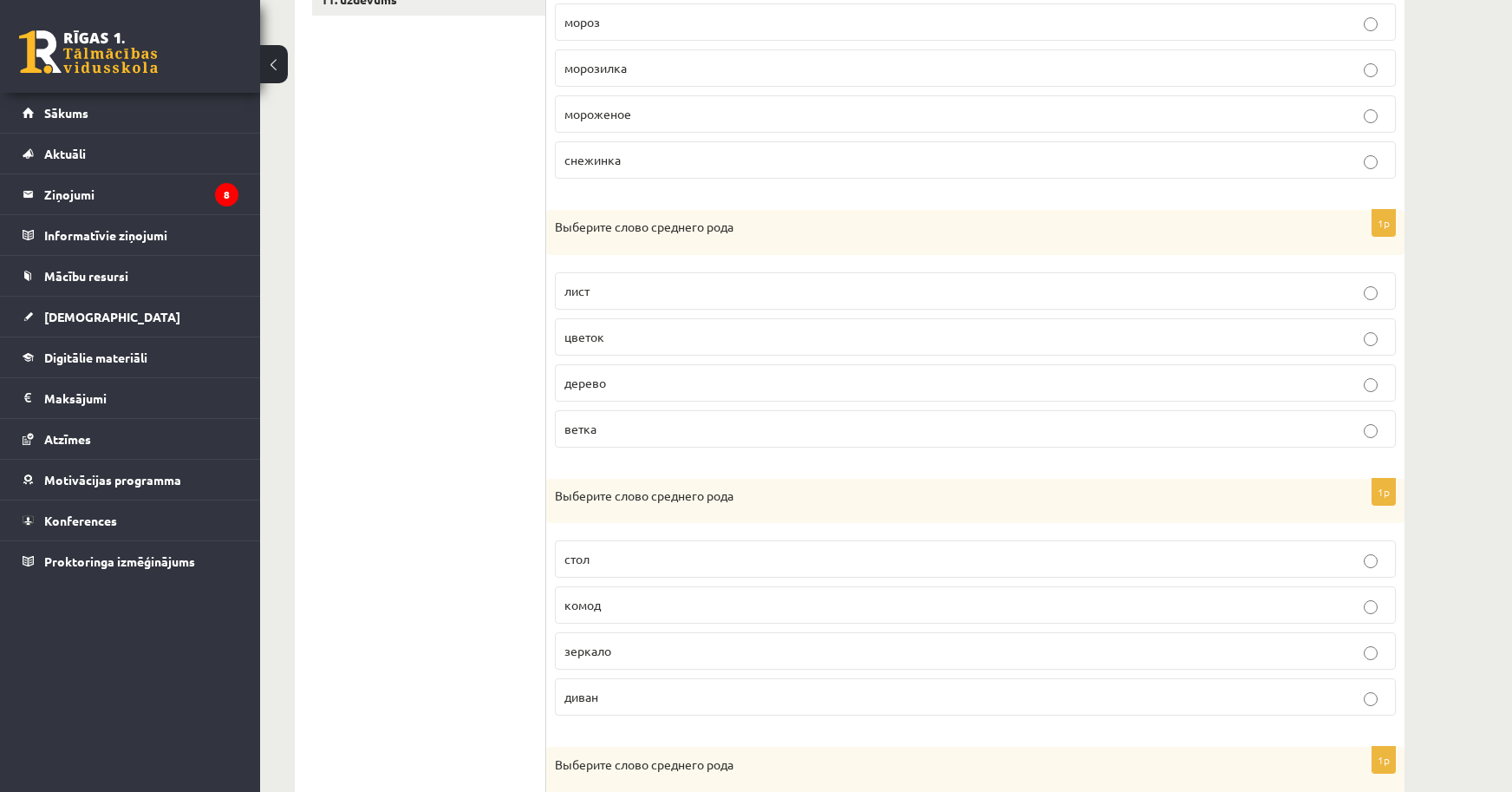
scroll to position [646, 0]
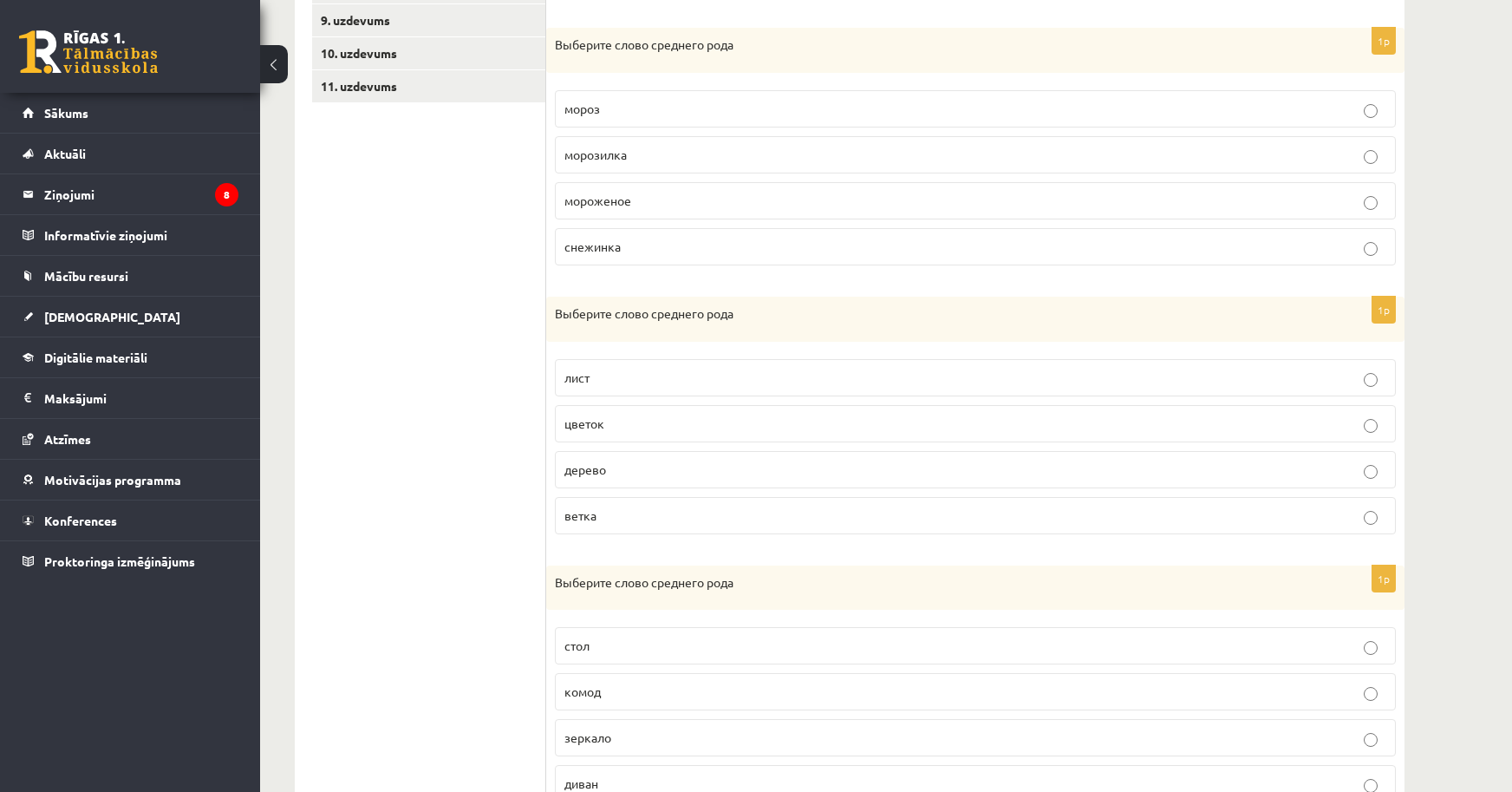
click at [708, 477] on p "дерево" at bounding box center [975, 470] width 822 height 18
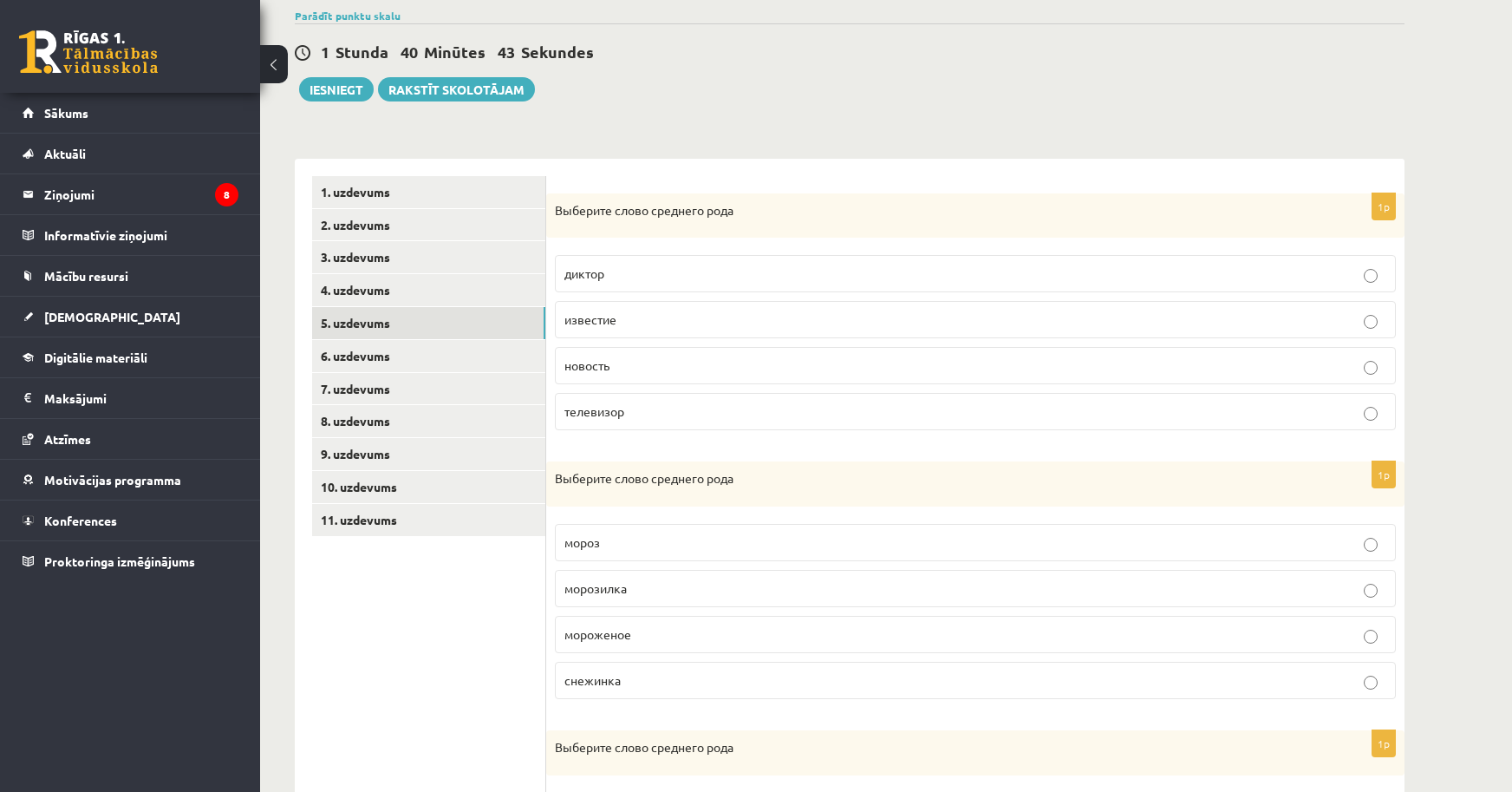
scroll to position [127, 0]
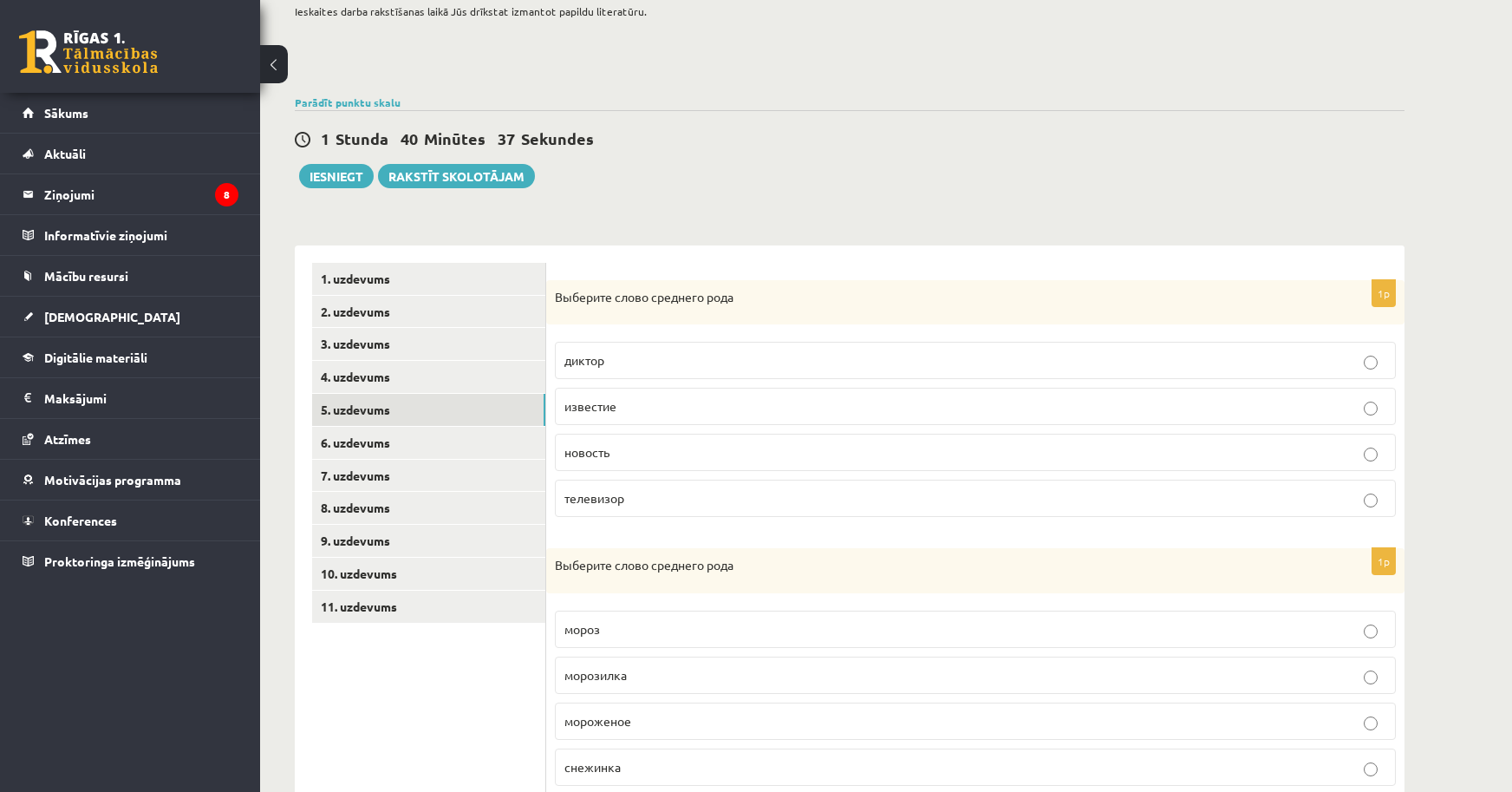
click at [778, 425] on label "известие" at bounding box center [974, 406] width 841 height 37
click at [520, 435] on link "6. uzdevums" at bounding box center [429, 443] width 233 height 32
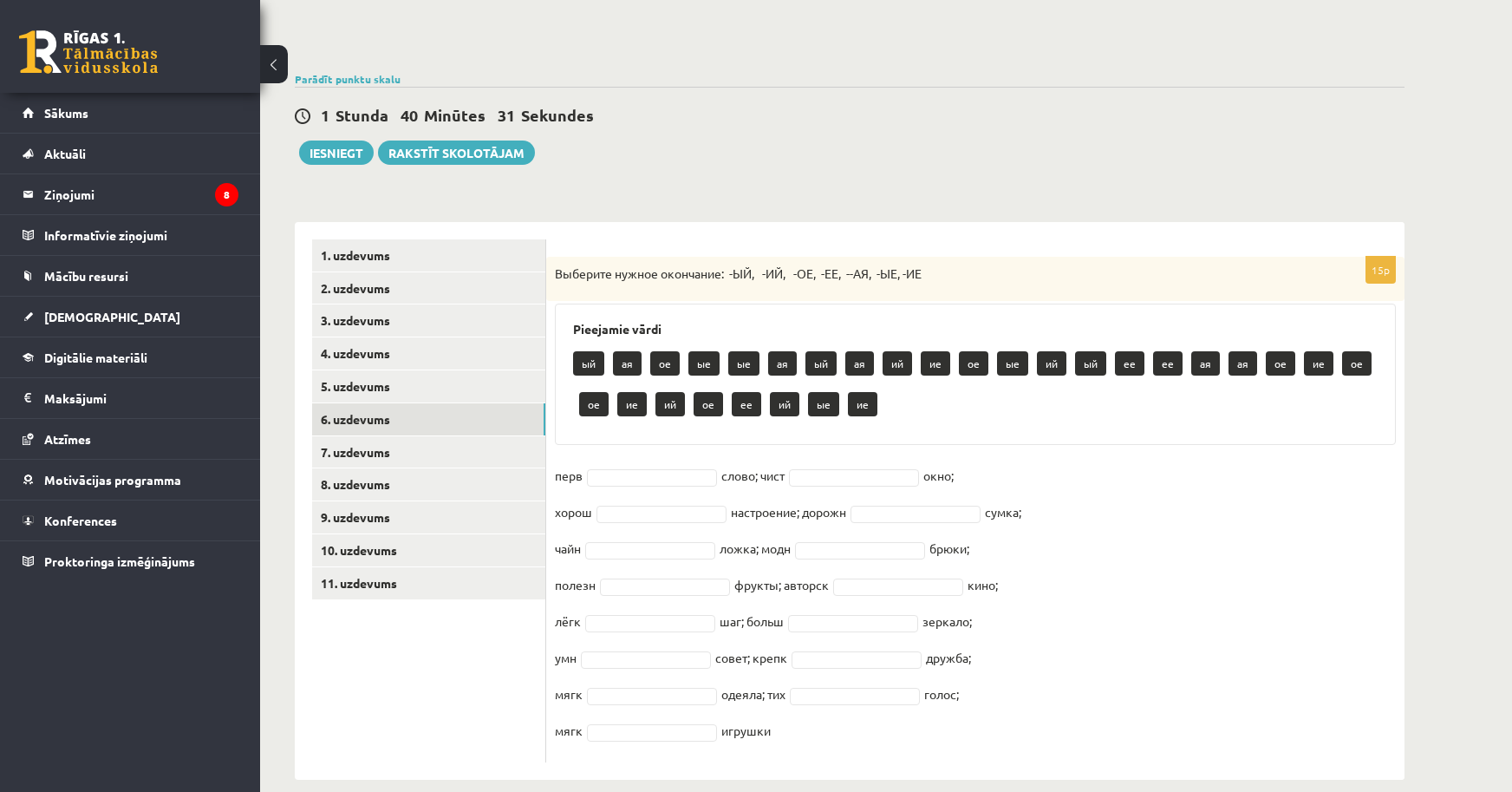
scroll to position [174, 0]
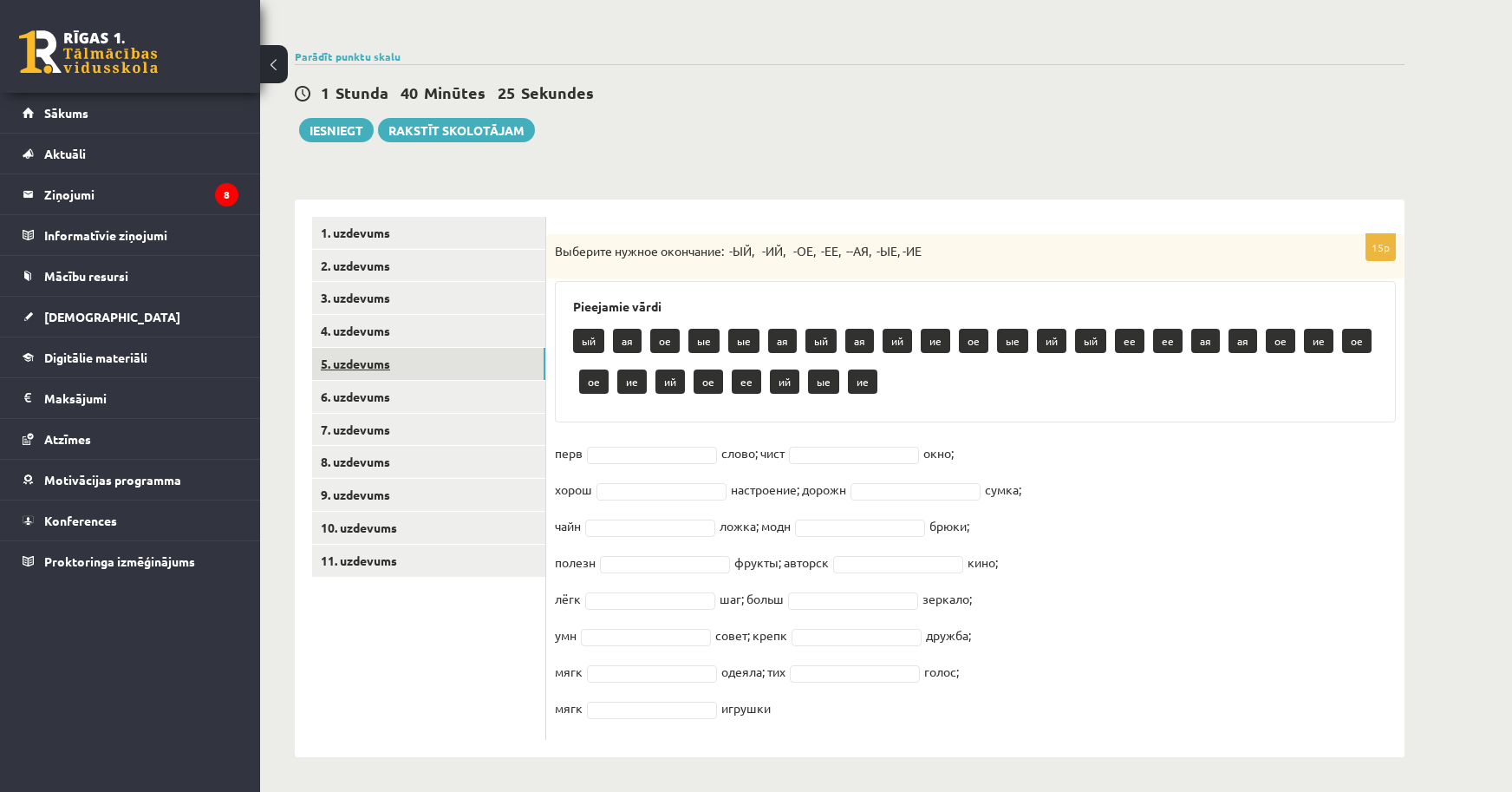
click at [359, 348] on link "5. uzdevums" at bounding box center [429, 364] width 233 height 32
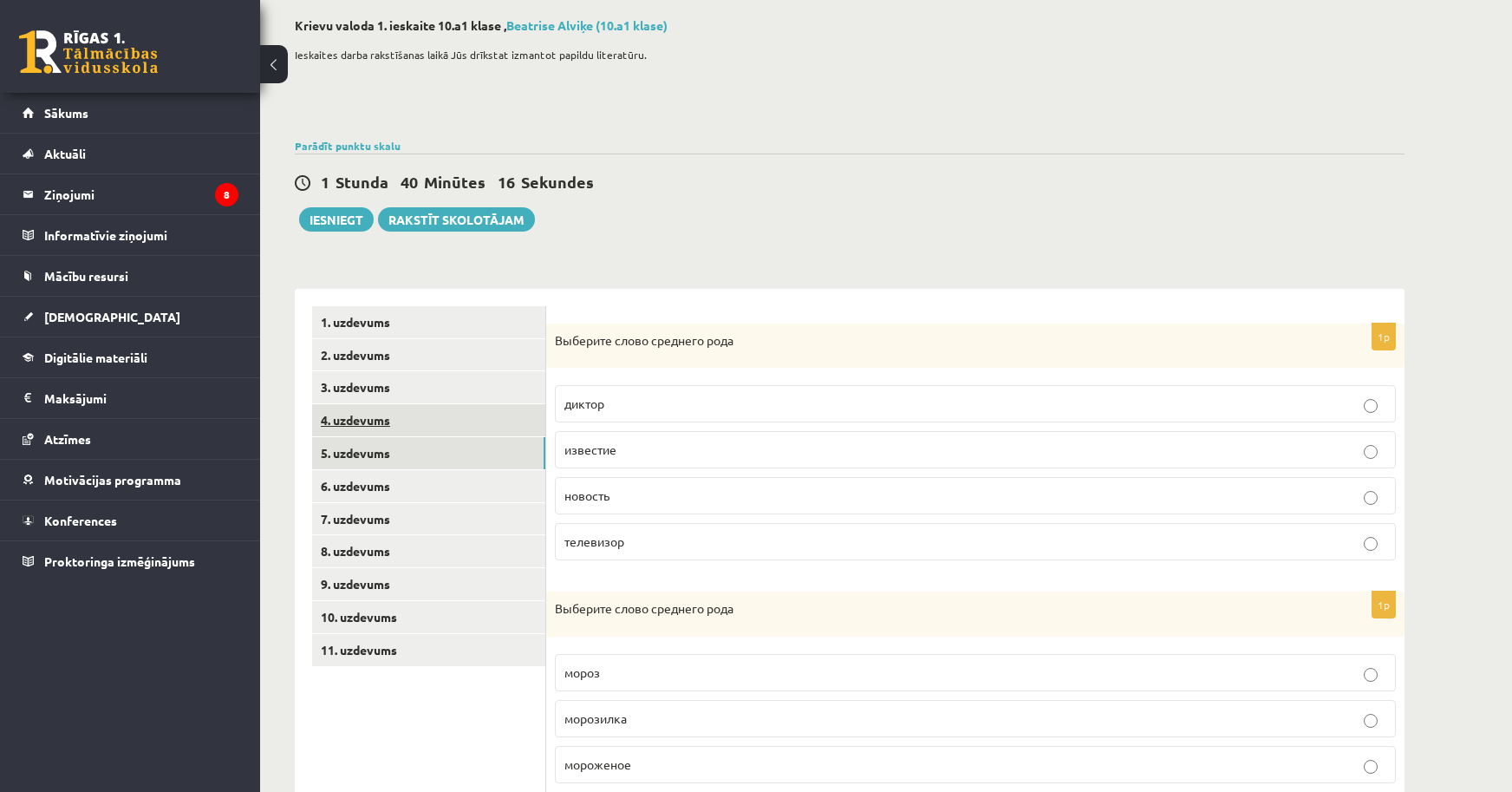
scroll to position [40, 0]
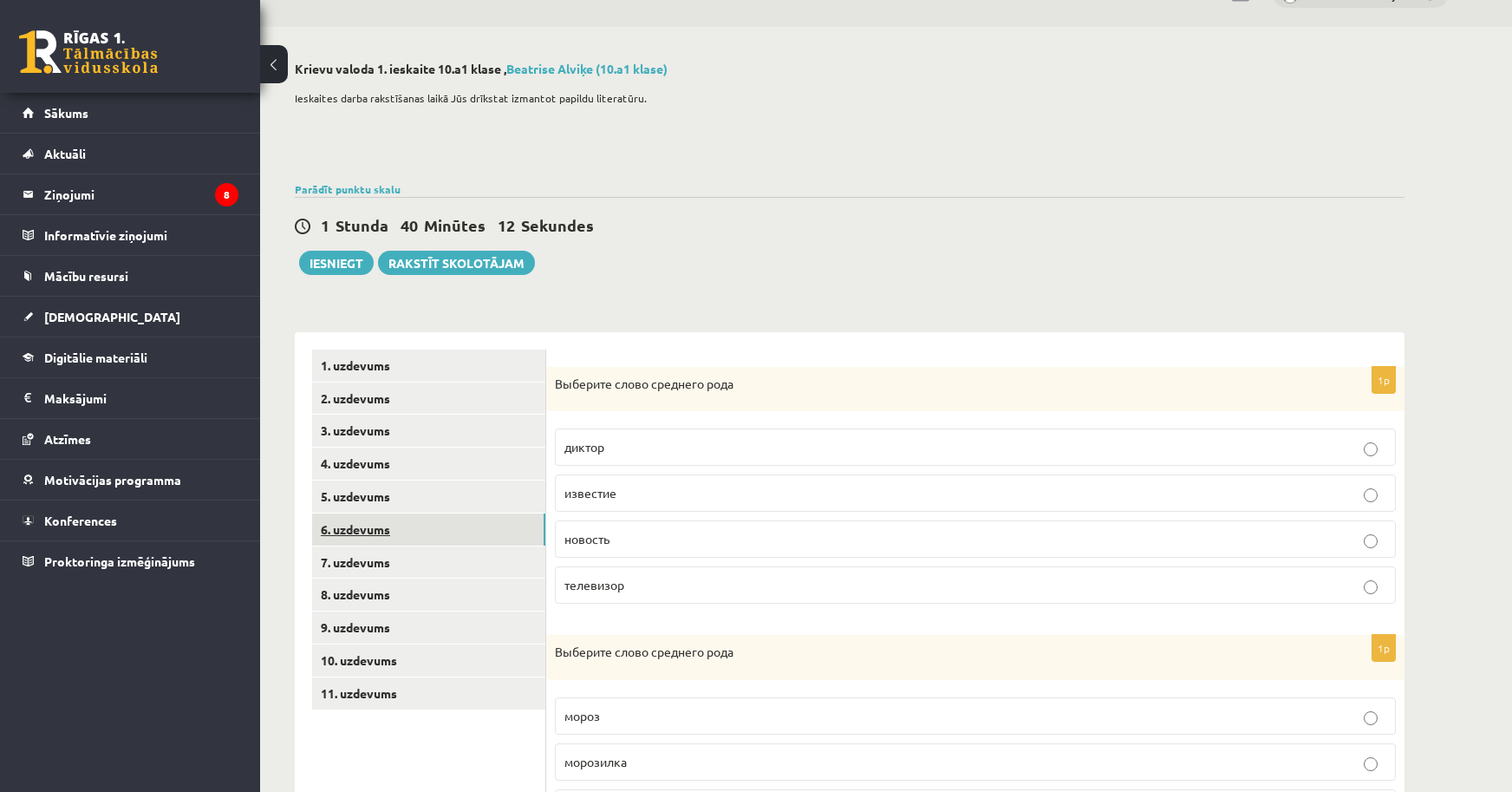
click at [376, 530] on link "6. uzdevums" at bounding box center [429, 530] width 233 height 32
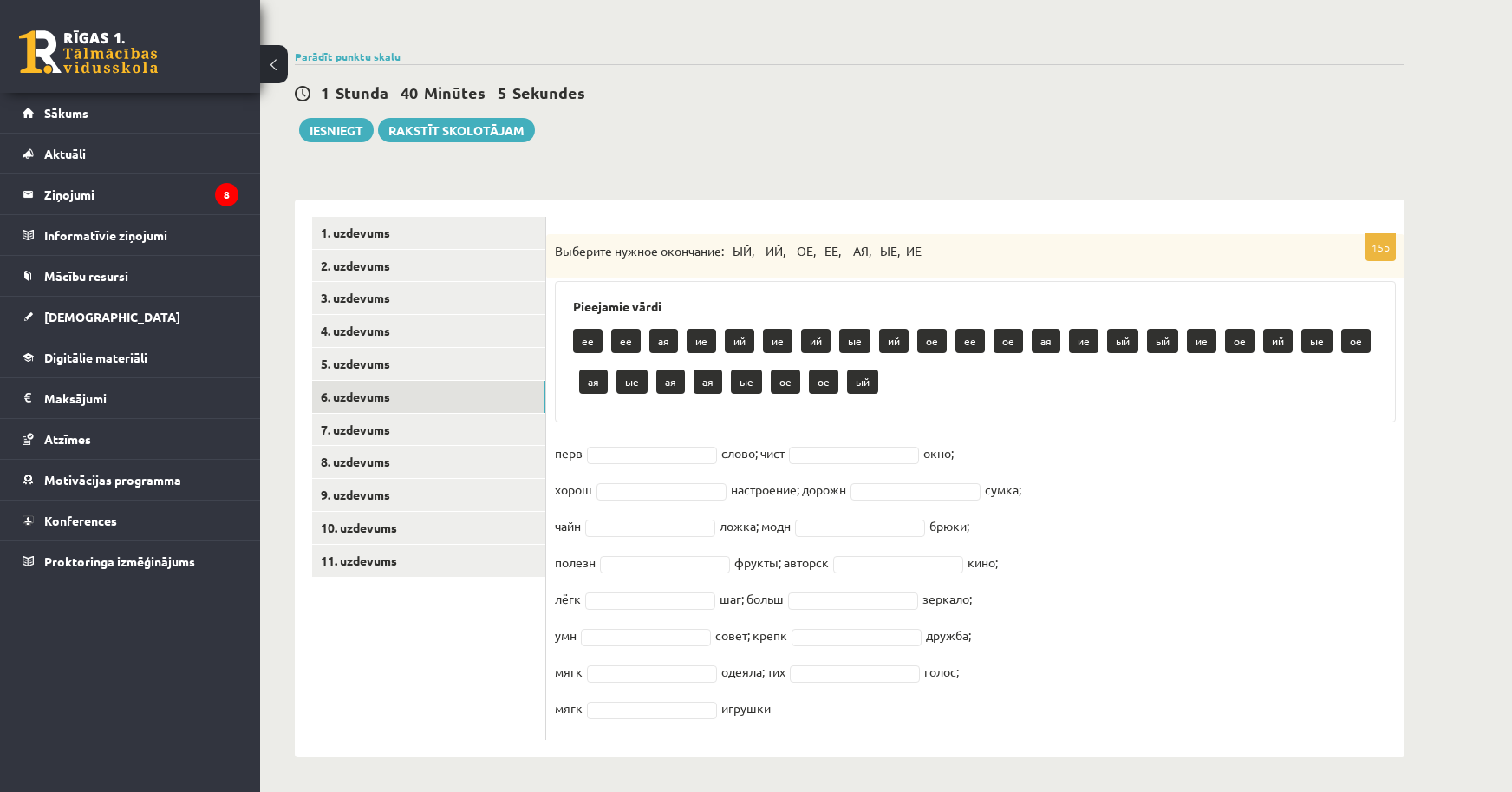
scroll to position [174, 0]
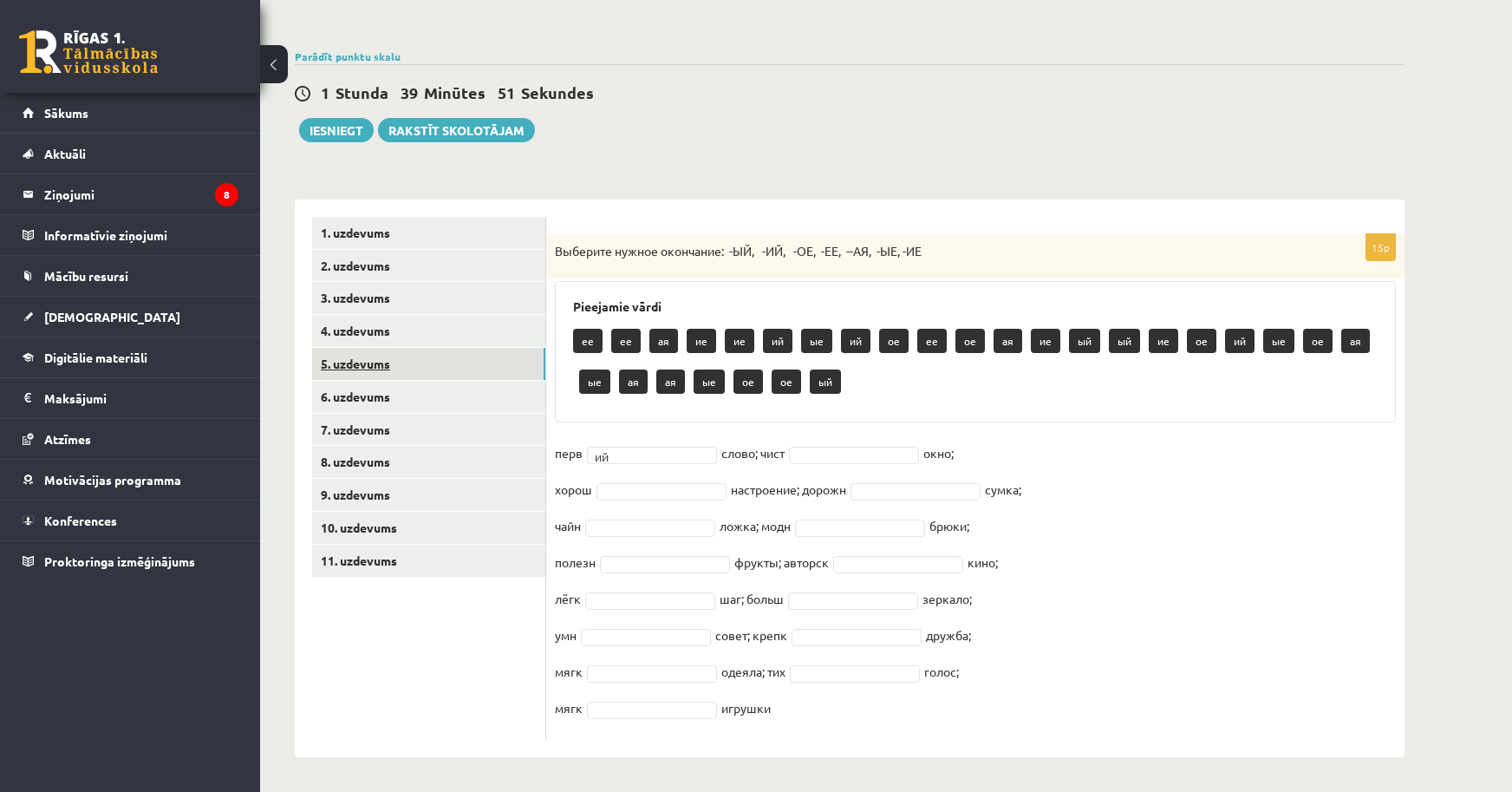
click at [419, 379] on link "5. uzdevums" at bounding box center [429, 364] width 233 height 32
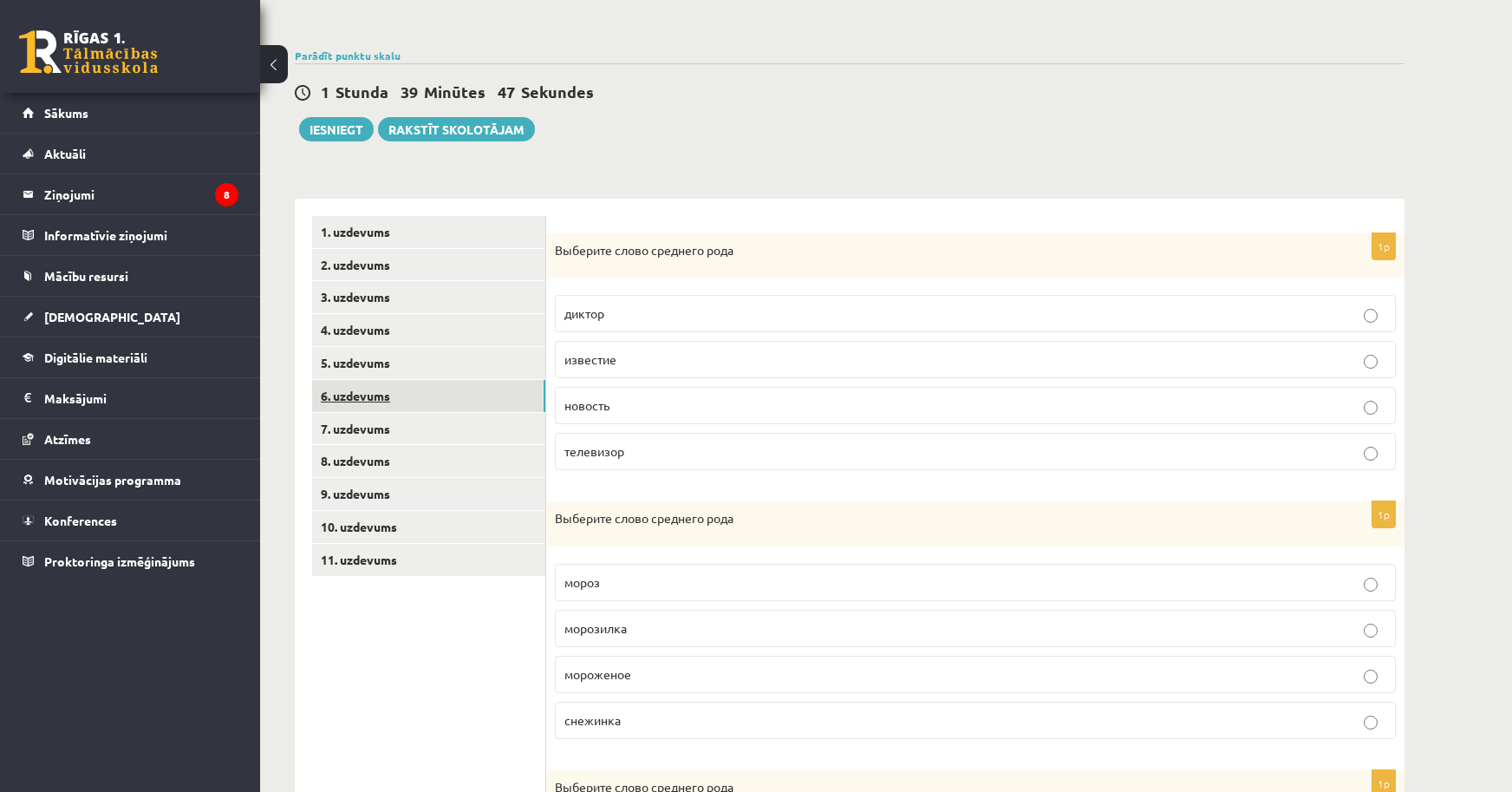
click at [351, 408] on link "6. uzdevums" at bounding box center [429, 396] width 233 height 32
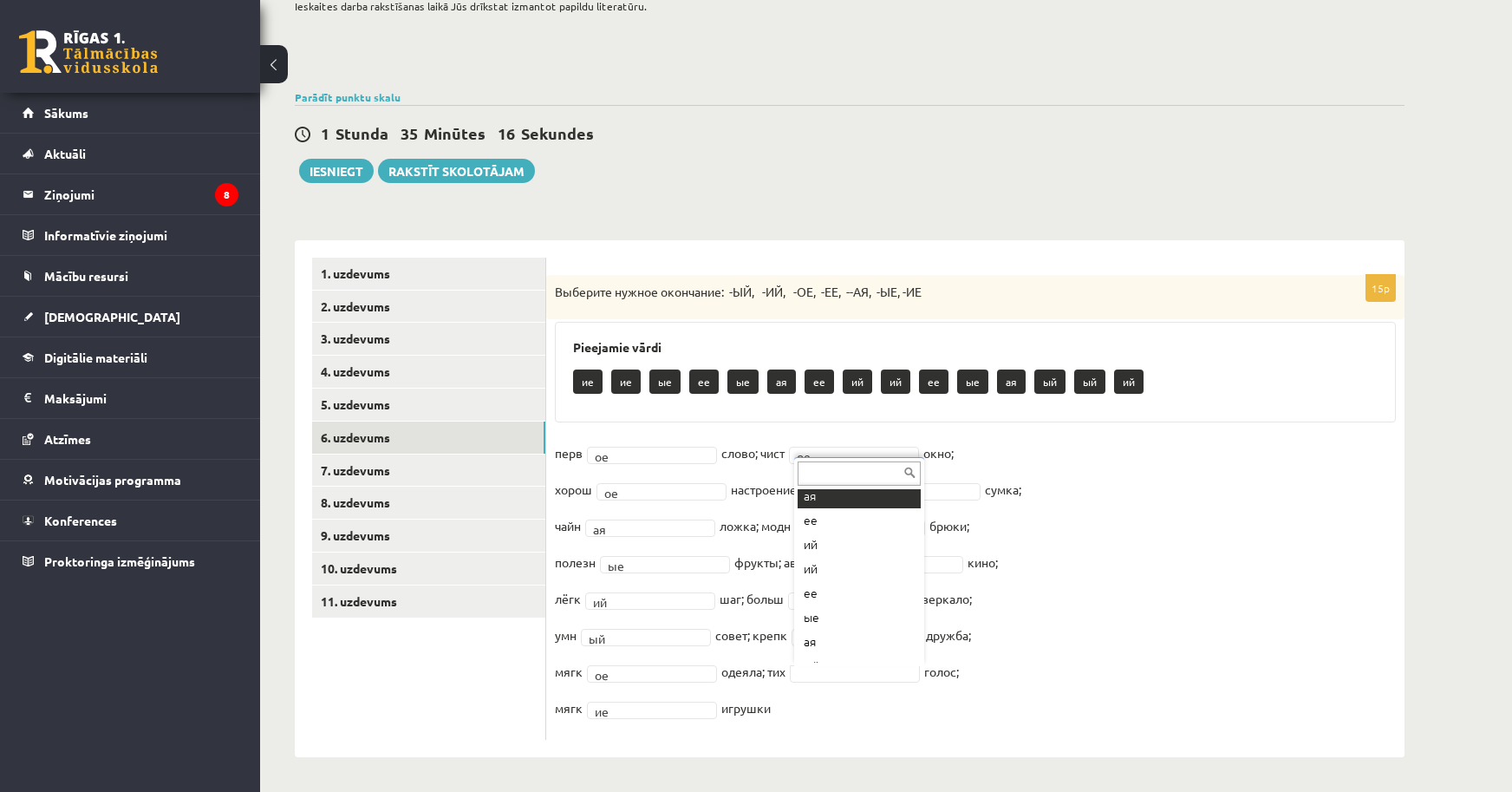
scroll to position [195, 0]
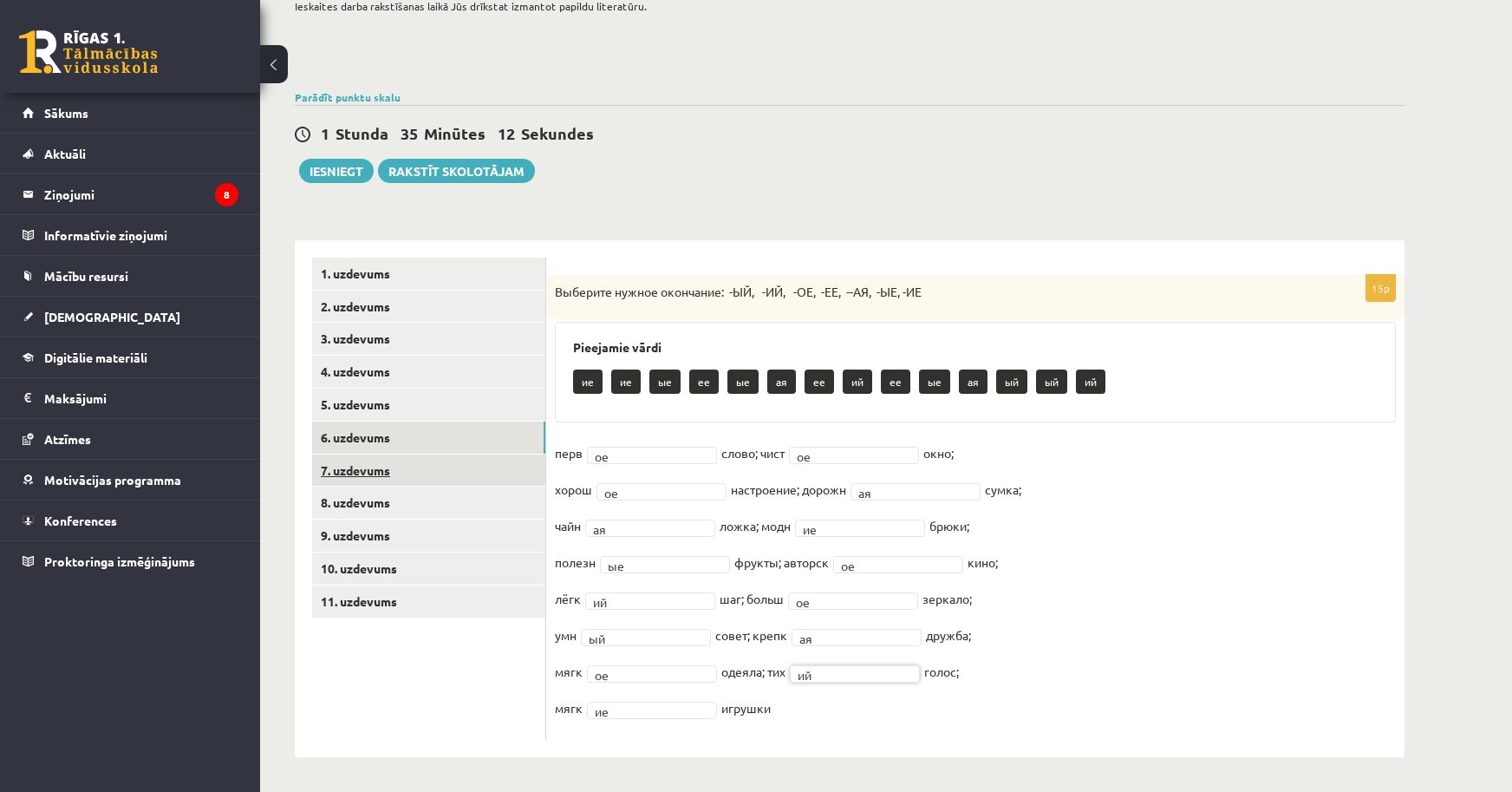
click at [402, 476] on link "7. uzdevums" at bounding box center [429, 471] width 233 height 32
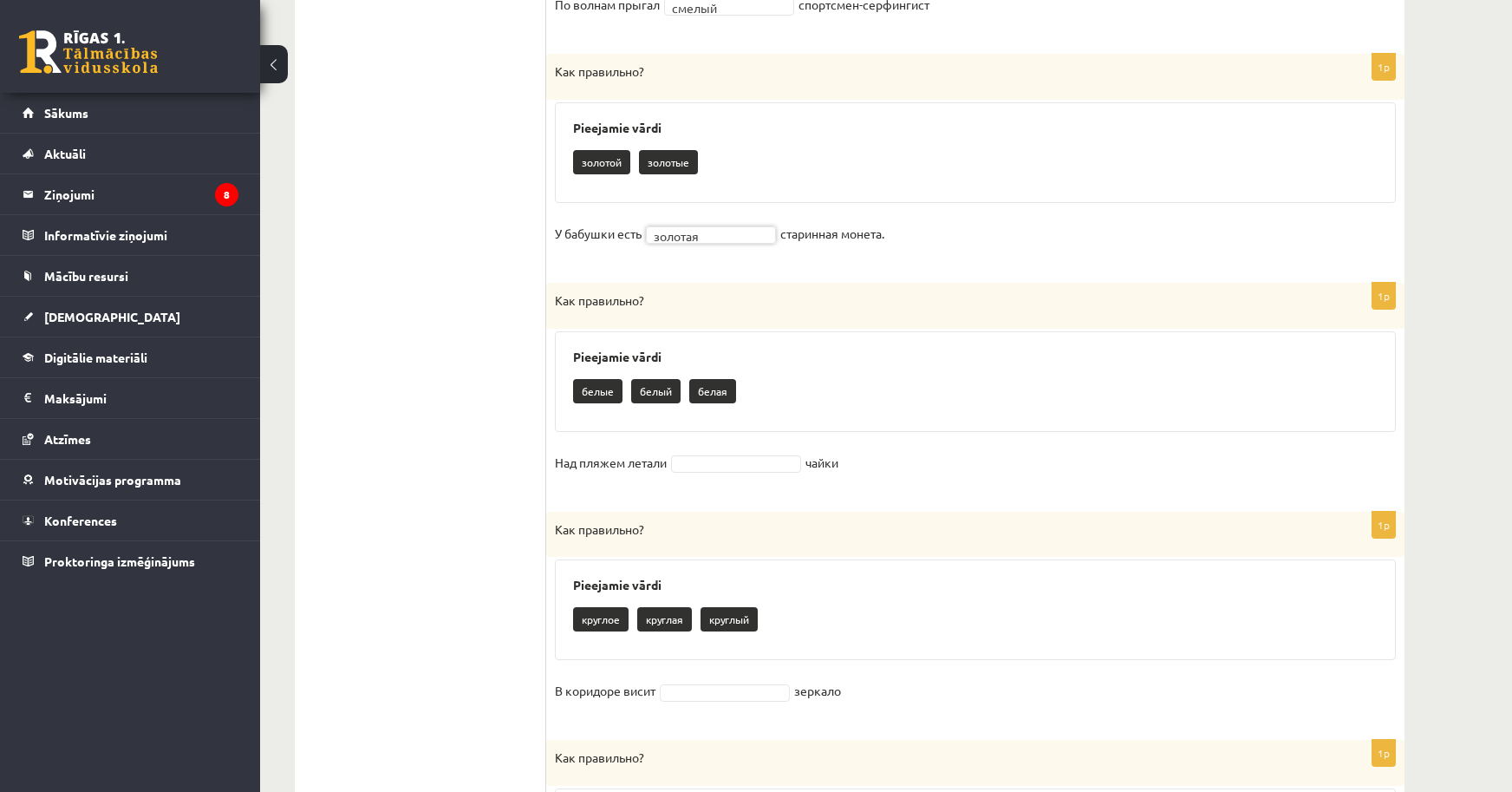
scroll to position [1086, 0]
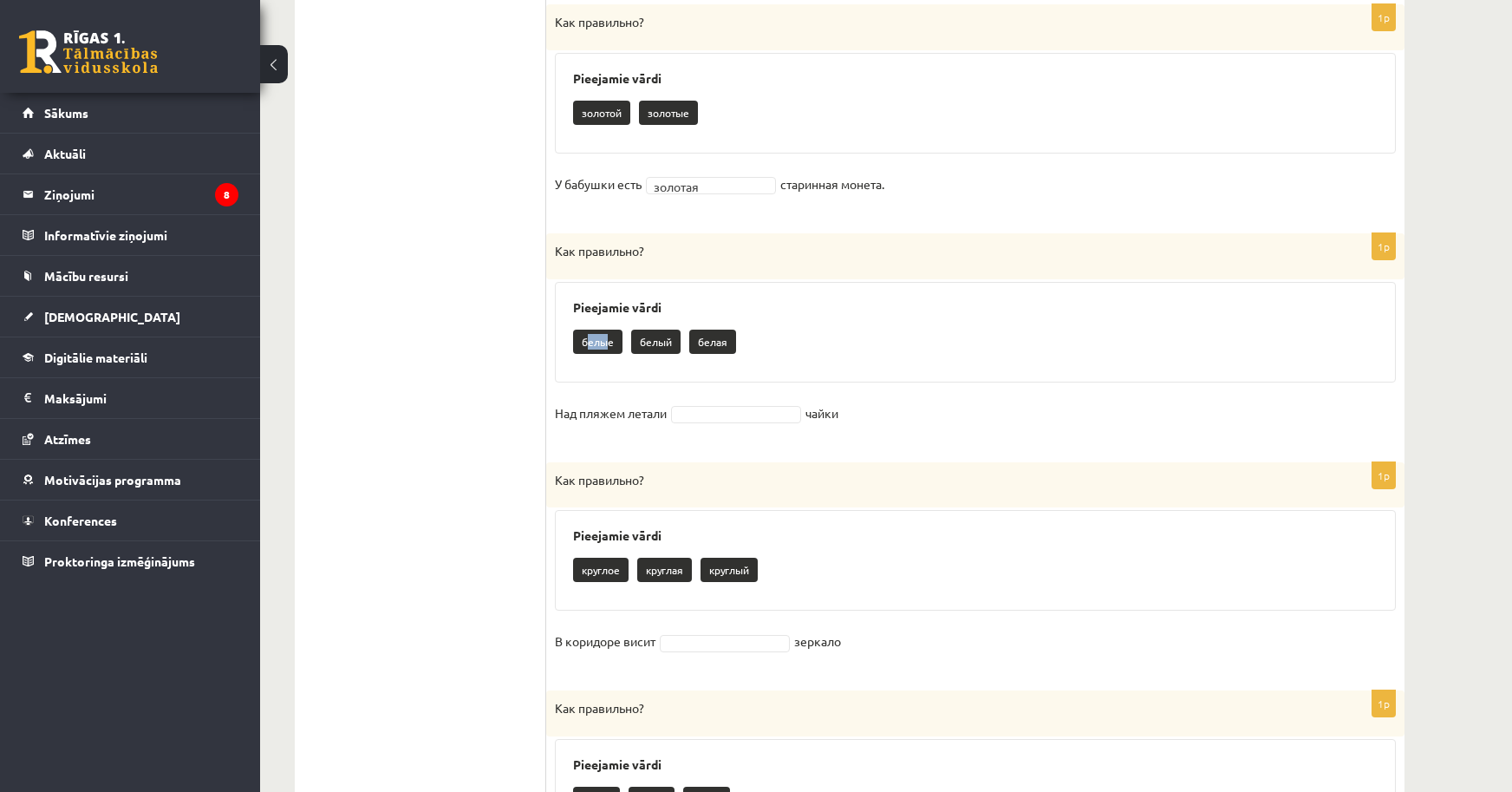
drag, startPoint x: 589, startPoint y: 345, endPoint x: 608, endPoint y: 343, distance: 19.1
click at [607, 343] on p "белые" at bounding box center [598, 341] width 50 height 24
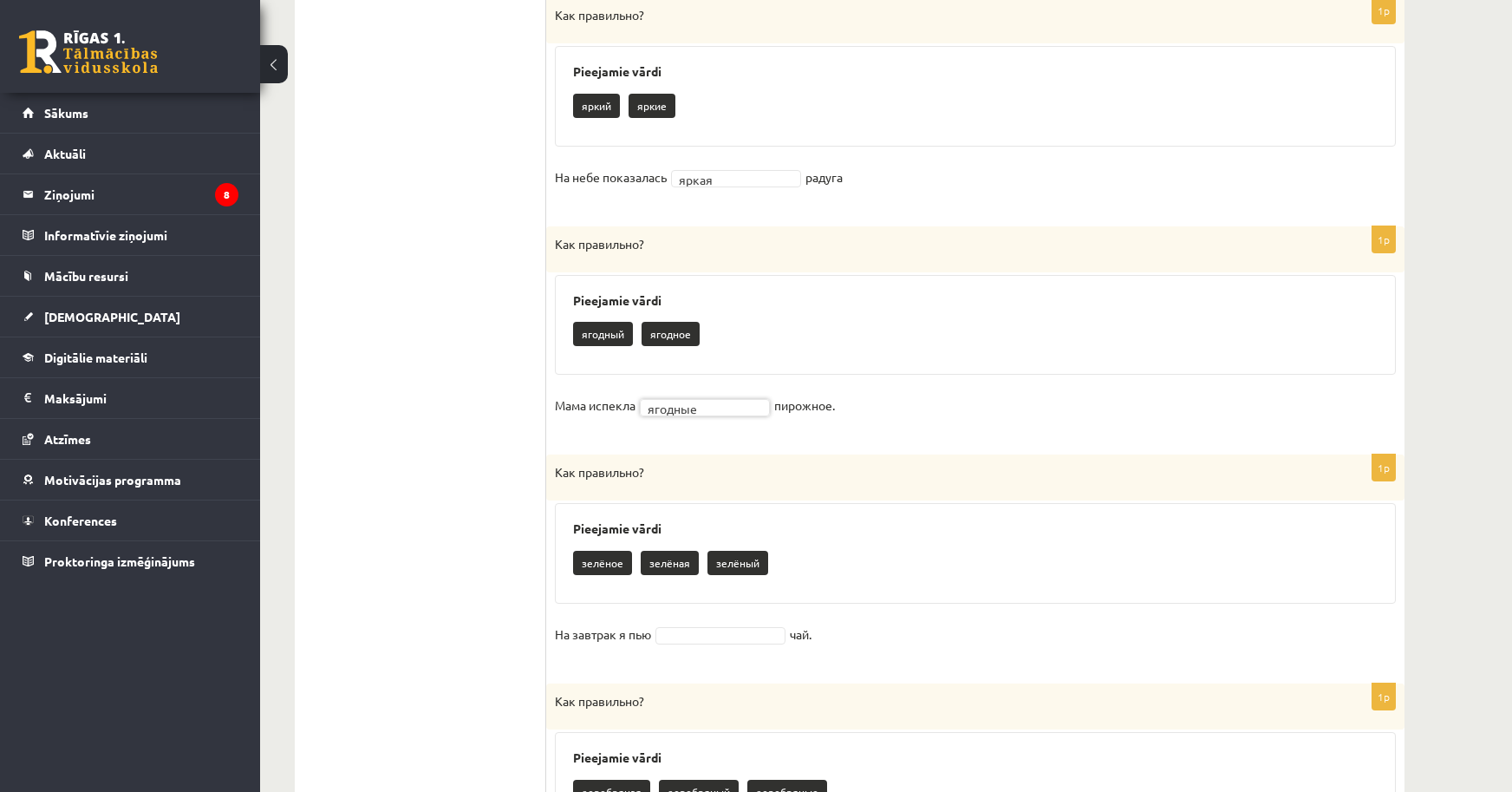
scroll to position [1781, 0]
drag, startPoint x: 669, startPoint y: 336, endPoint x: 723, endPoint y: 337, distance: 54.0
click at [723, 337] on div "ягодный ягодное" at bounding box center [975, 335] width 805 height 41
click at [770, 340] on div "ягодный ягодное" at bounding box center [975, 335] width 805 height 41
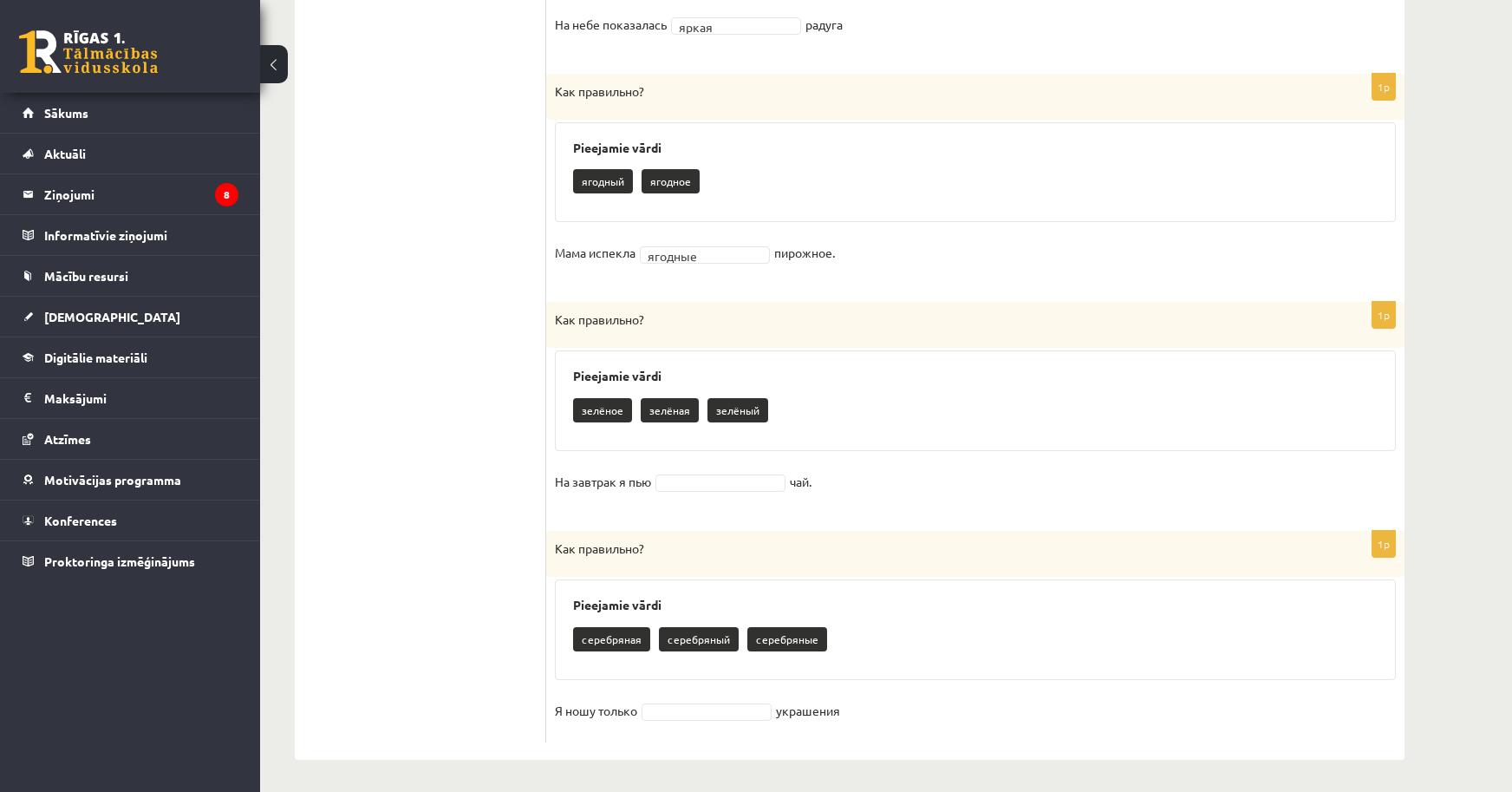
scroll to position [1935, 0]
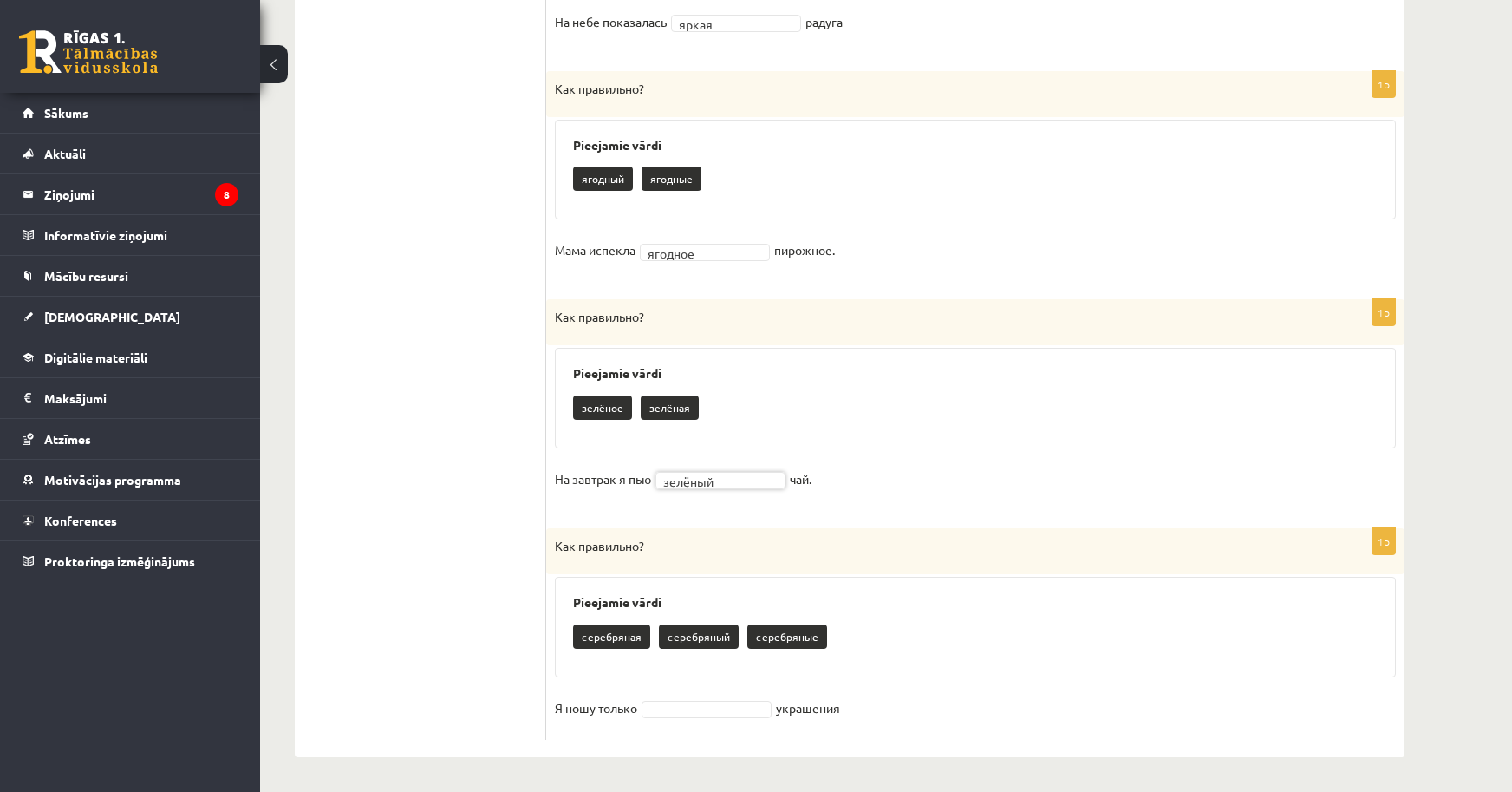
click at [676, 720] on fieldset "Я ношу только украшения" at bounding box center [974, 712] width 841 height 37
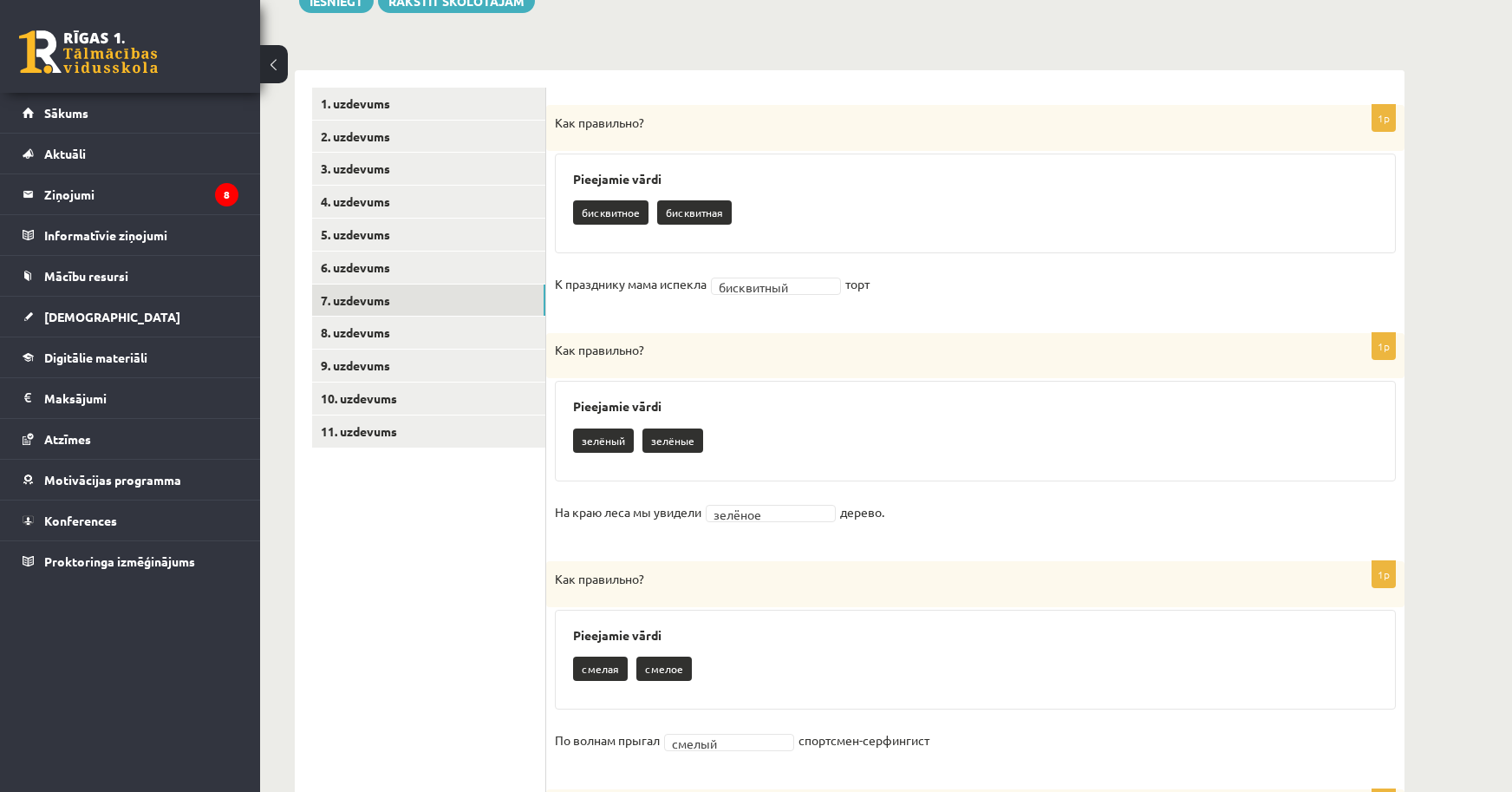
scroll to position [115, 0]
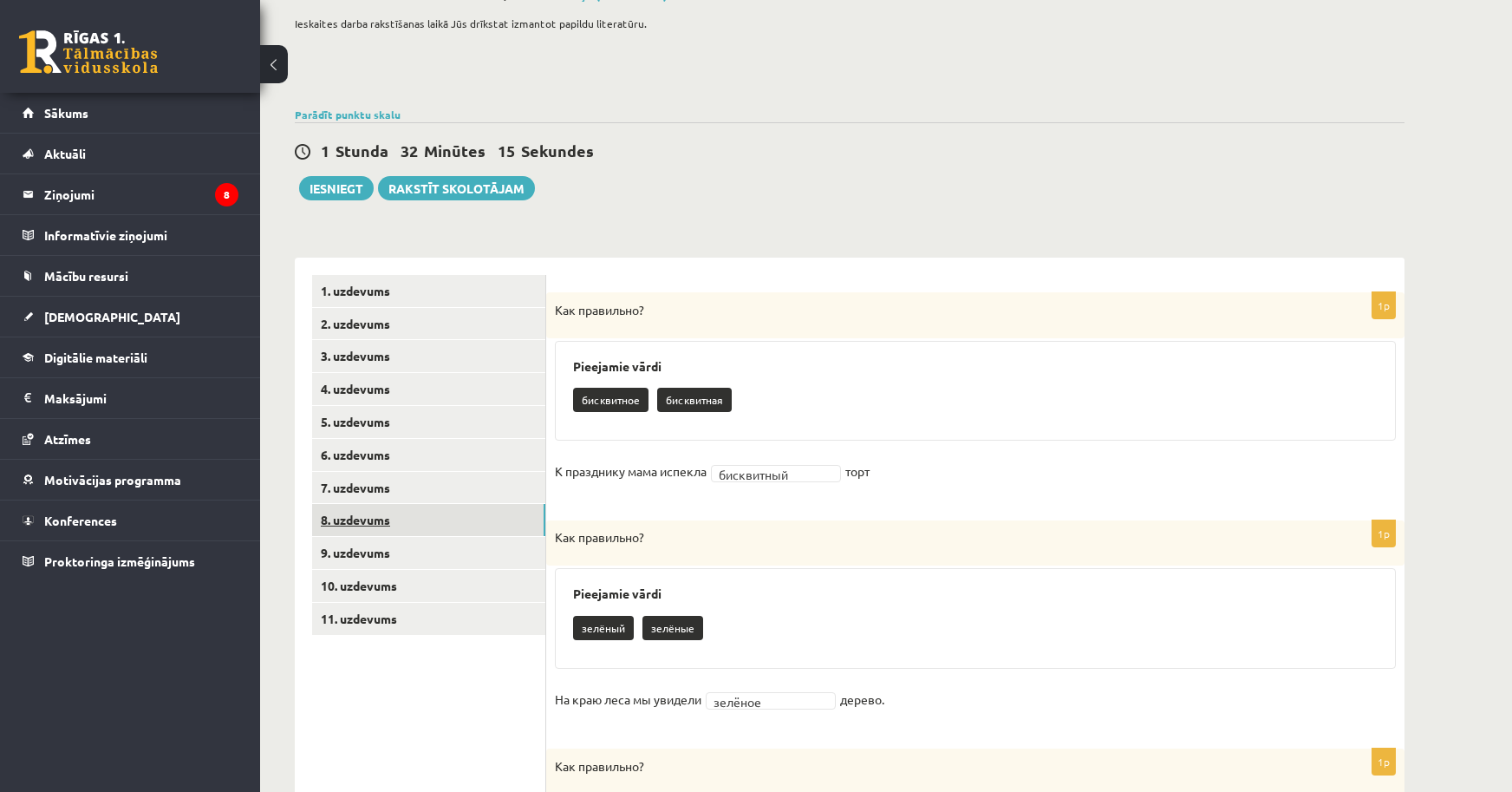
click at [434, 514] on link "8. uzdevums" at bounding box center [429, 520] width 233 height 32
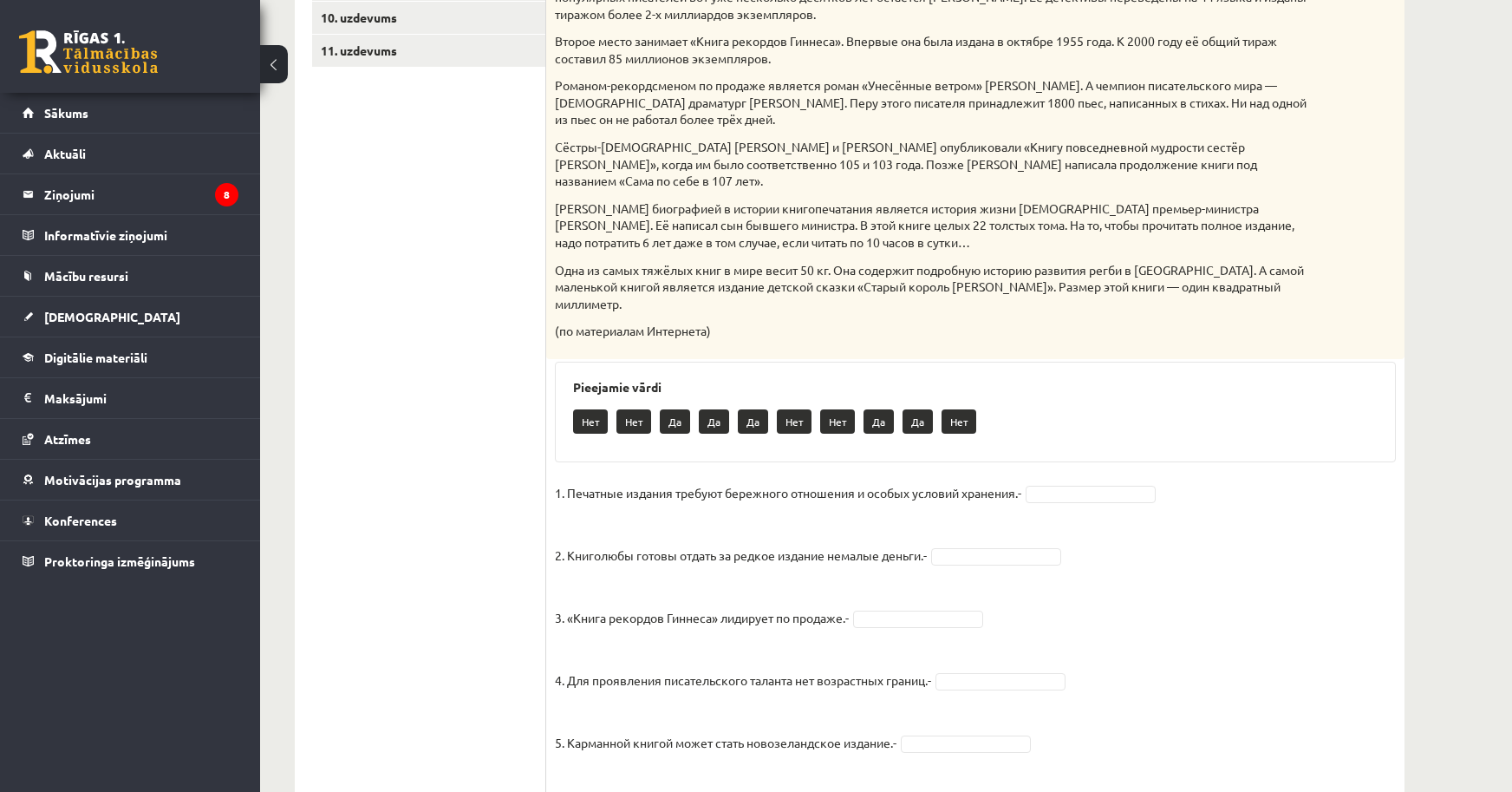
scroll to position [710, 0]
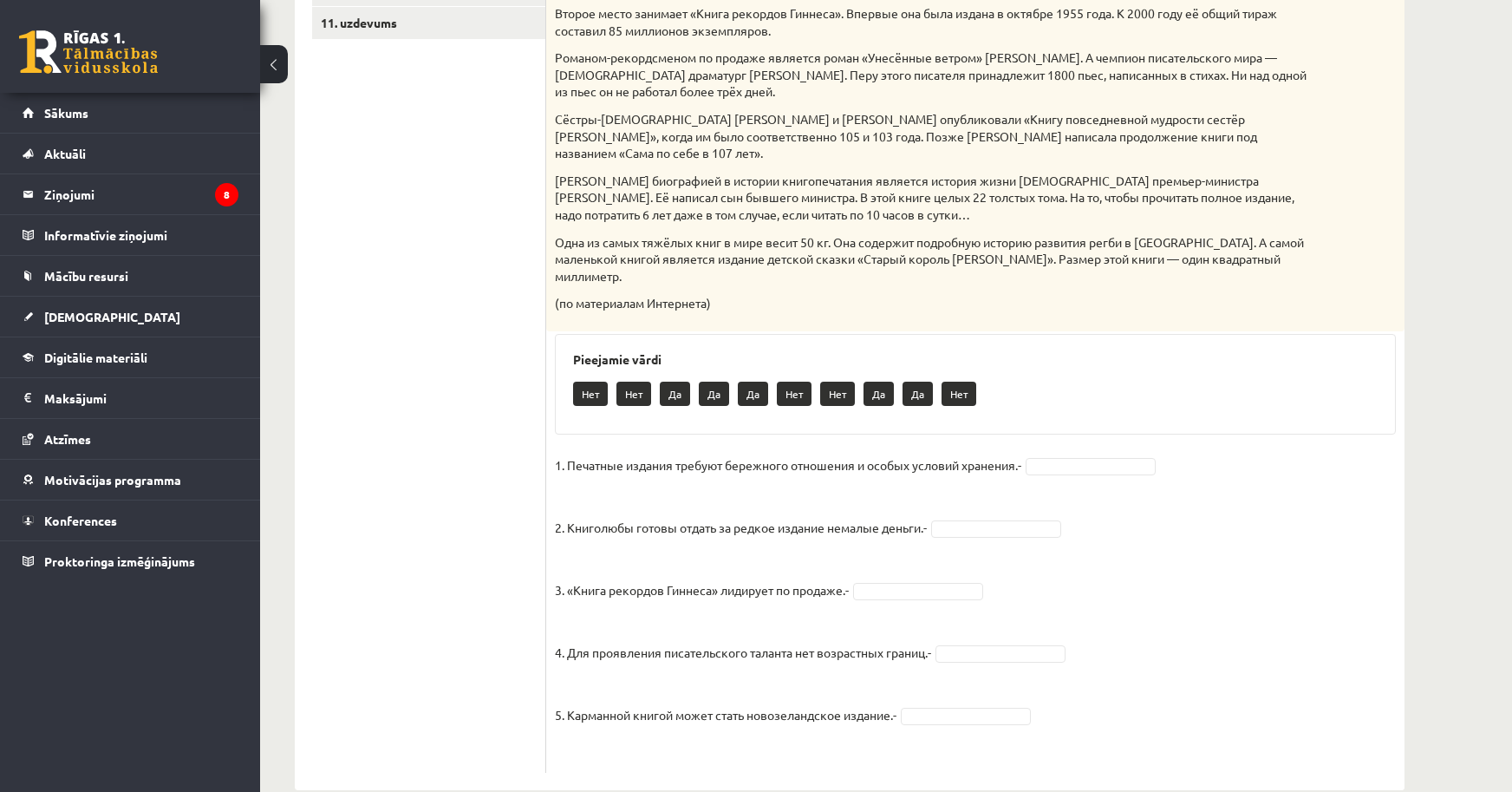
click at [1105, 452] on fieldset "1. Печатные издания требуют бережного отношения и особых условий хранения.- 2. …" at bounding box center [974, 607] width 841 height 312
click at [1027, 508] on fieldset "1. Печатные издания требуют бережного отношения и особых условий хранения.- Да …" at bounding box center [974, 607] width 841 height 312
click at [1012, 470] on fieldset "1. Печатные издания требуют бережного отношения и особых условий хранения.- Да …" at bounding box center [974, 607] width 841 height 312
click at [1012, 481] on fieldset "1. Печатные издания требуют бережного отношения и особых условий хранения.- Да …" at bounding box center [974, 607] width 841 height 312
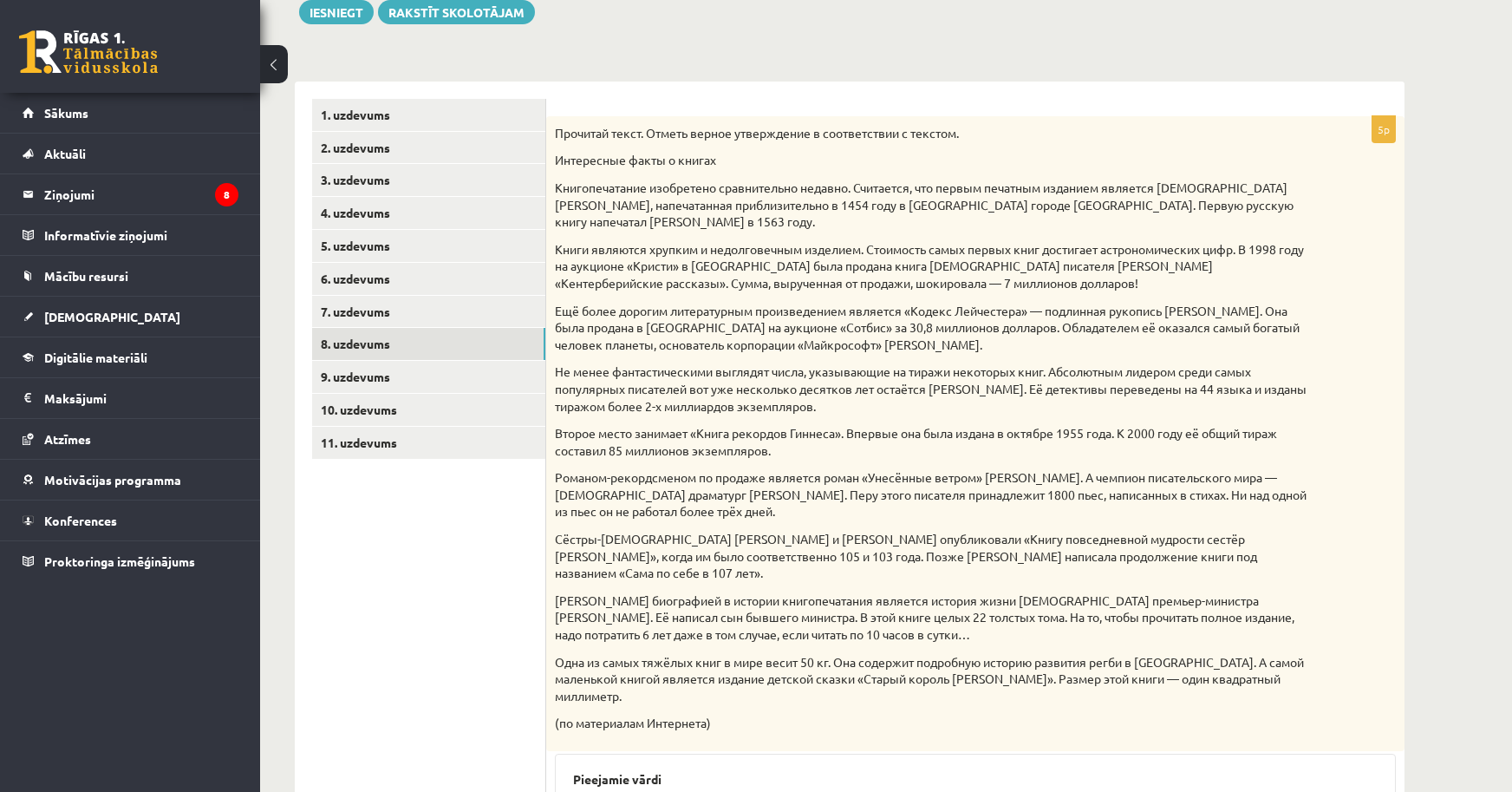
scroll to position [276, 0]
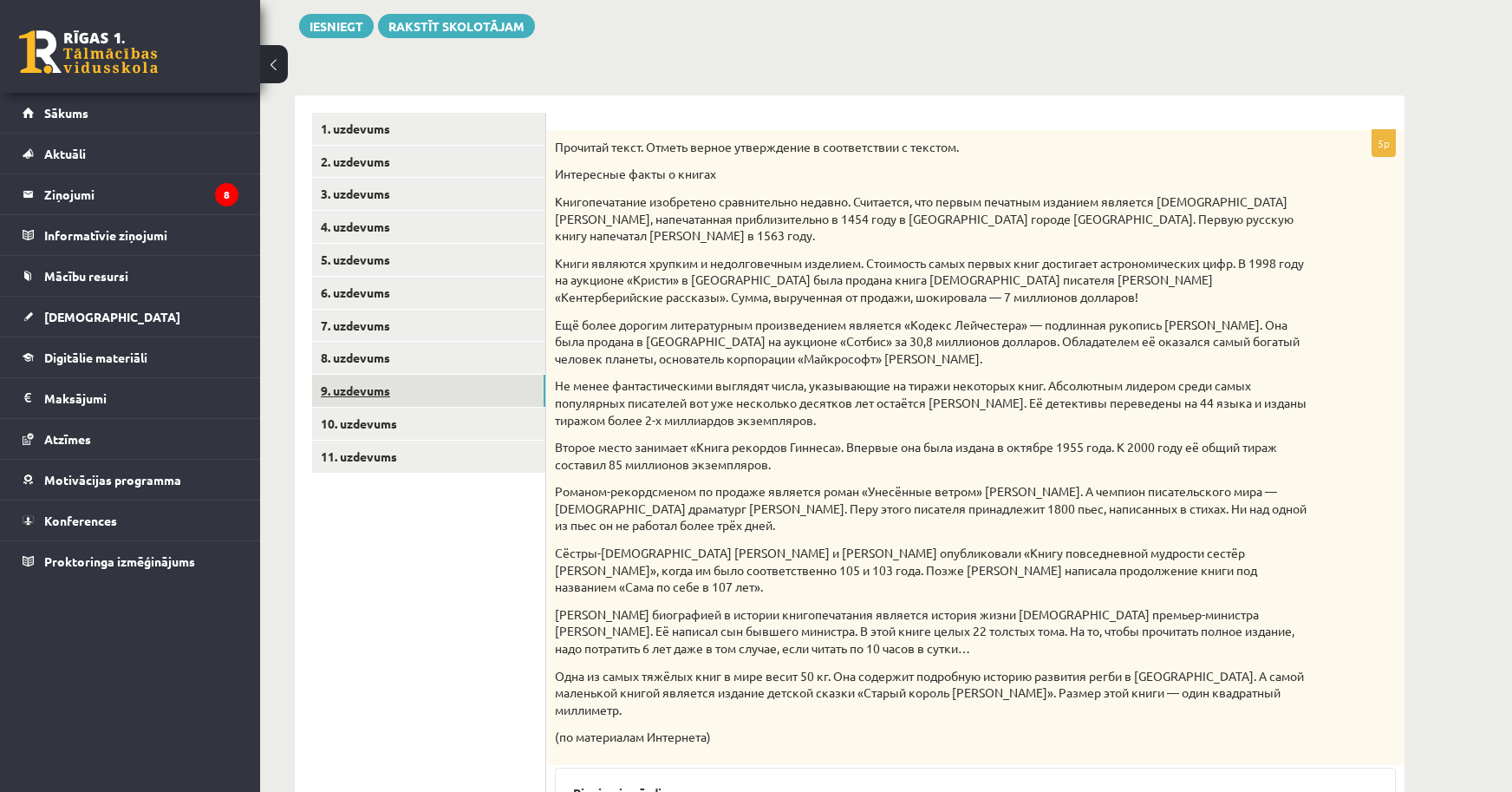
click at [400, 376] on link "9. uzdevums" at bounding box center [429, 391] width 233 height 32
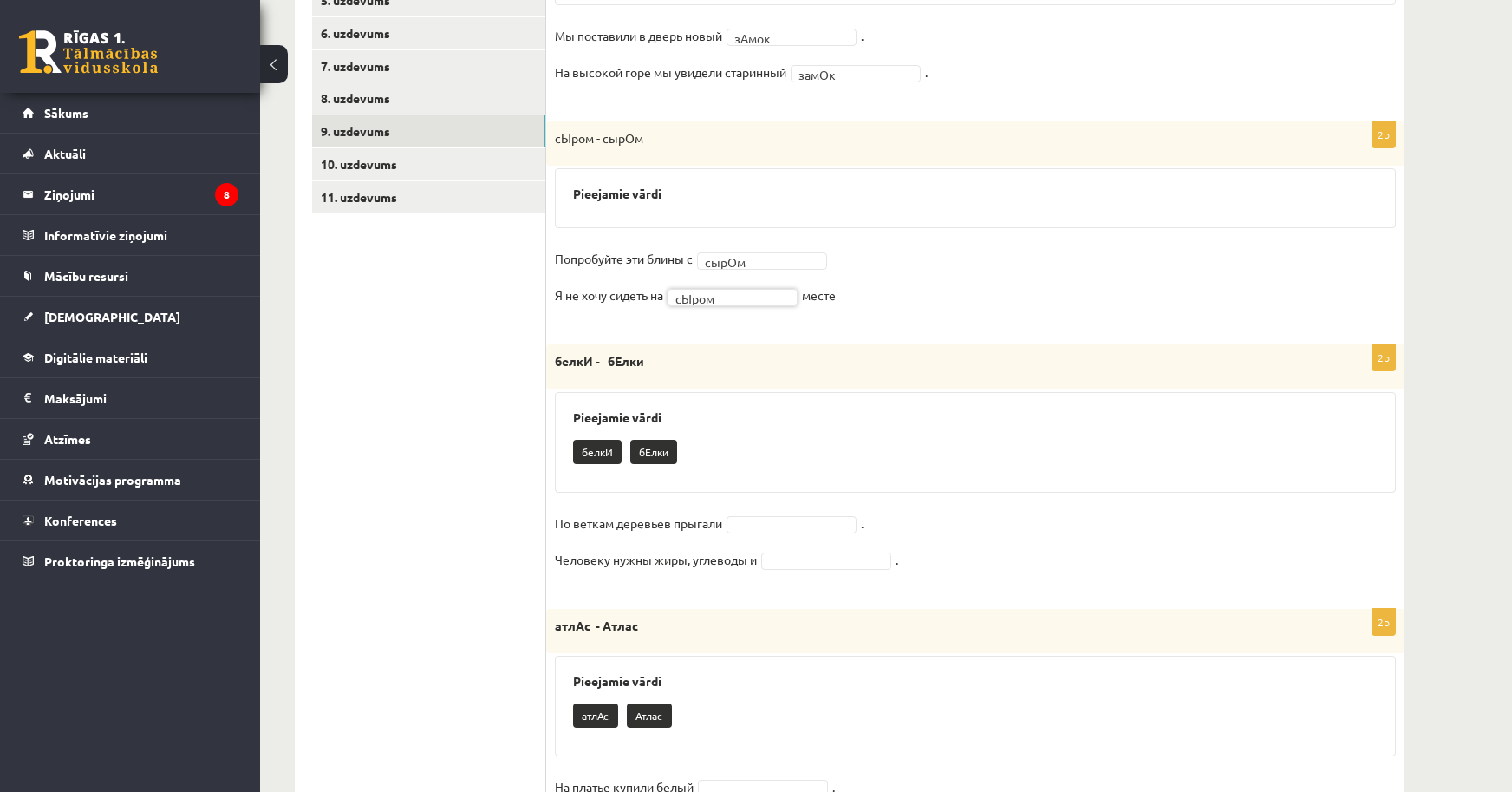
scroll to position [537, 0]
click at [760, 281] on input "text" at bounding box center [765, 283] width 123 height 24
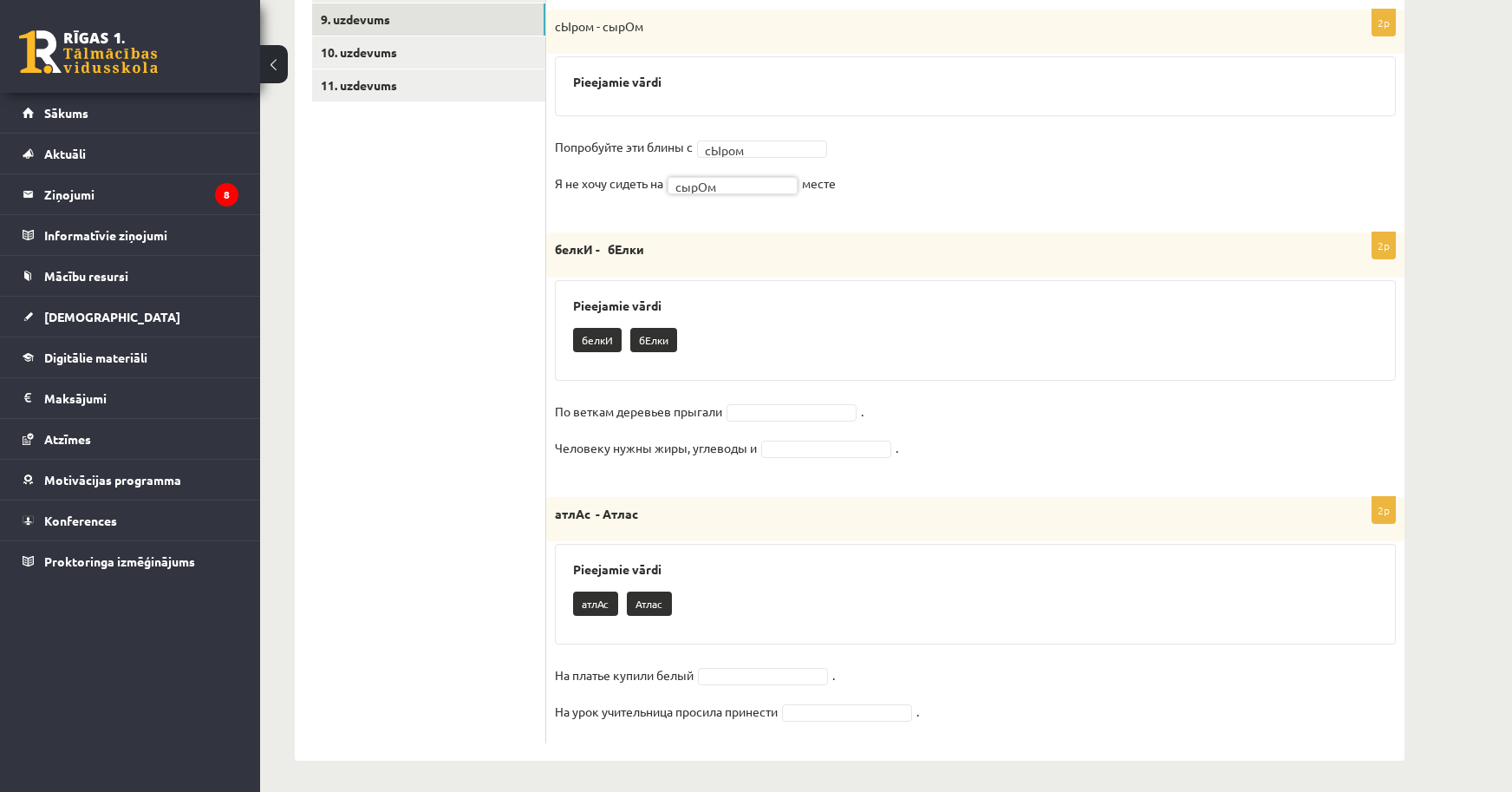
scroll to position [652, 0]
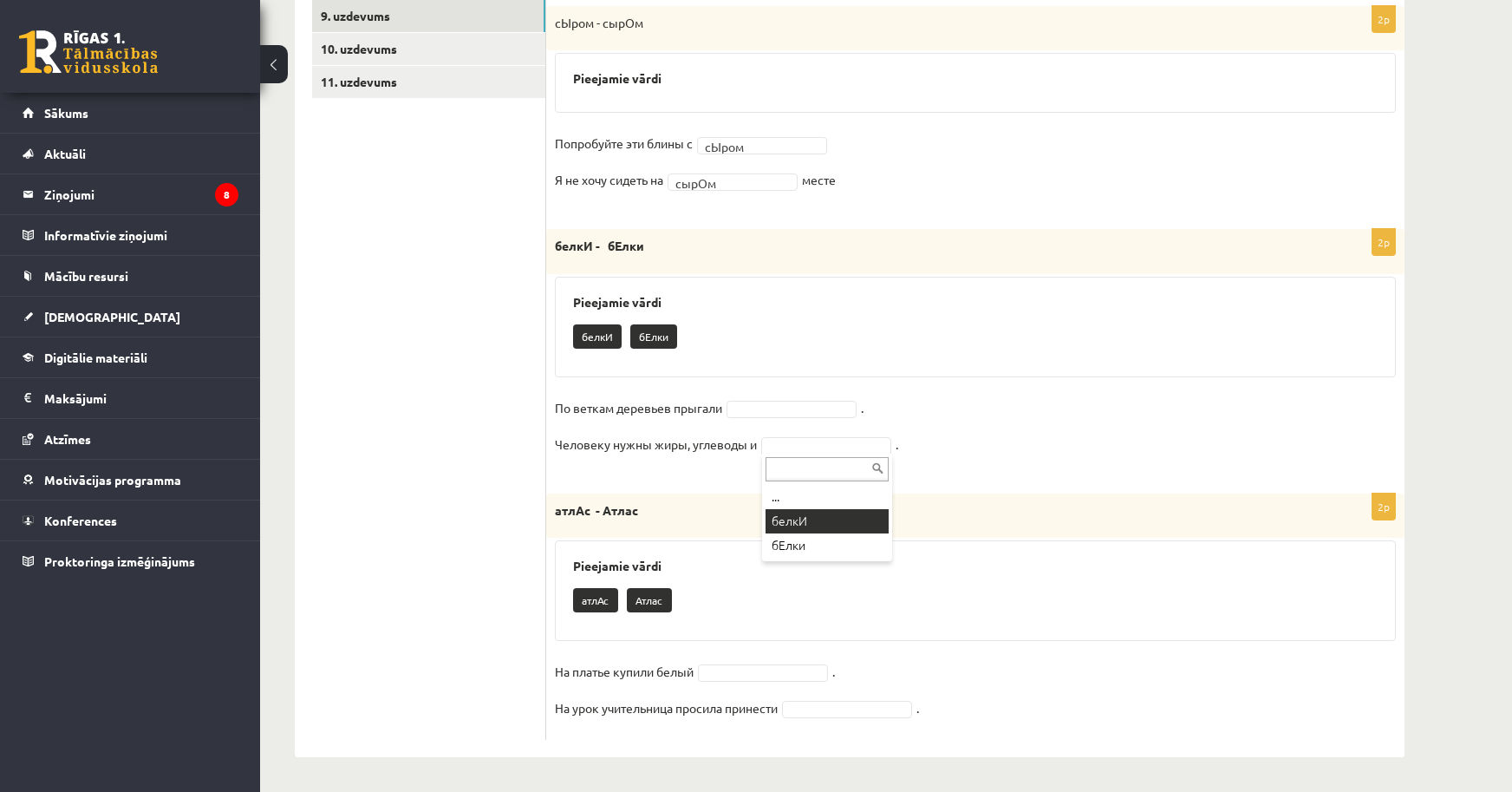
drag, startPoint x: 847, startPoint y: 523, endPoint x: 821, endPoint y: 497, distance: 36.8
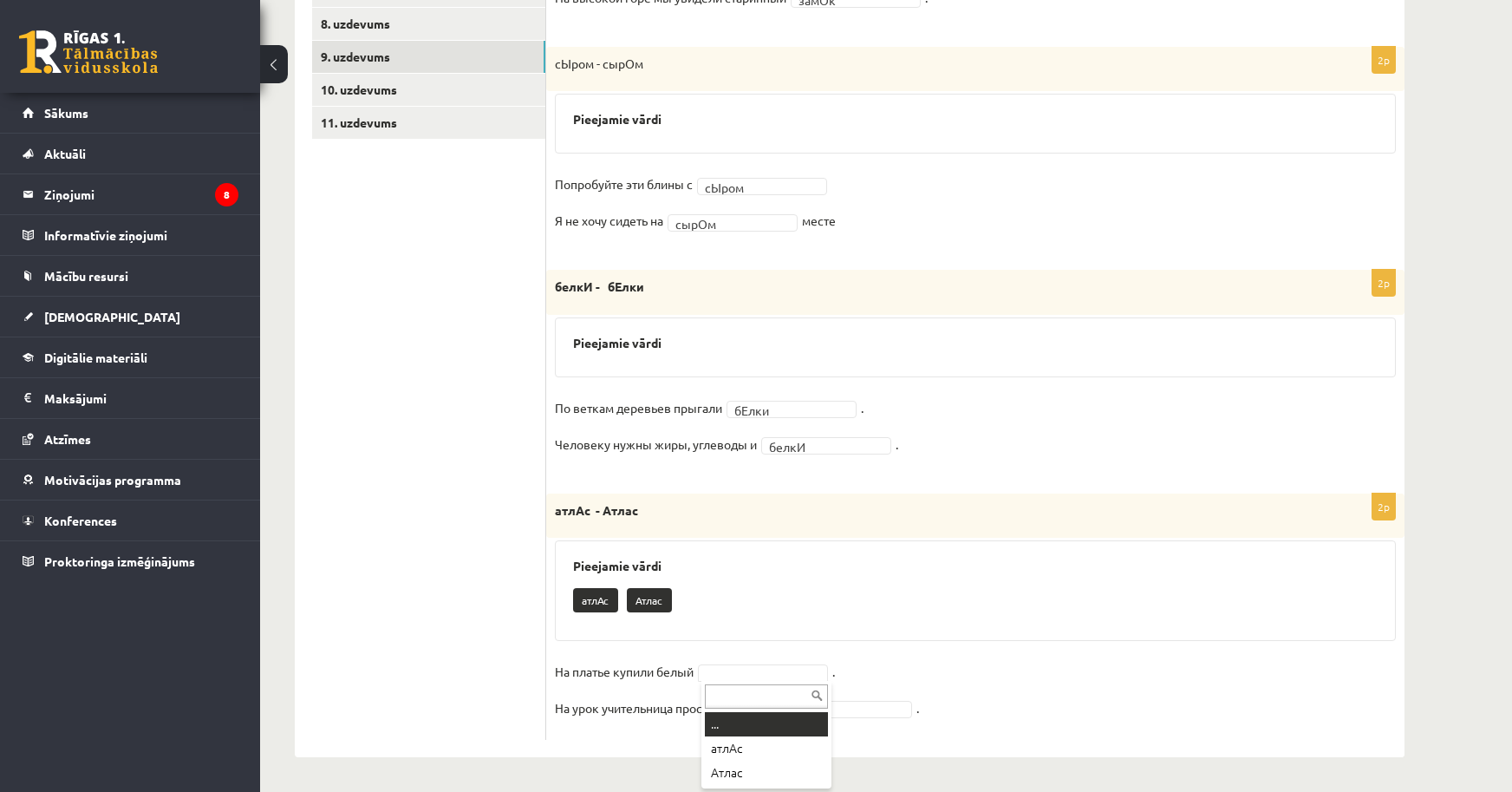
drag, startPoint x: 728, startPoint y: 675, endPoint x: 738, endPoint y: 680, distance: 11.2
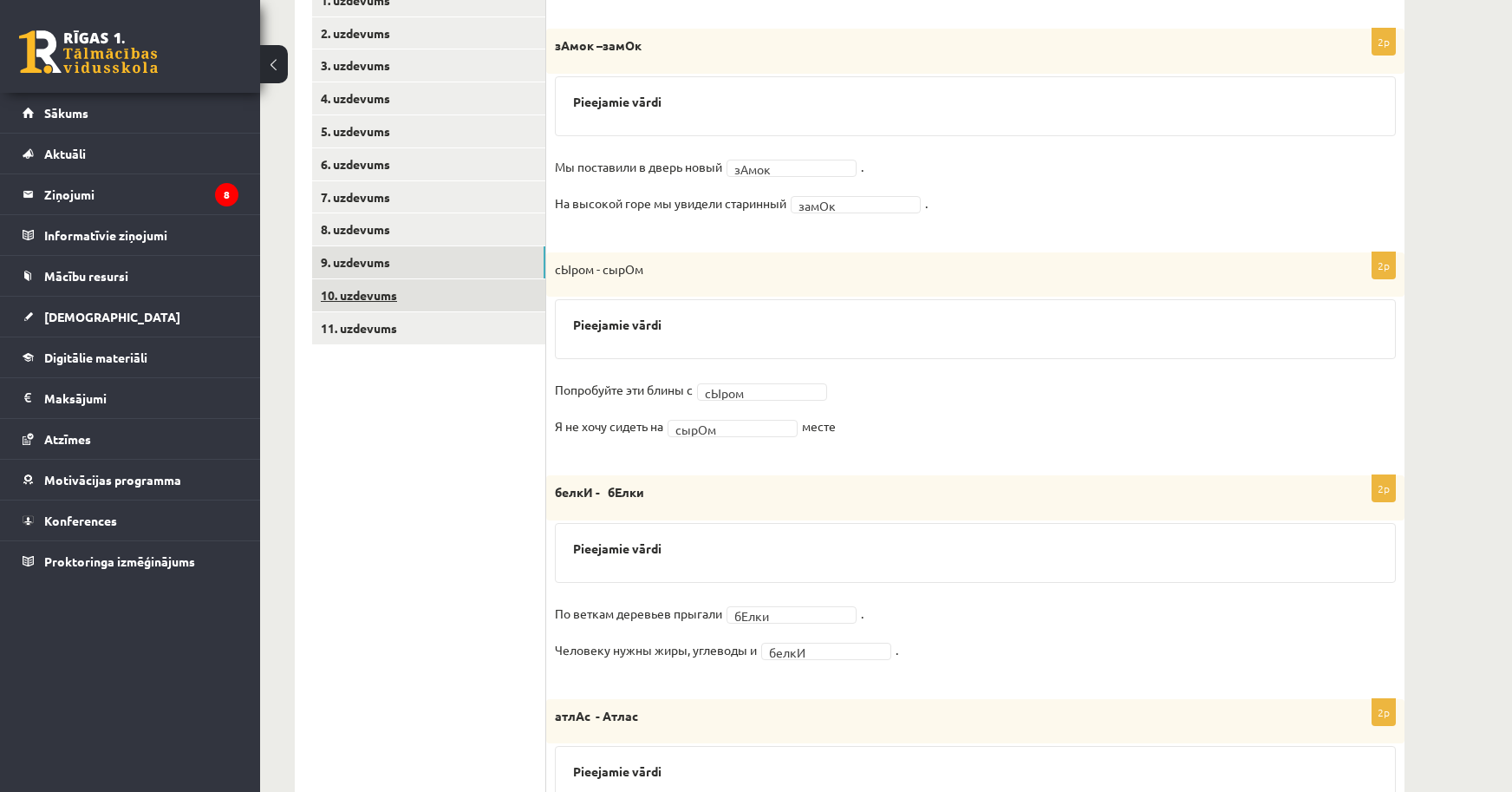
scroll to position [397, 0]
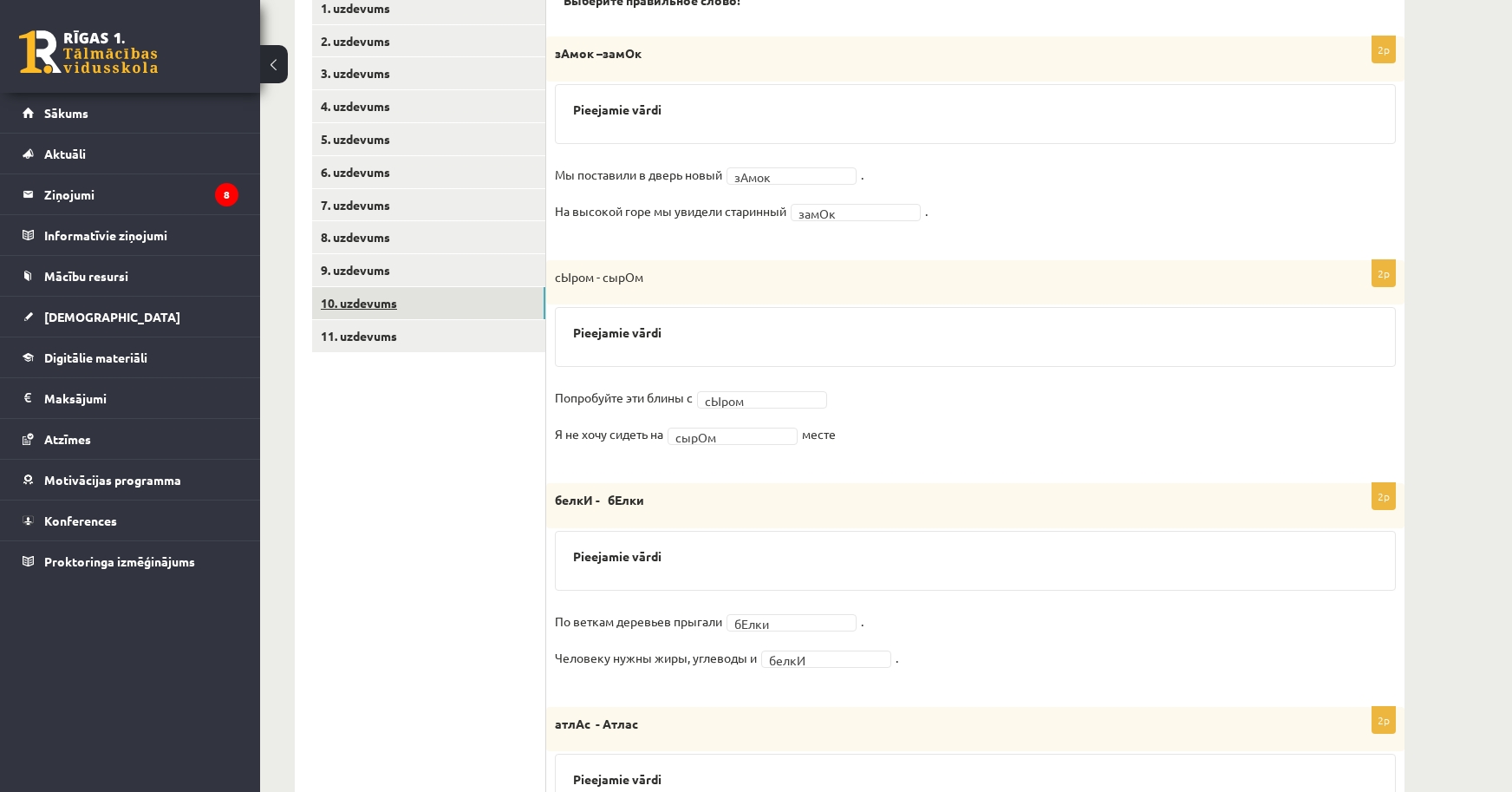
click at [378, 294] on link "10. uzdevums" at bounding box center [429, 303] width 233 height 32
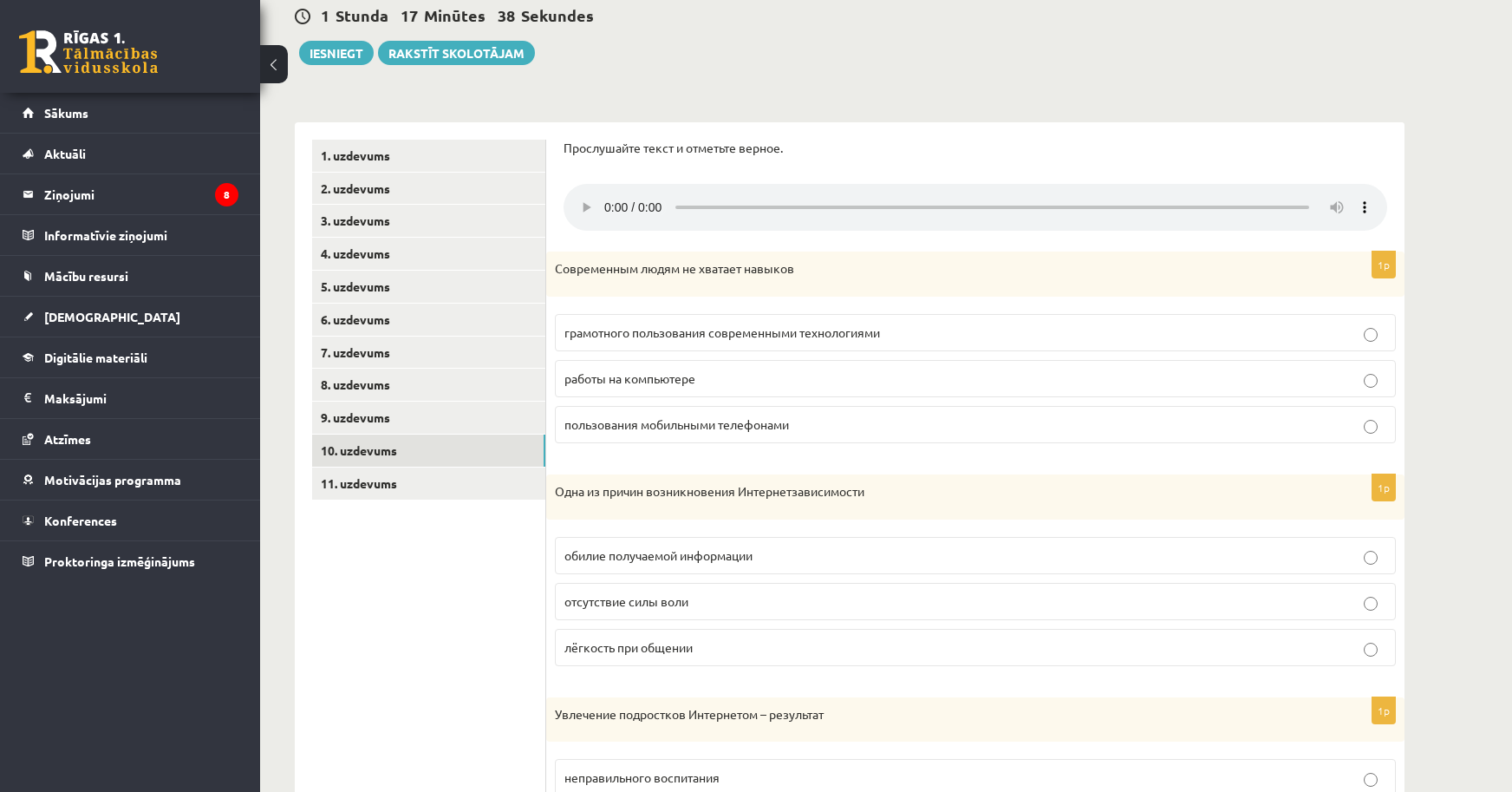
scroll to position [251, 0]
click at [622, 425] on span "пользования мобильными телефонами" at bounding box center [676, 423] width 224 height 16
click at [688, 331] on span "грамотного пользования современными технологиями" at bounding box center [722, 330] width 315 height 16
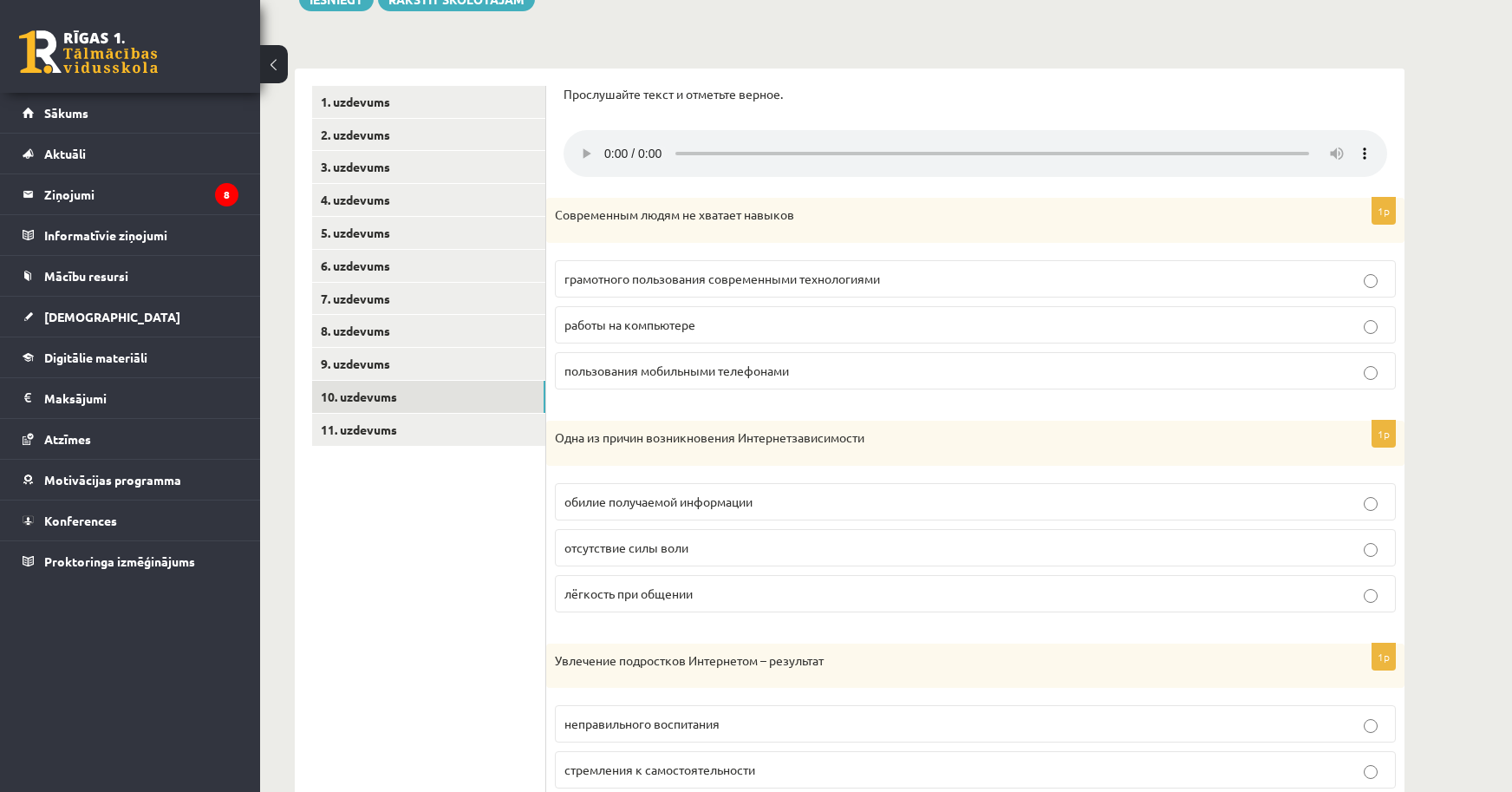
scroll to position [338, 0]
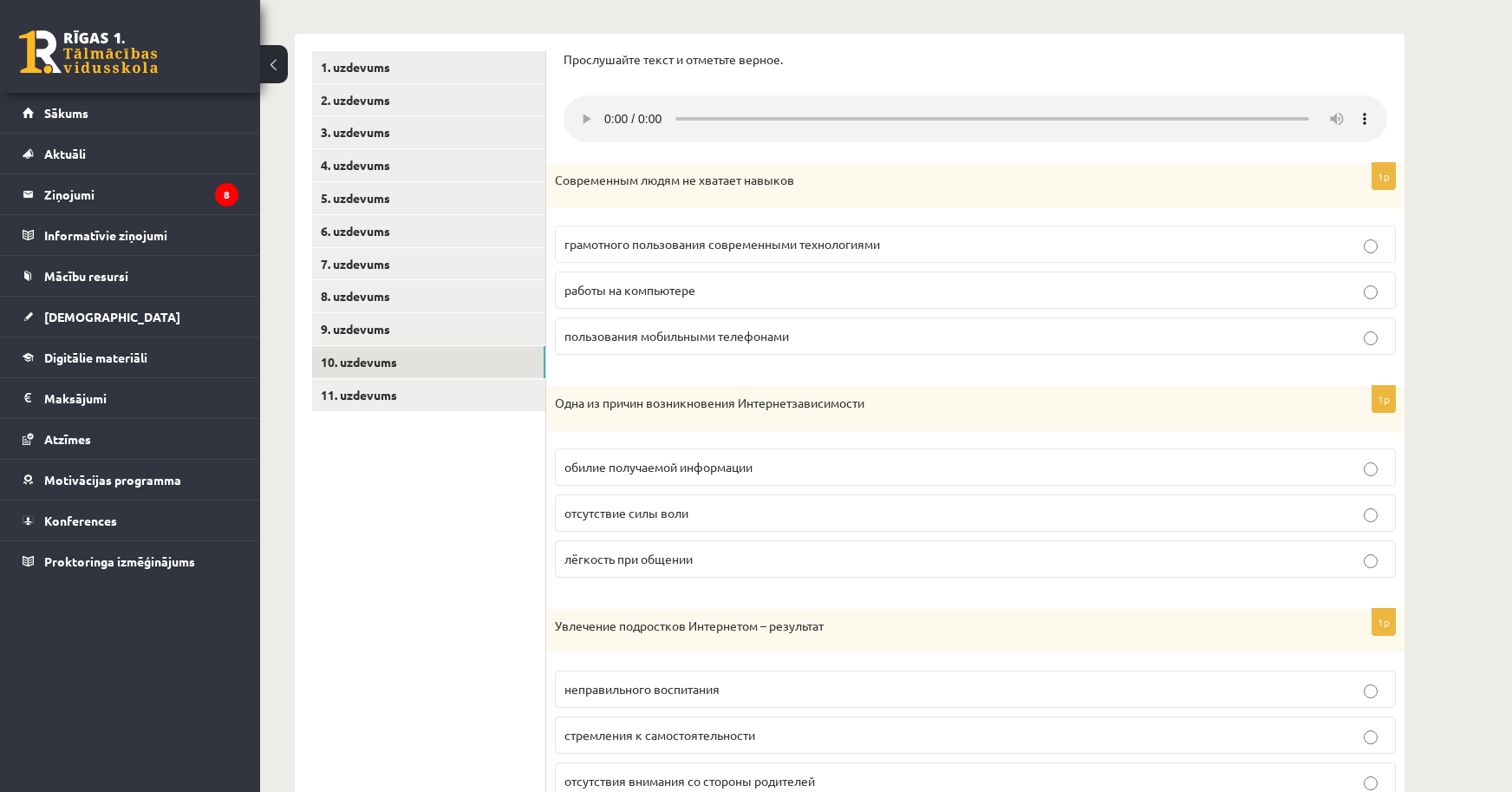
click at [724, 551] on p "лёгкость при общении" at bounding box center [975, 559] width 822 height 18
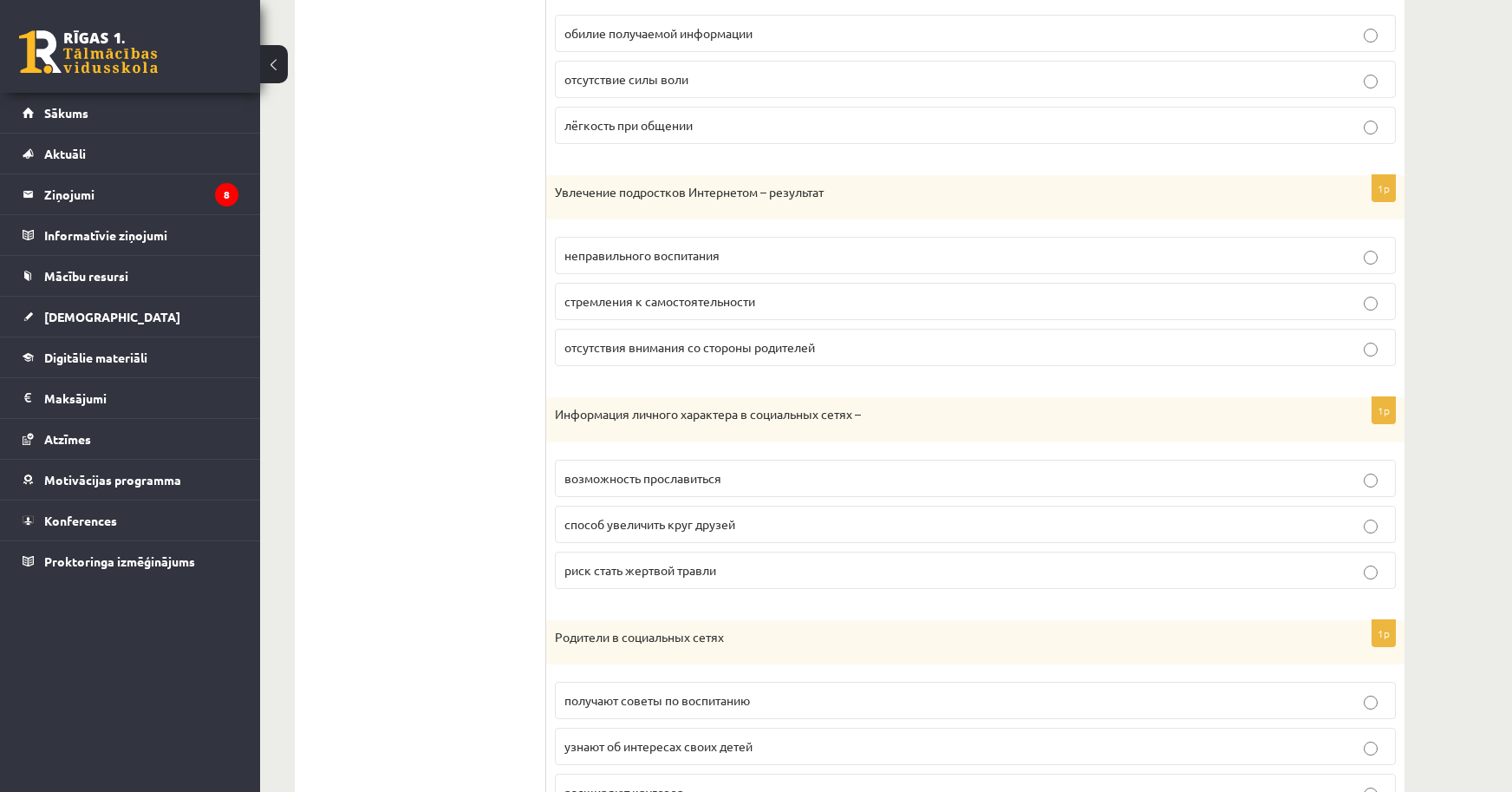
scroll to position [859, 0]
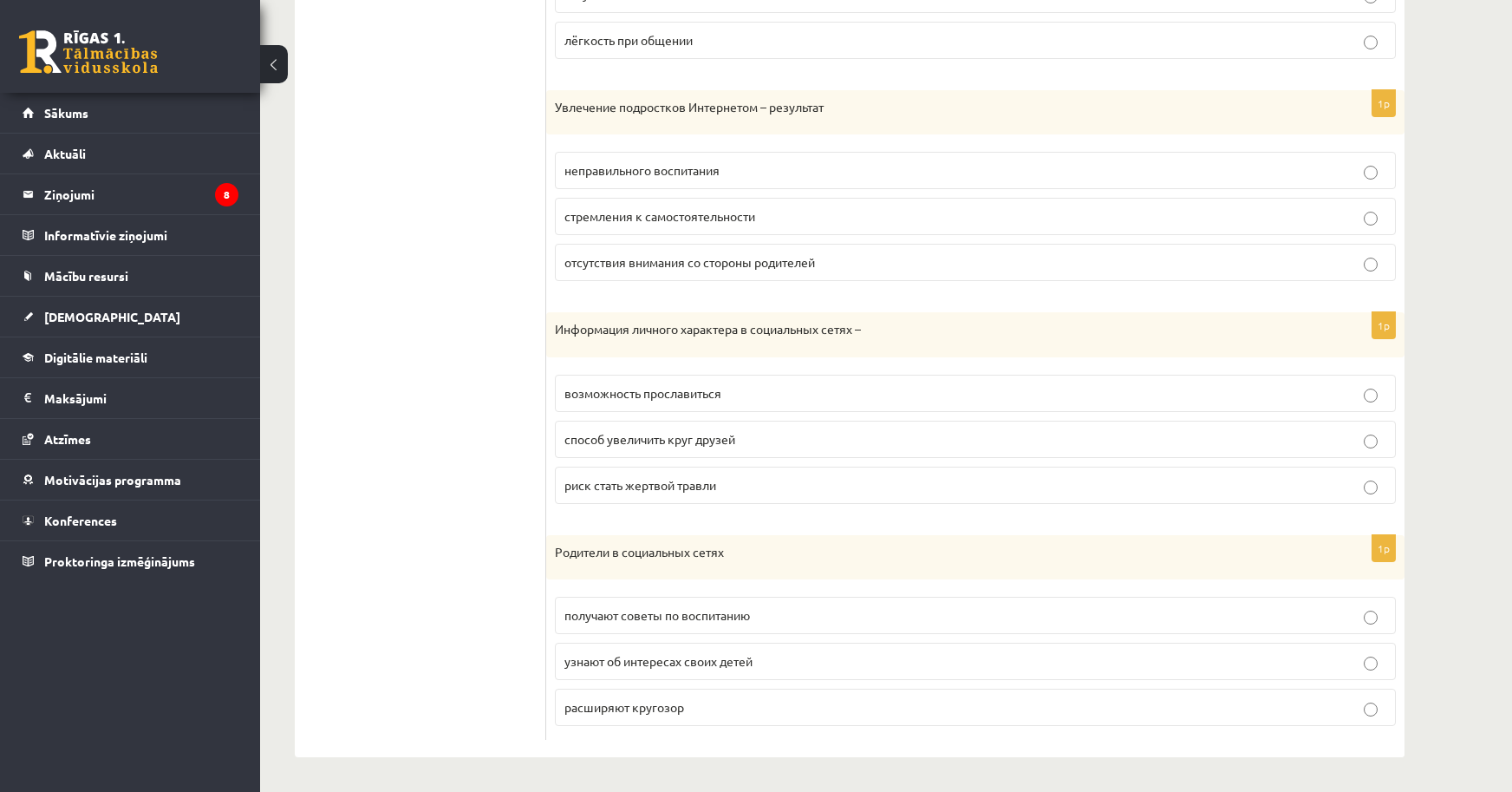
click at [1383, 491] on p "риск стать жертвой травли" at bounding box center [975, 485] width 822 height 18
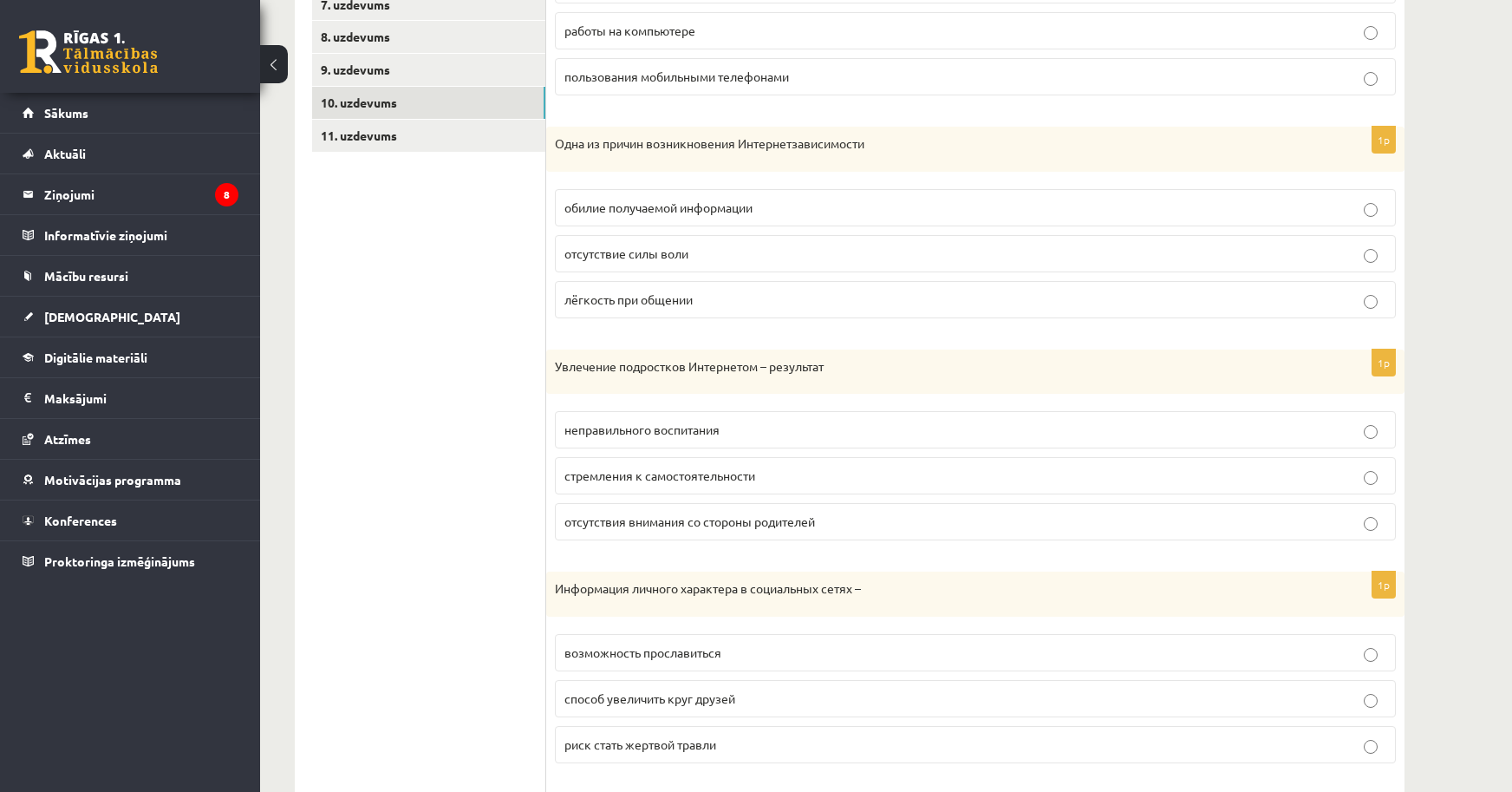
scroll to position [598, 0]
click at [1377, 477] on p "стремления к самостоятельности" at bounding box center [975, 475] width 822 height 18
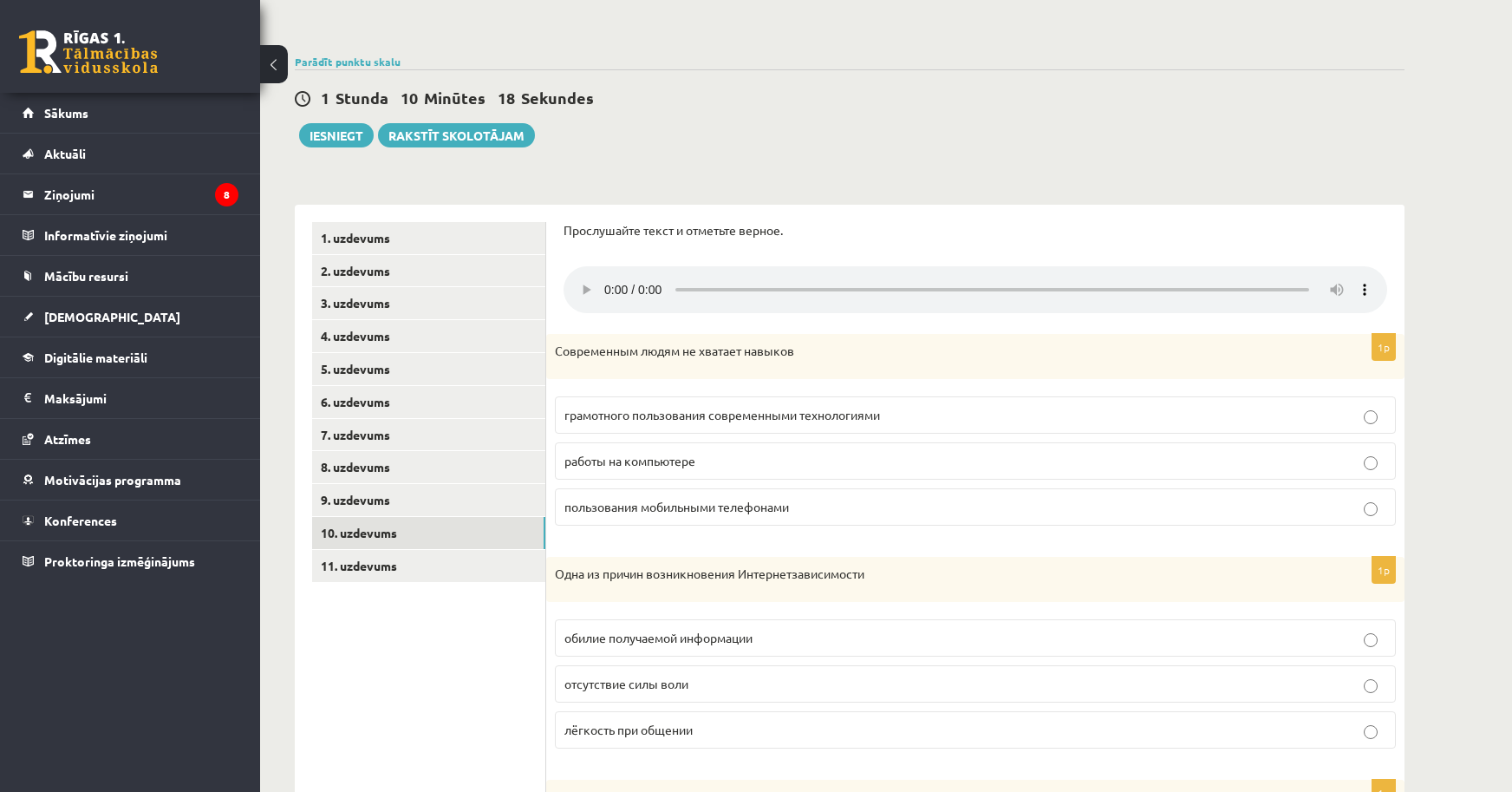
scroll to position [165, 0]
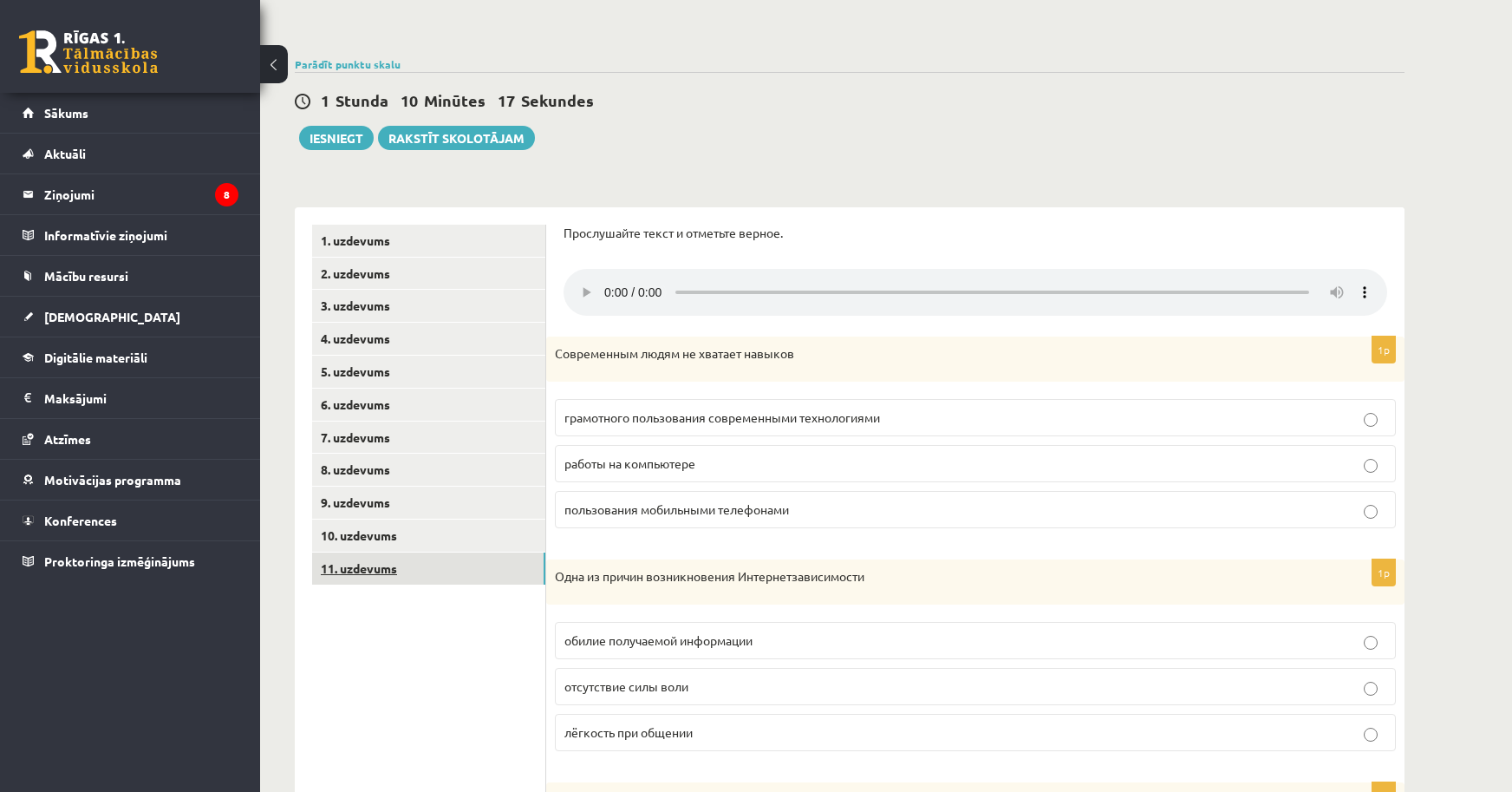
click at [358, 565] on link "11. uzdevums" at bounding box center [429, 569] width 233 height 32
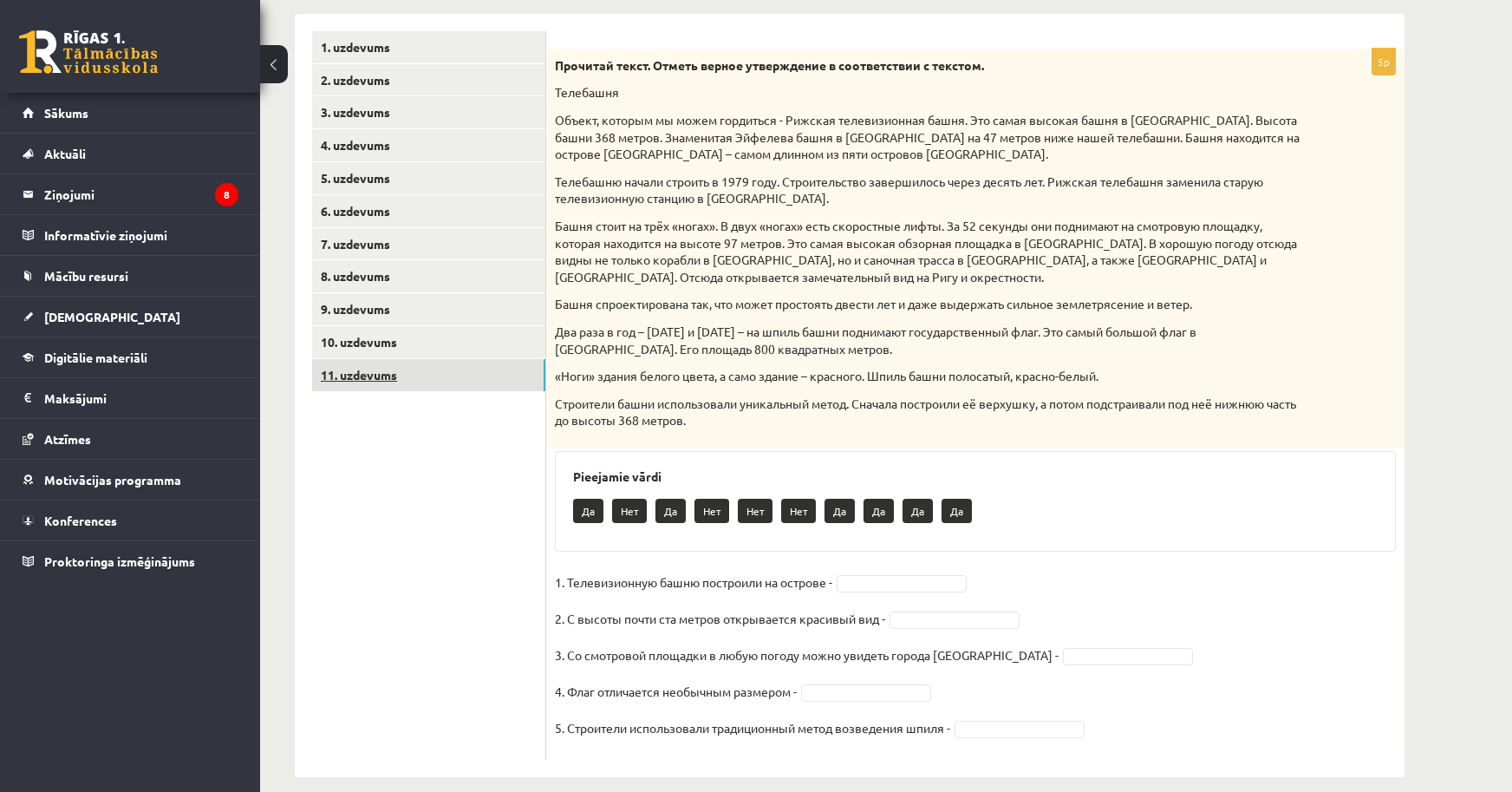
scroll to position [379, 0]
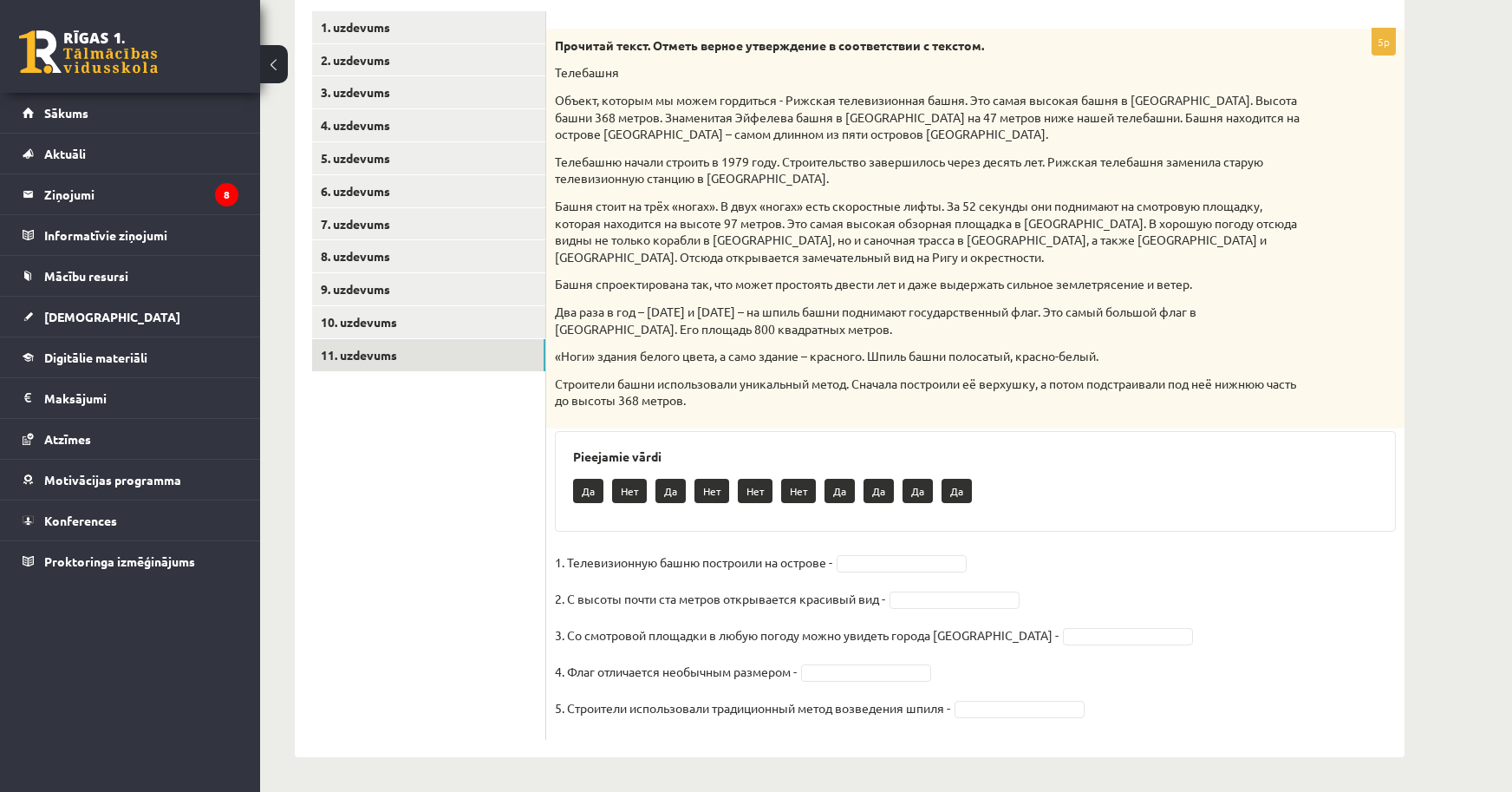
click at [906, 551] on fieldset "1. Телевизионную башню построили на острове - 2. С высоты почти ста метров откр…" at bounding box center [974, 639] width 841 height 183
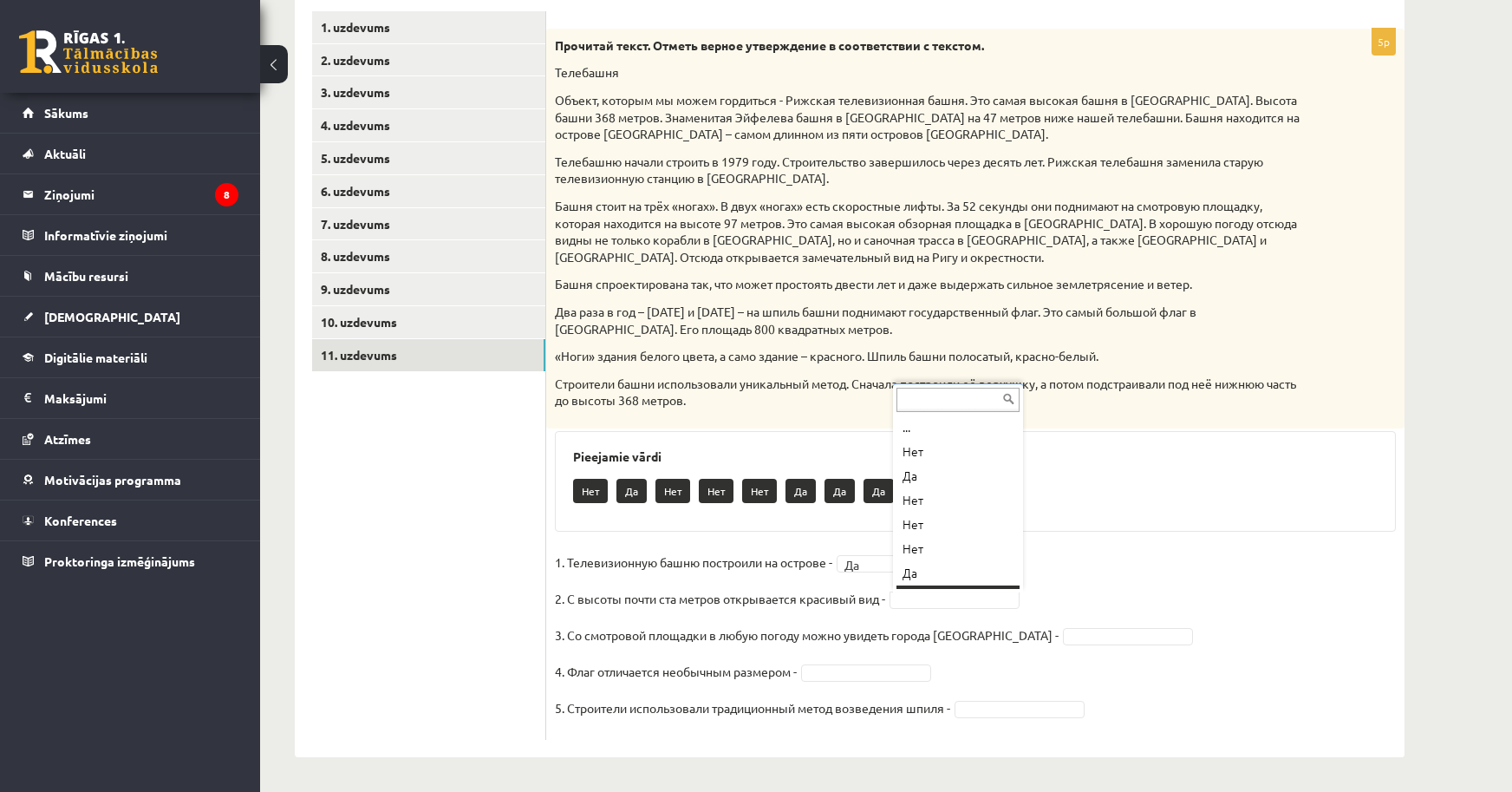
scroll to position [21, 0]
click at [1079, 649] on fieldset "1. Телевизионную башню построили на острове - Да ** 2. С высоты почти ста метро…" at bounding box center [974, 639] width 841 height 183
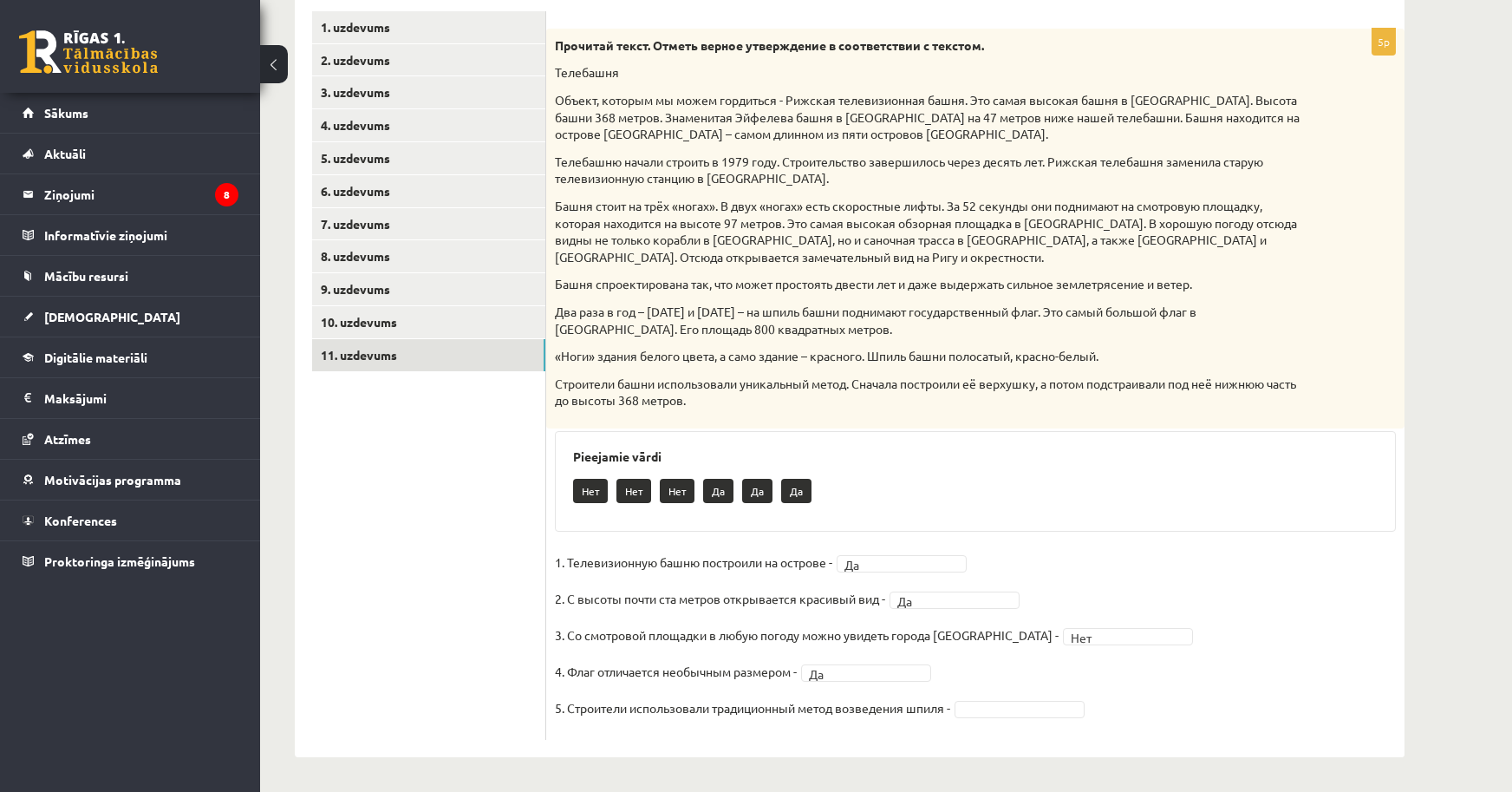
click at [989, 733] on div "5p Прочитай текст. Отметь верное утверждение в соответствии с текстом. Телебашн…" at bounding box center [975, 384] width 859 height 711
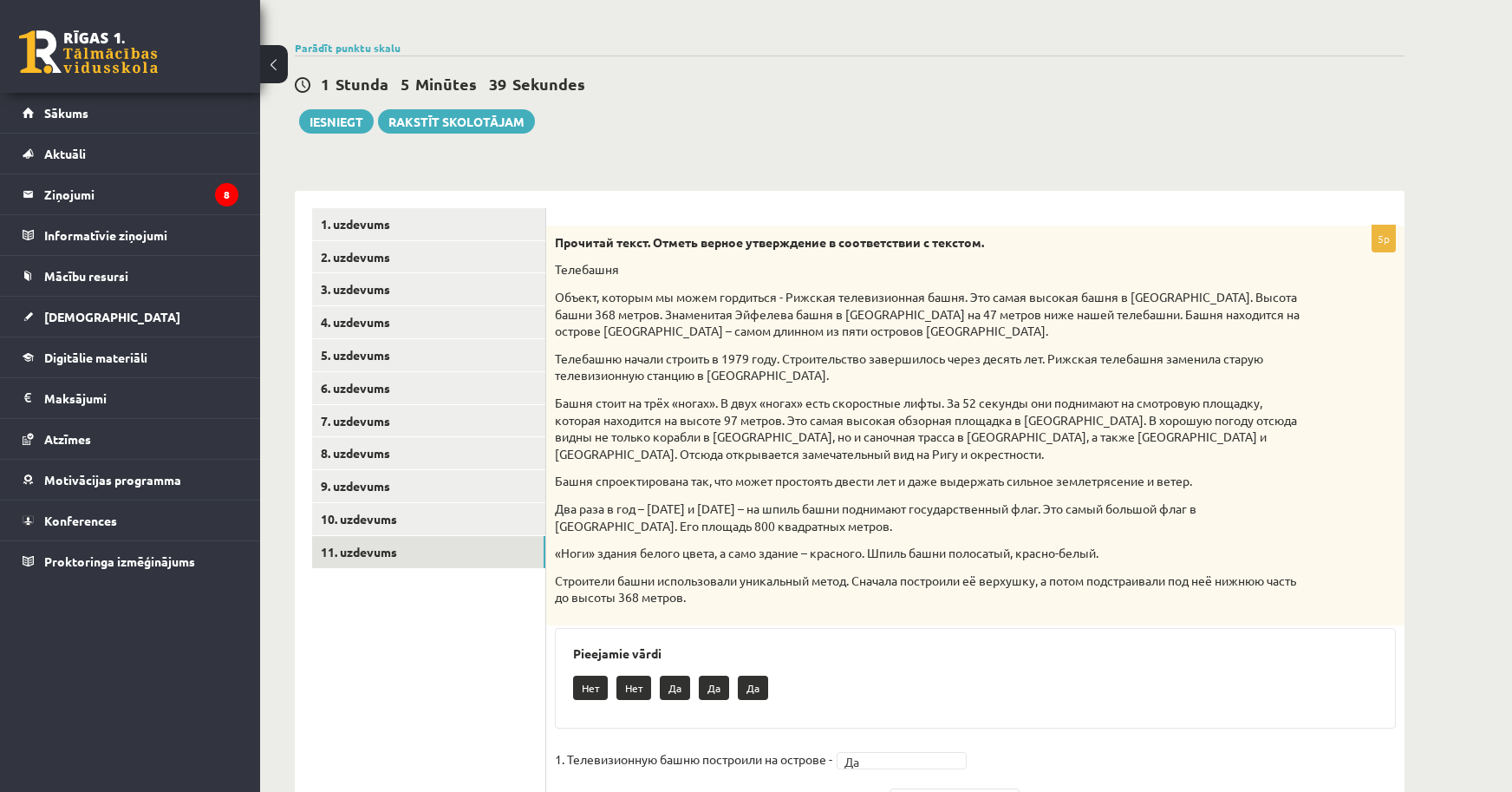
scroll to position [119, 0]
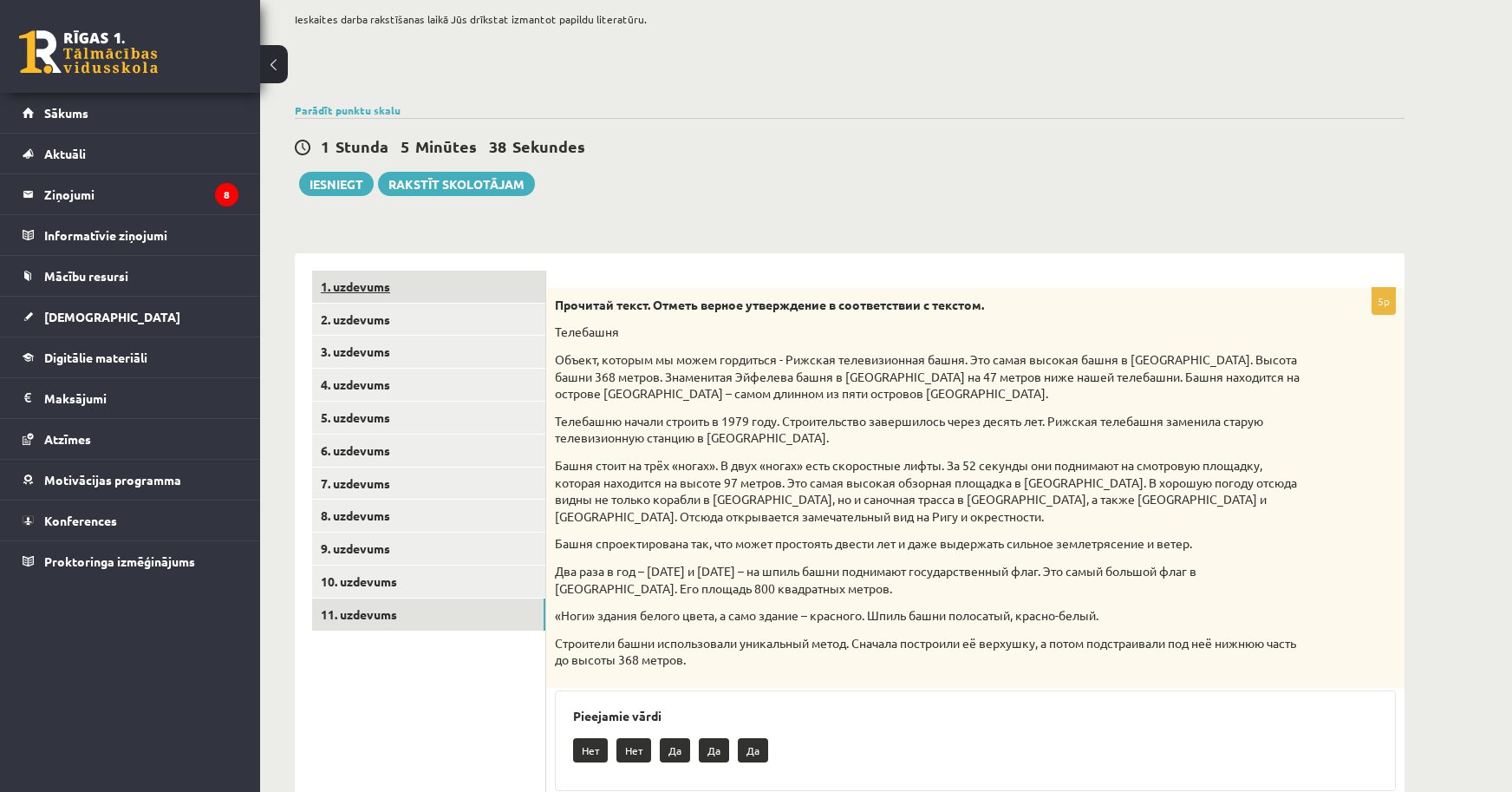
click at [366, 290] on link "1. uzdevums" at bounding box center [429, 286] width 233 height 32
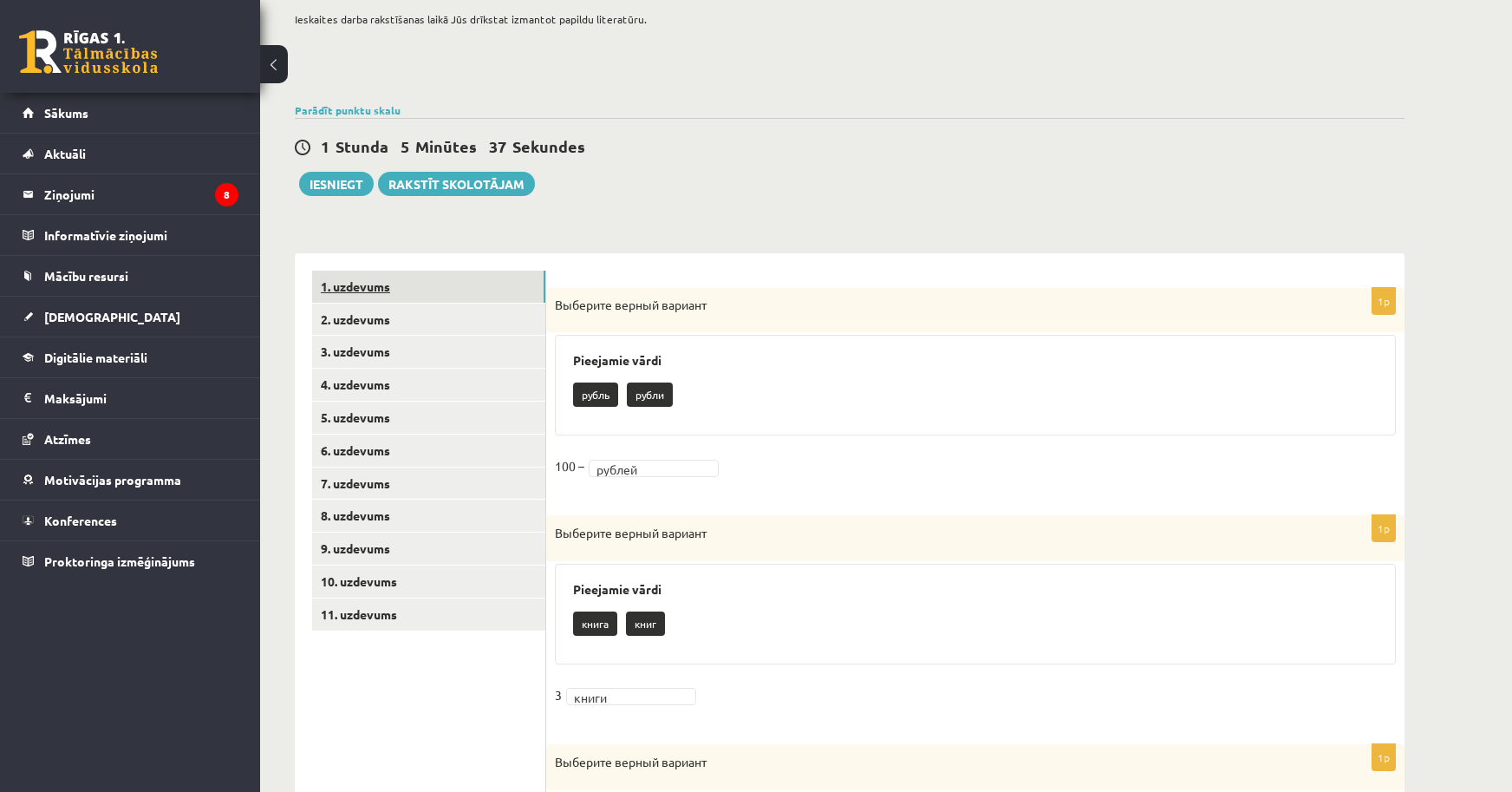
click at [362, 301] on link "1. uzdevums" at bounding box center [429, 286] width 233 height 32
click at [364, 319] on link "2. uzdevums" at bounding box center [429, 319] width 233 height 32
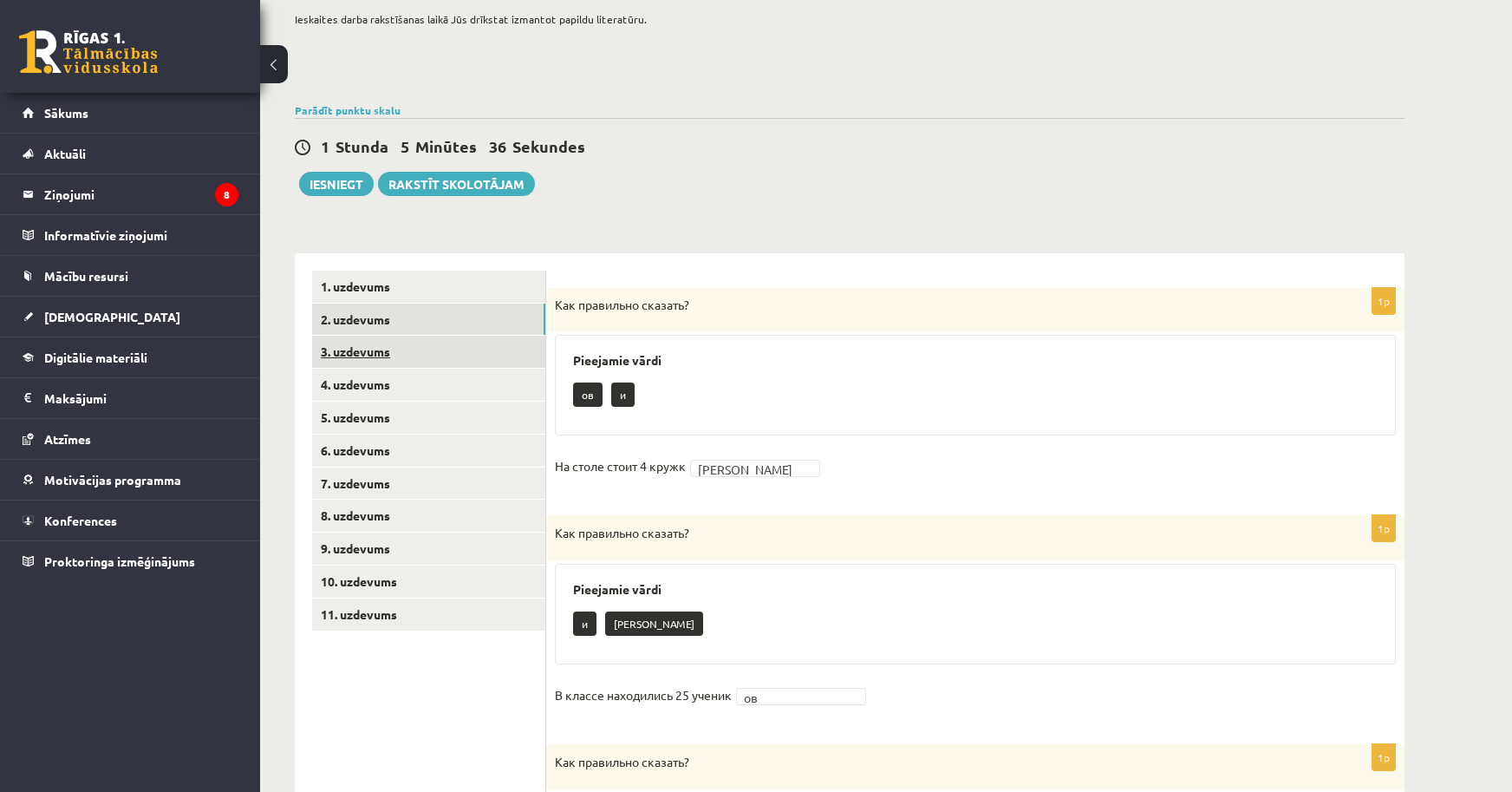
click at [362, 347] on link "3. uzdevums" at bounding box center [429, 351] width 233 height 32
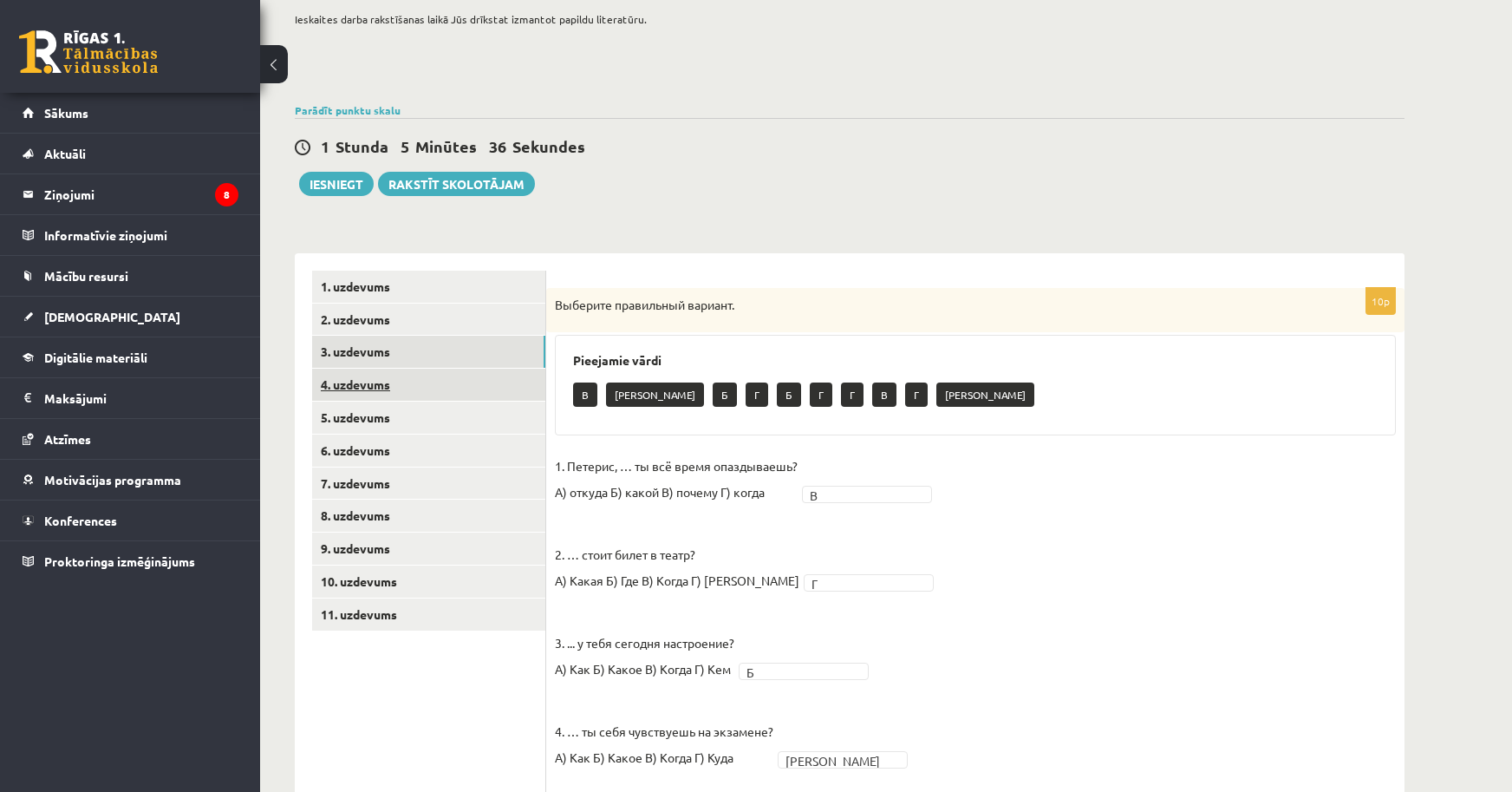
click at [368, 383] on link "4. uzdevums" at bounding box center [429, 384] width 233 height 32
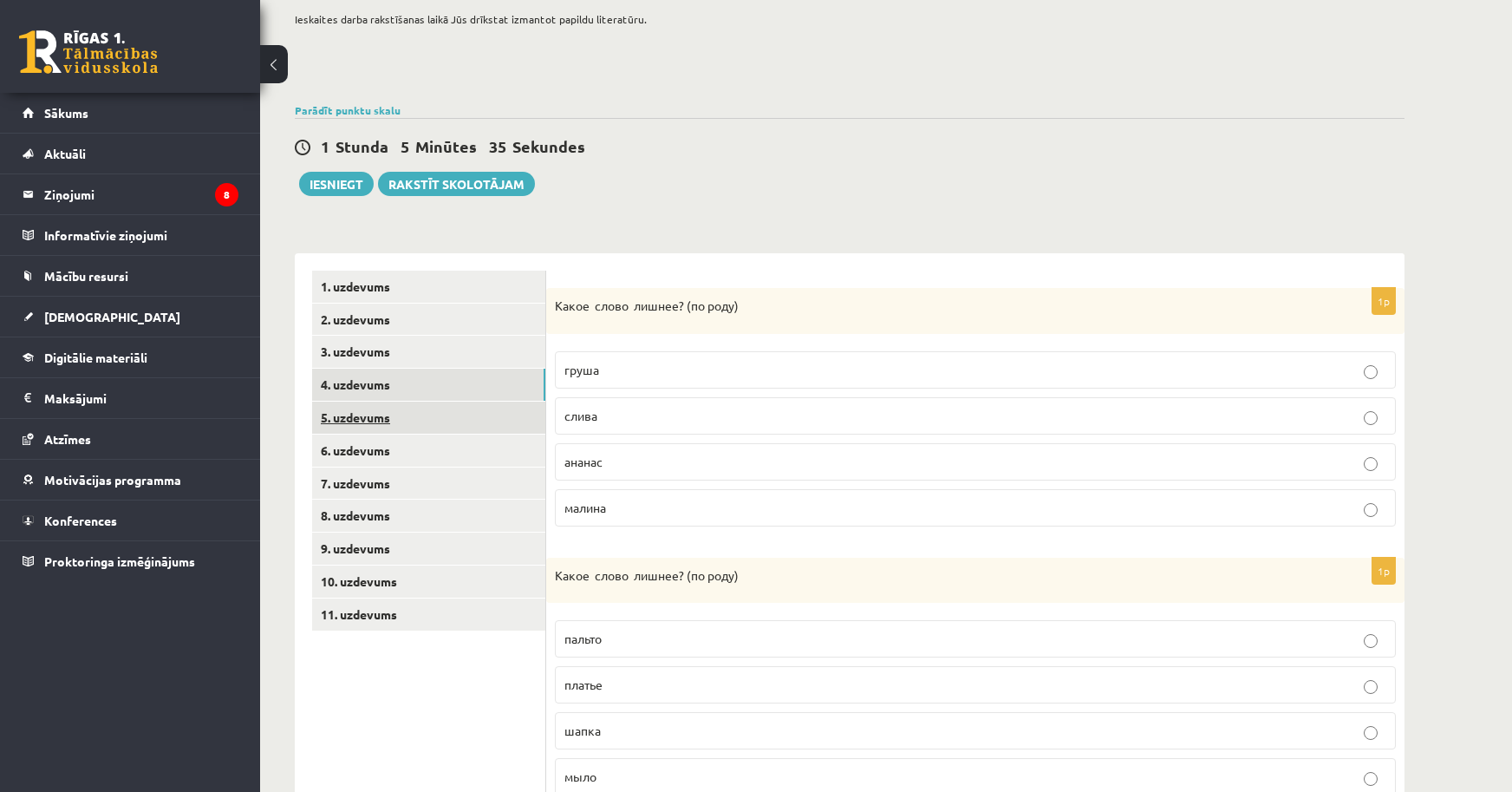
click at [360, 421] on link "5. uzdevums" at bounding box center [429, 417] width 233 height 32
click at [365, 460] on link "6. uzdevums" at bounding box center [429, 451] width 233 height 32
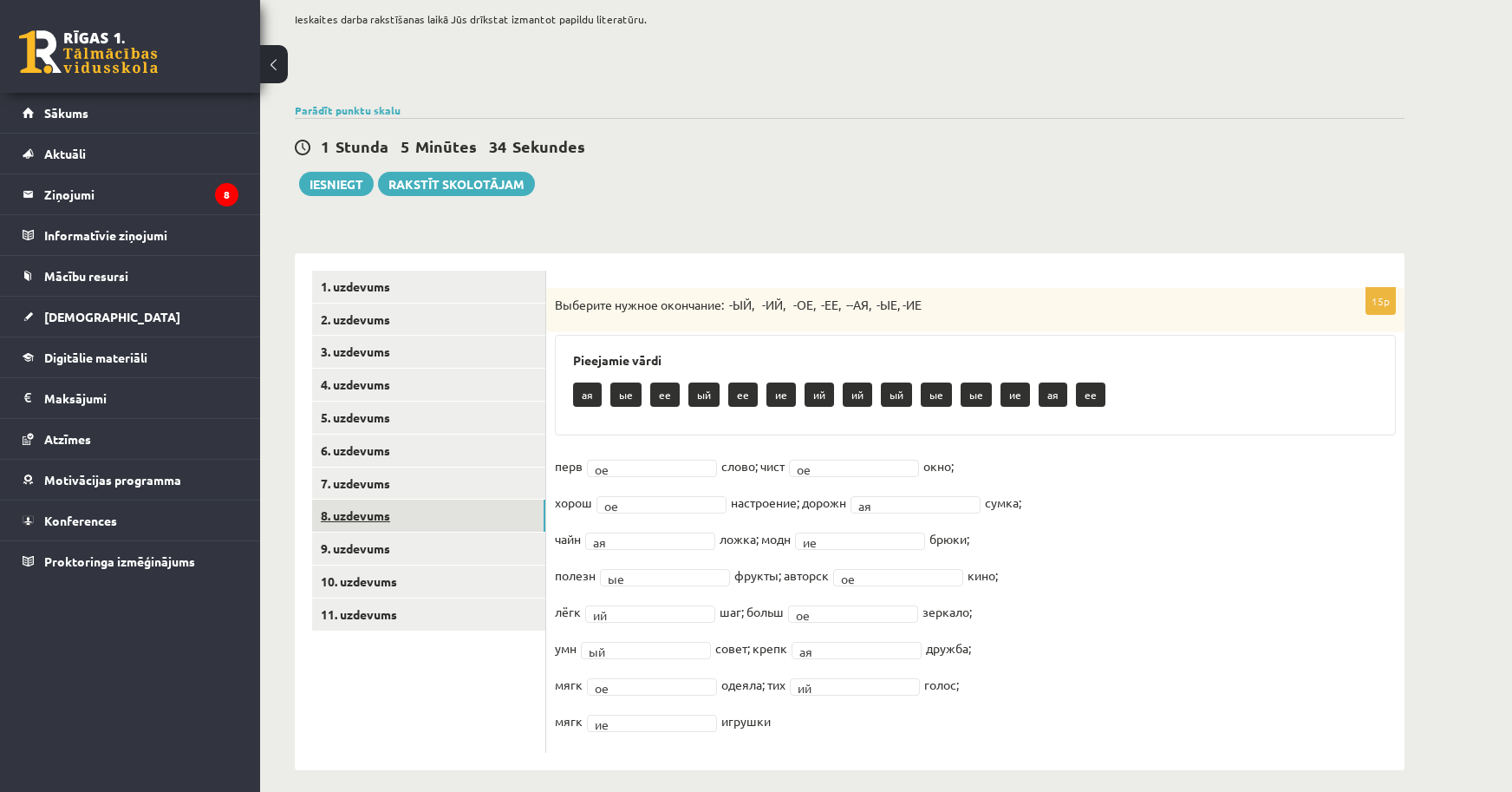
click at [368, 504] on link "8. uzdevums" at bounding box center [429, 516] width 233 height 32
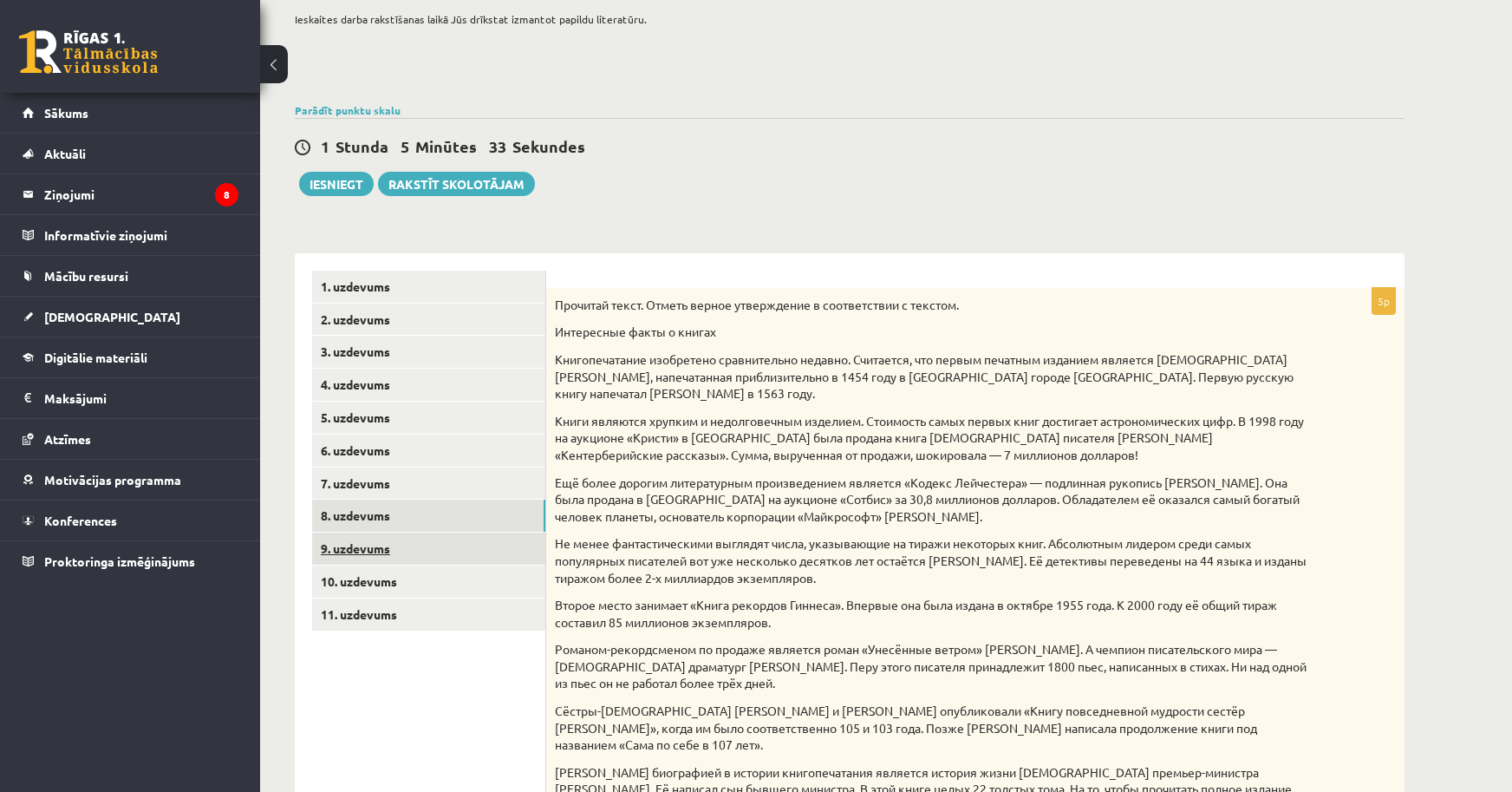
click at [363, 548] on link "9. uzdevums" at bounding box center [429, 549] width 233 height 32
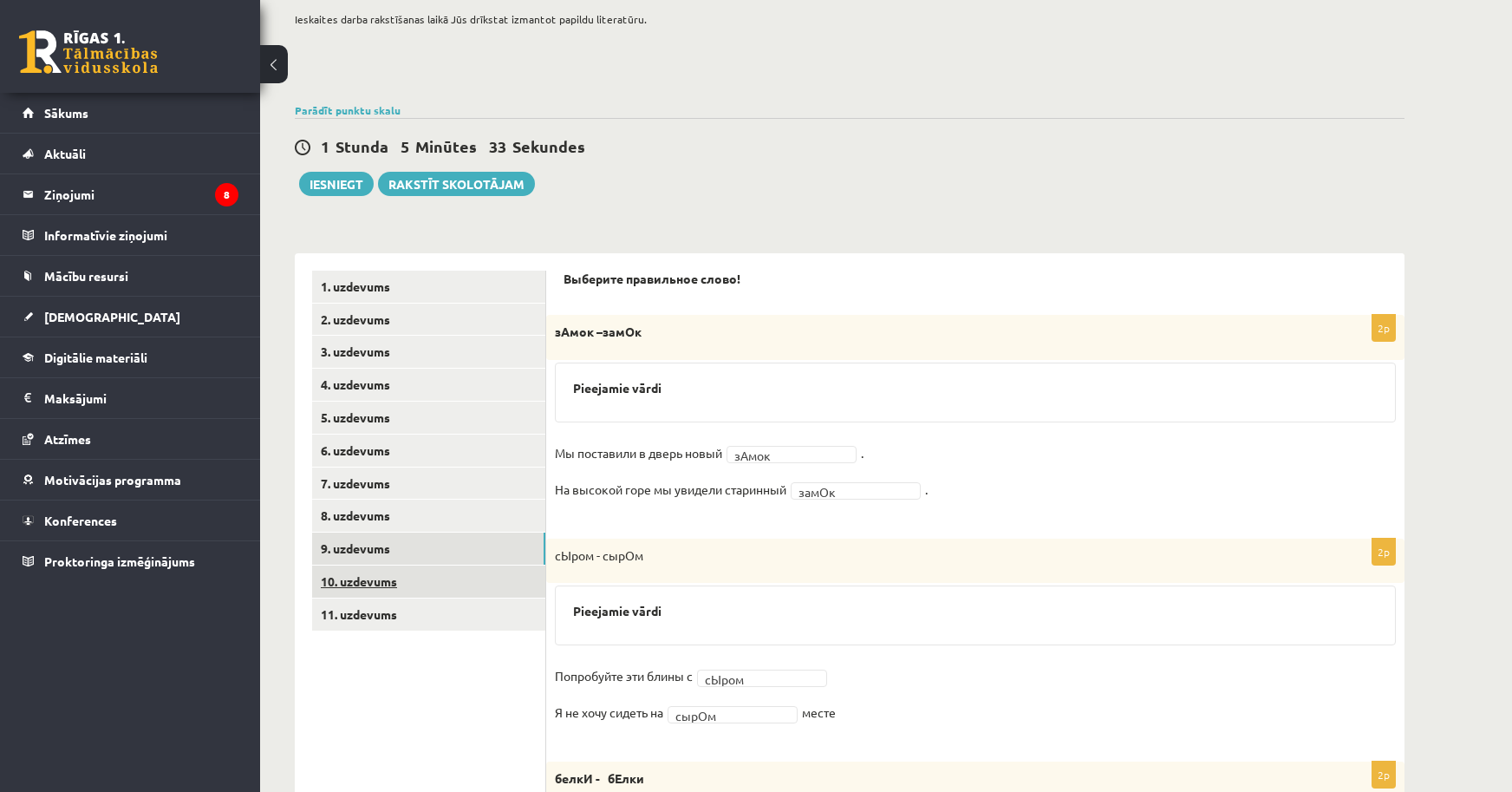
click at [361, 594] on link "10. uzdevums" at bounding box center [429, 582] width 233 height 32
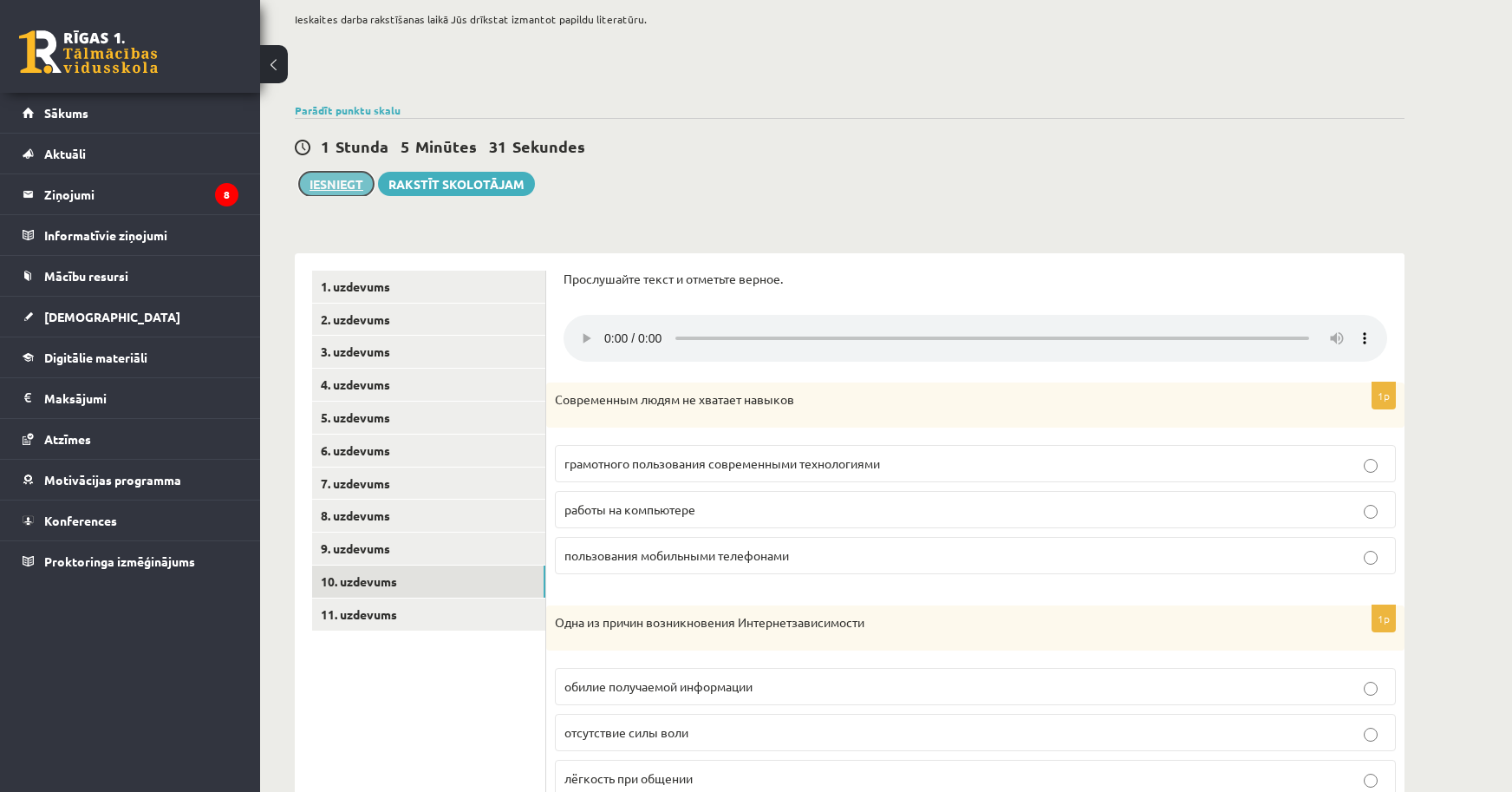
click at [335, 185] on button "Iesniegt" at bounding box center [336, 184] width 75 height 24
